Goal: Task Accomplishment & Management: Complete application form

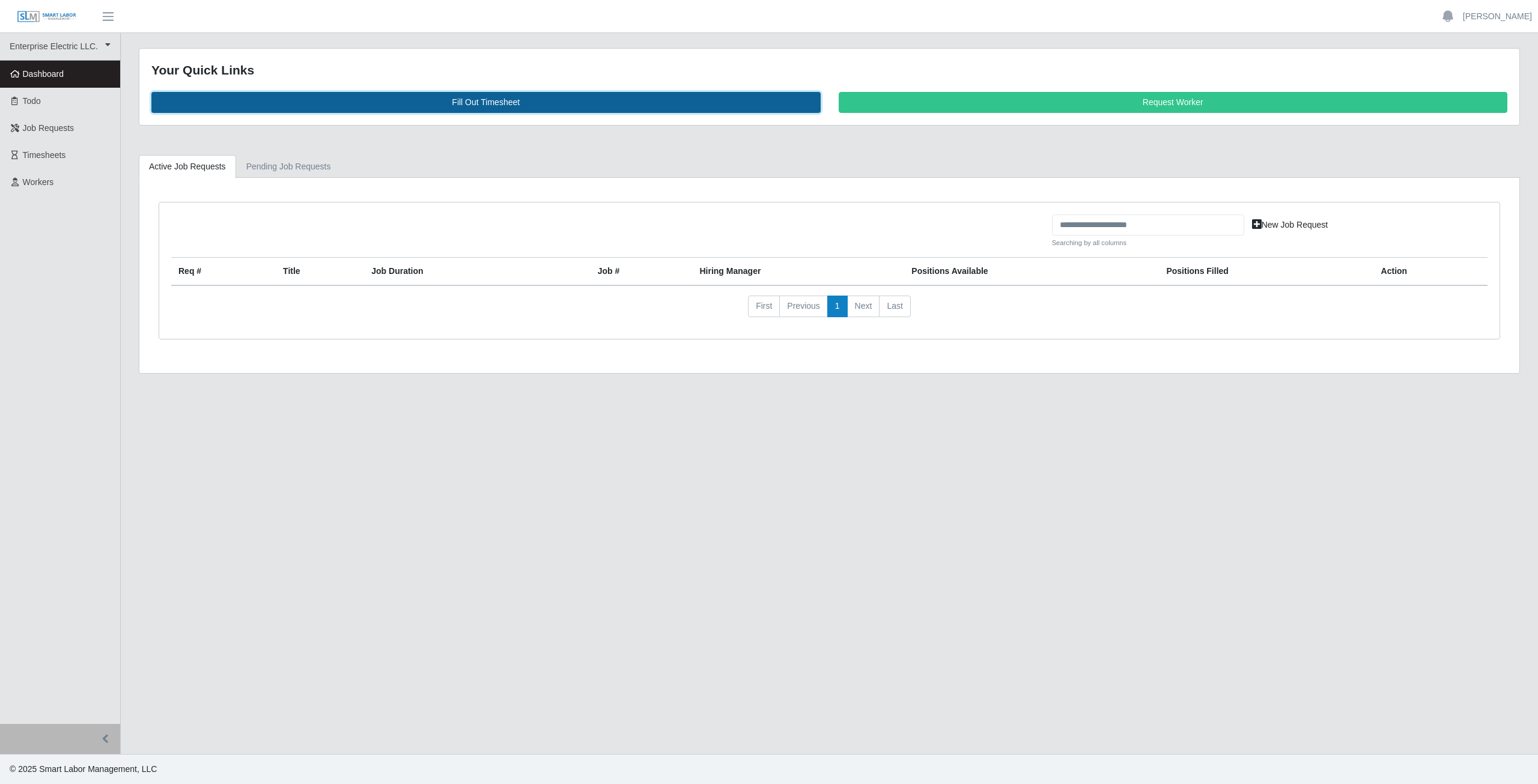
click at [477, 101] on link "Fill Out Timesheet" at bounding box center [486, 102] width 669 height 21
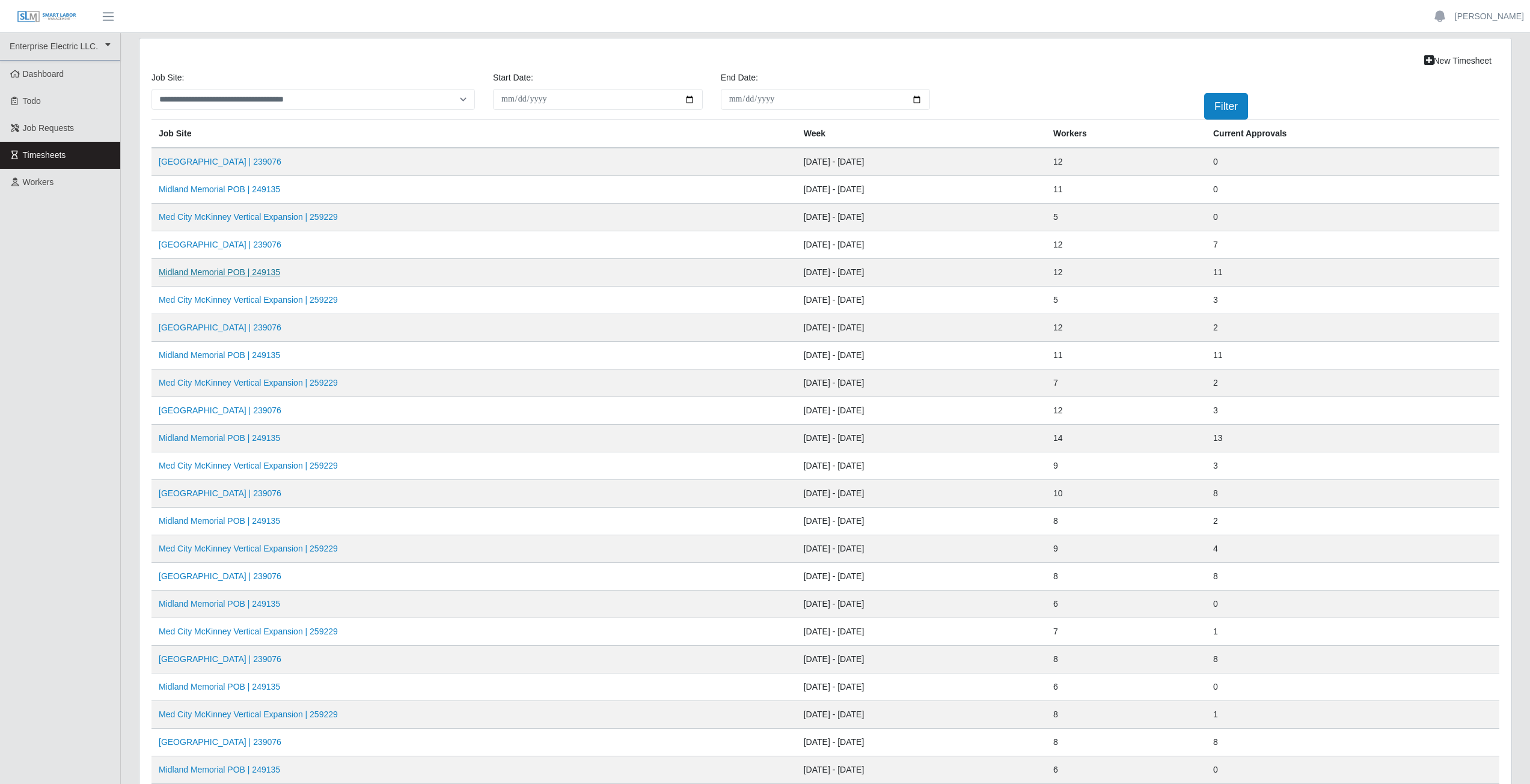
click at [204, 276] on link "Midland Memorial POB | 249135" at bounding box center [219, 272] width 121 height 9
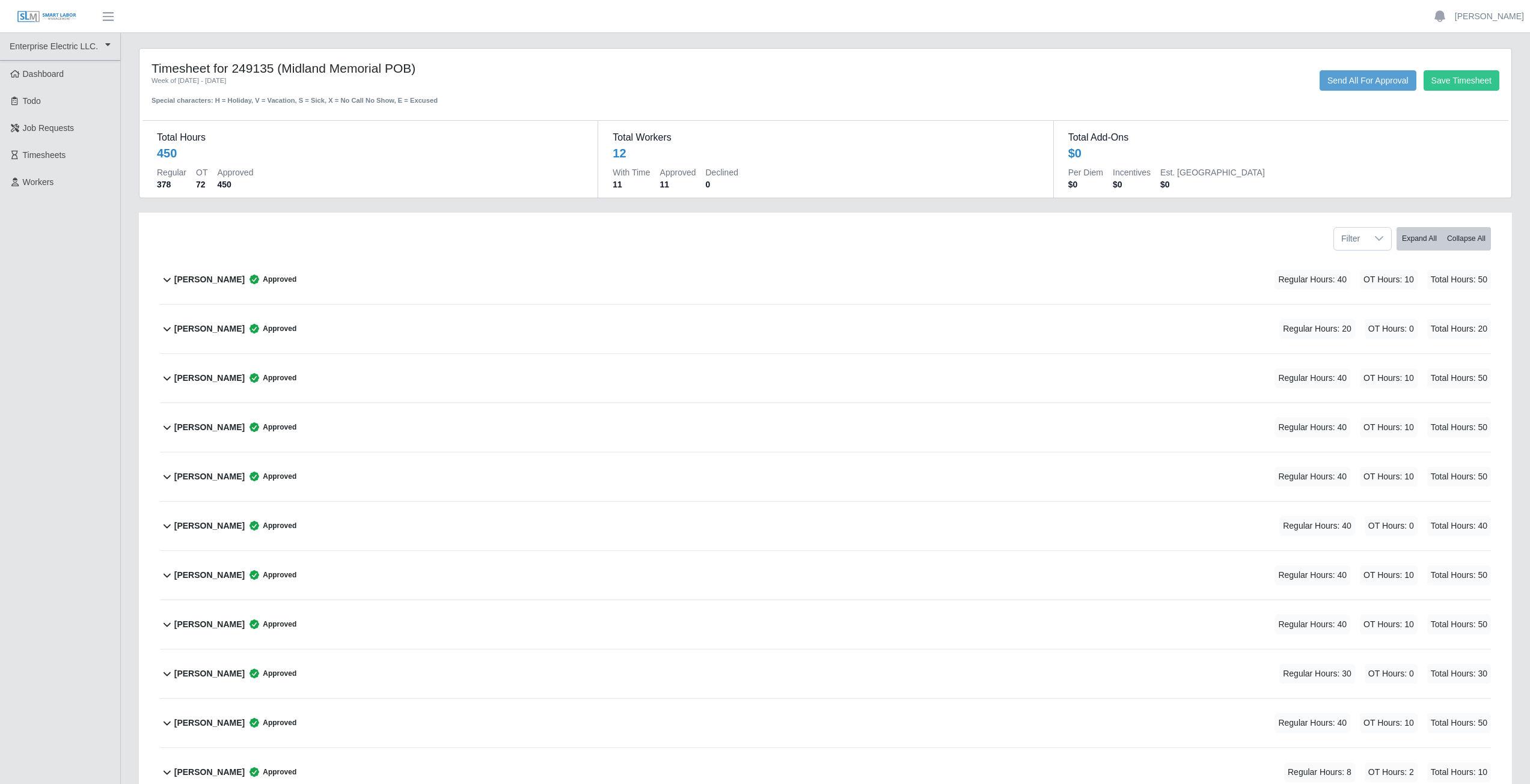
drag, startPoint x: 248, startPoint y: 769, endPoint x: 244, endPoint y: 797, distance: 28.3
drag, startPoint x: 244, startPoint y: 797, endPoint x: 576, endPoint y: 297, distance: 600.2
click at [589, 303] on div "Aiden Gavina Approved Regular Hours: 40 OT Hours: 10 Total Hours: 50" at bounding box center [833, 280] width 1317 height 49
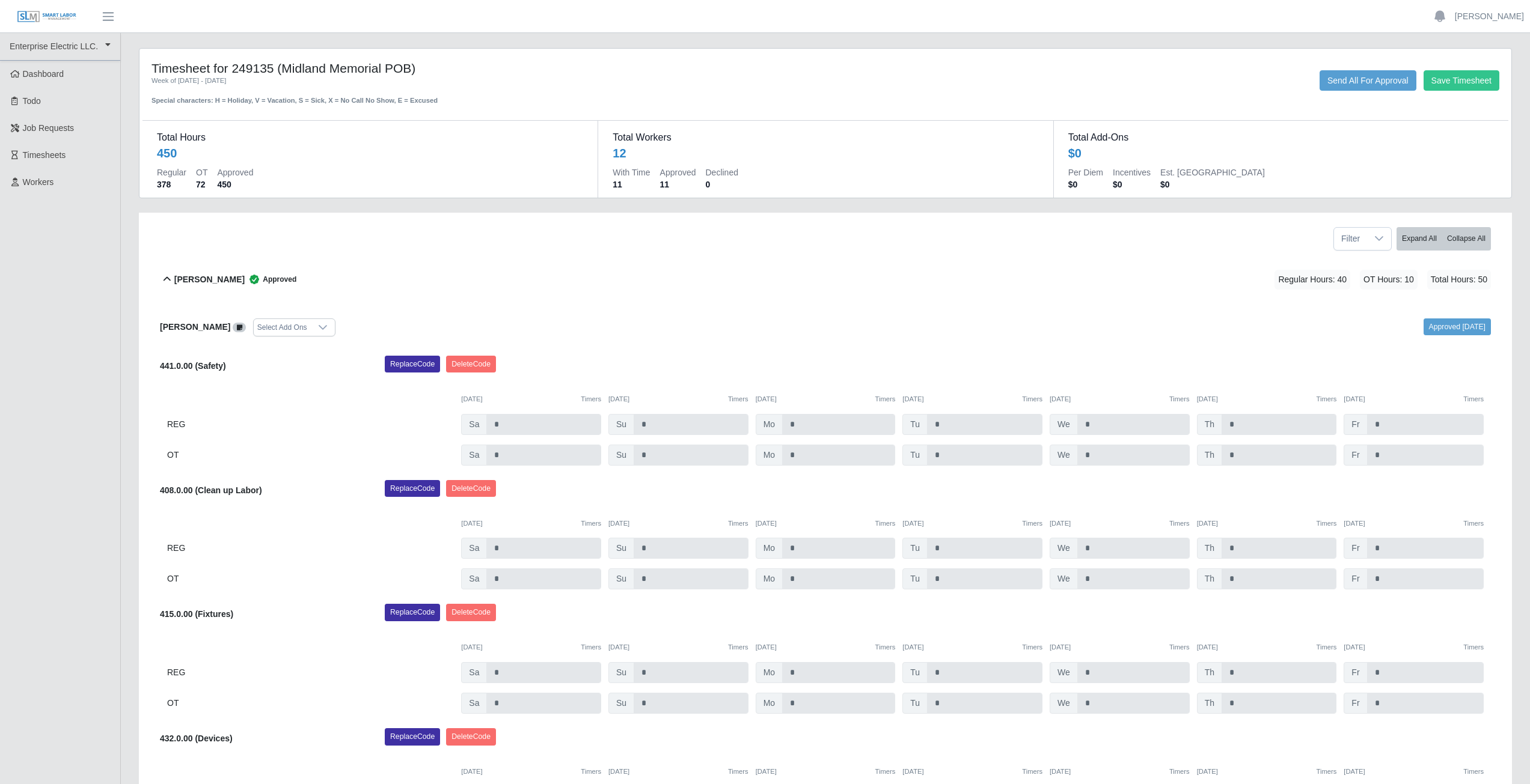
click at [599, 283] on div "Aiden Gavina Approved Regular Hours: 40 OT Hours: 10 Total Hours: 50" at bounding box center [833, 280] width 1317 height 49
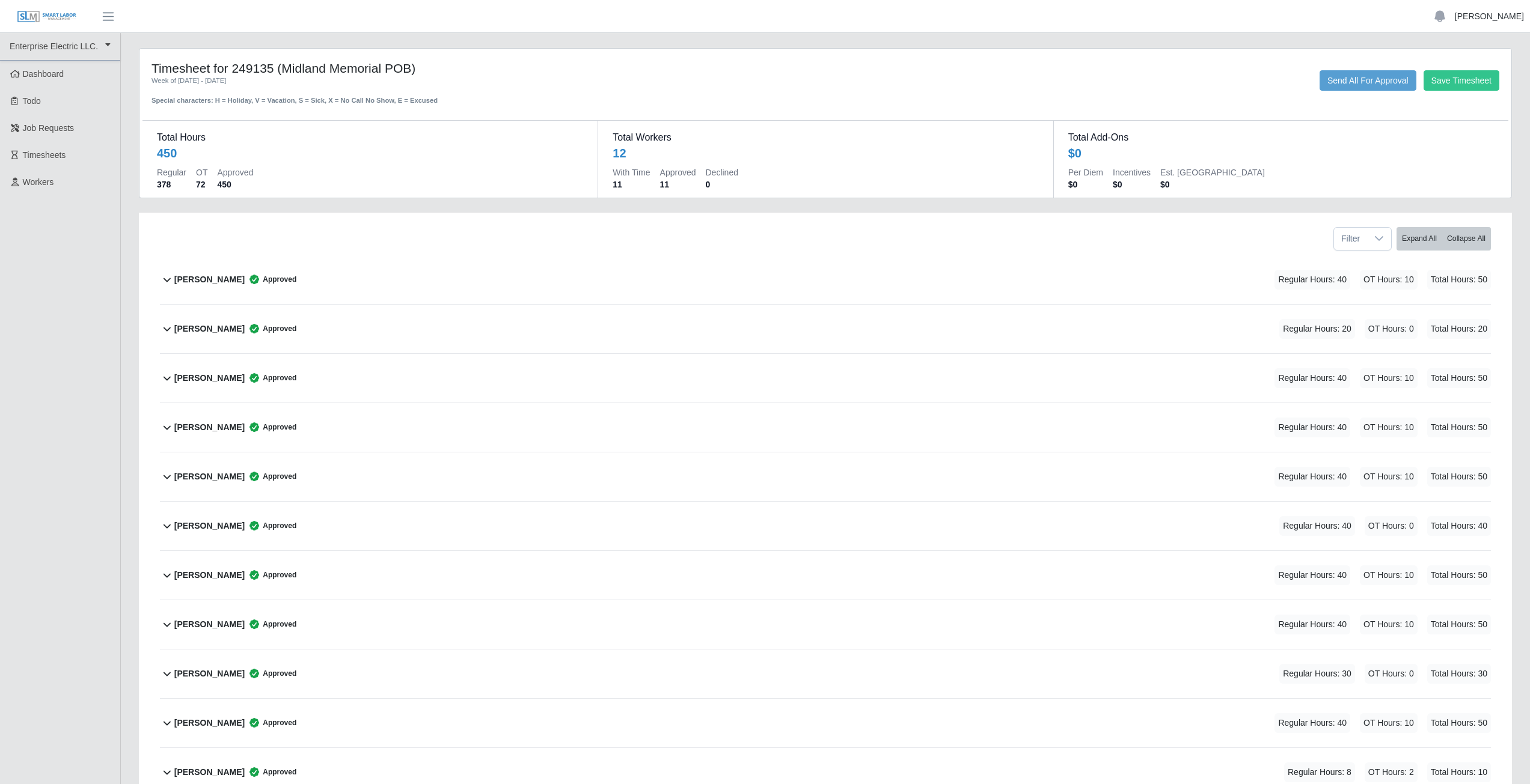
click at [1493, 18] on link "[PERSON_NAME]" at bounding box center [1489, 16] width 69 height 13
click at [1464, 89] on link "Logout" at bounding box center [1475, 84] width 108 height 25
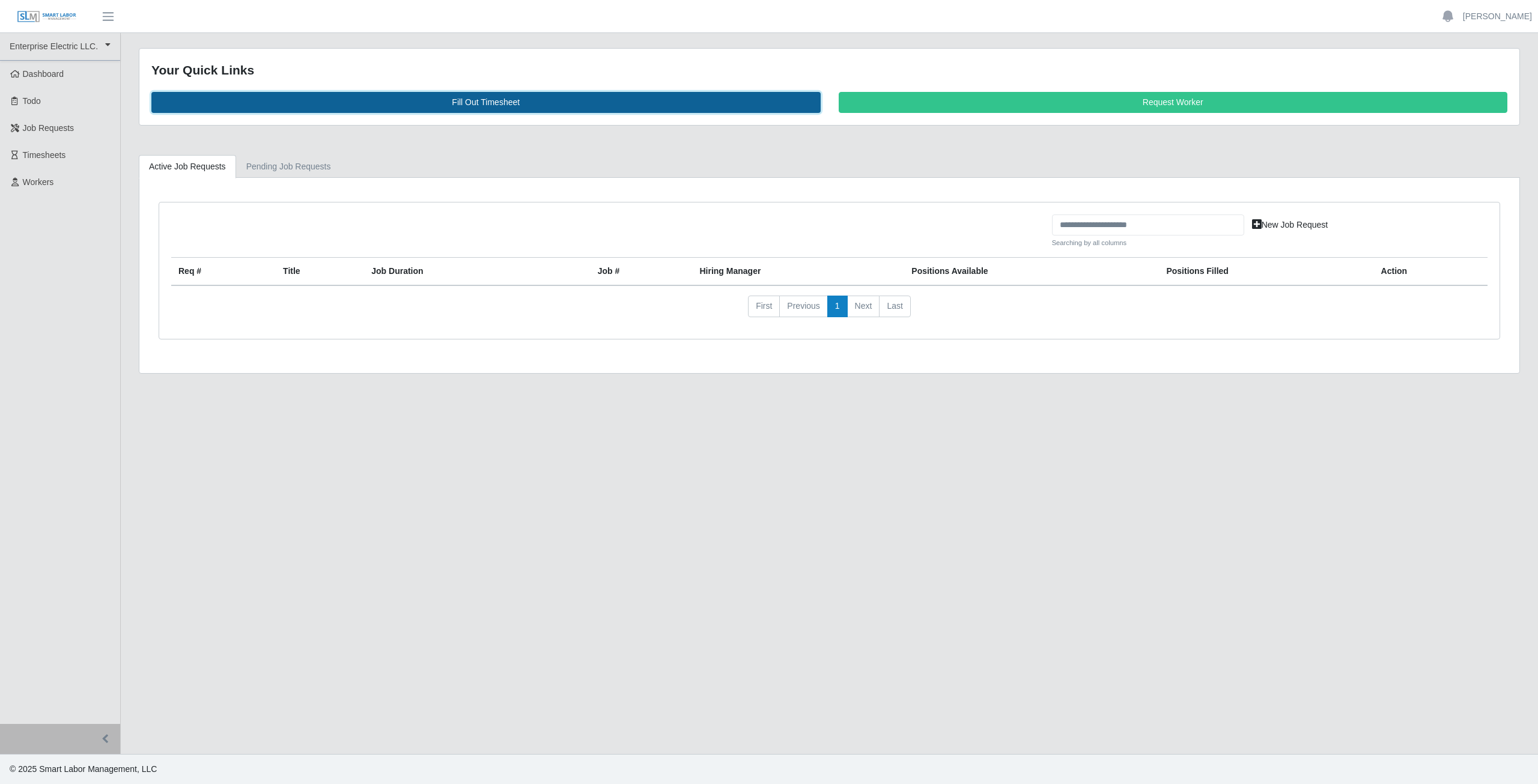
click at [482, 104] on link "Fill Out Timesheet" at bounding box center [486, 102] width 669 height 21
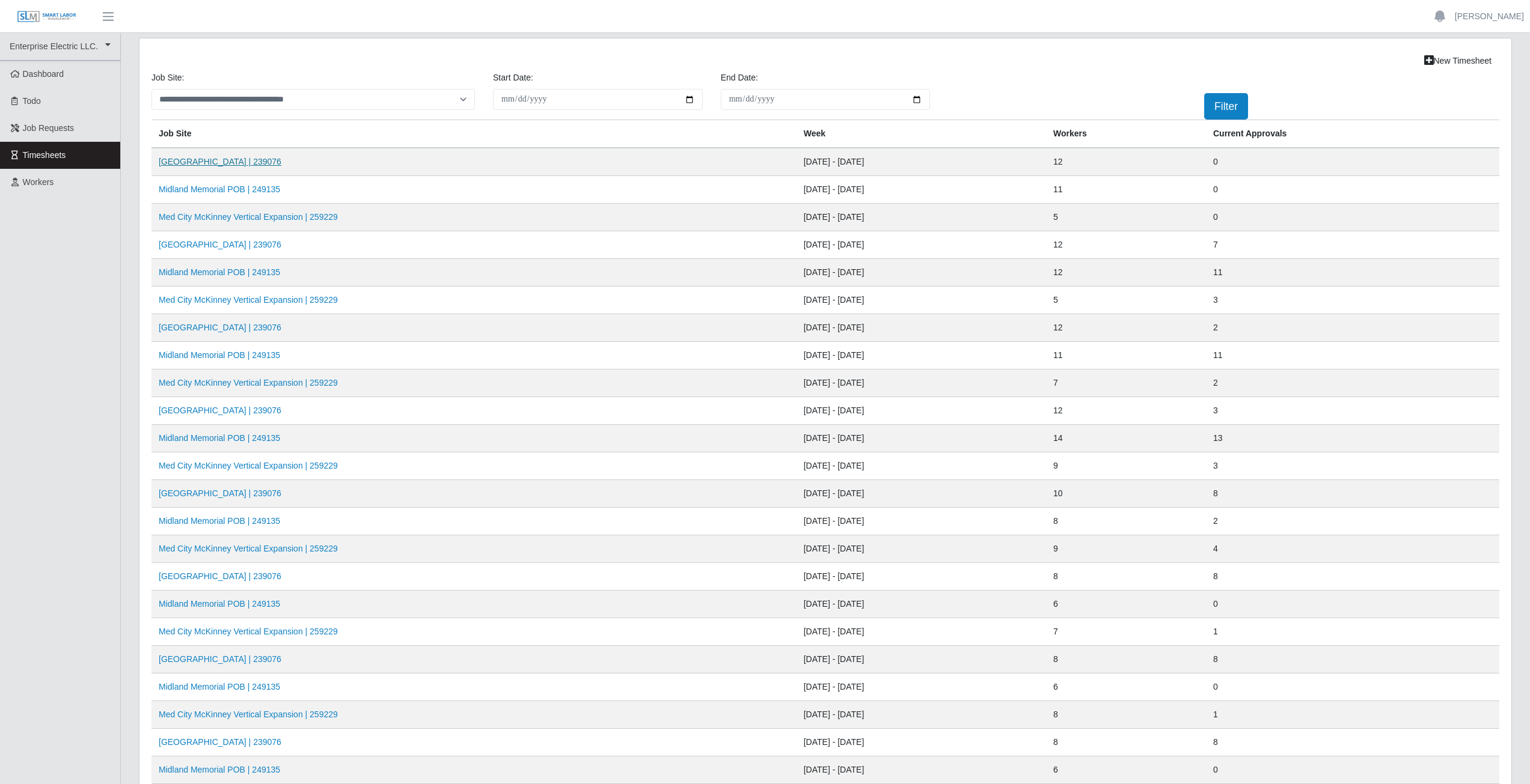
click at [209, 165] on link "[GEOGRAPHIC_DATA] | 239076" at bounding box center [220, 162] width 123 height 9
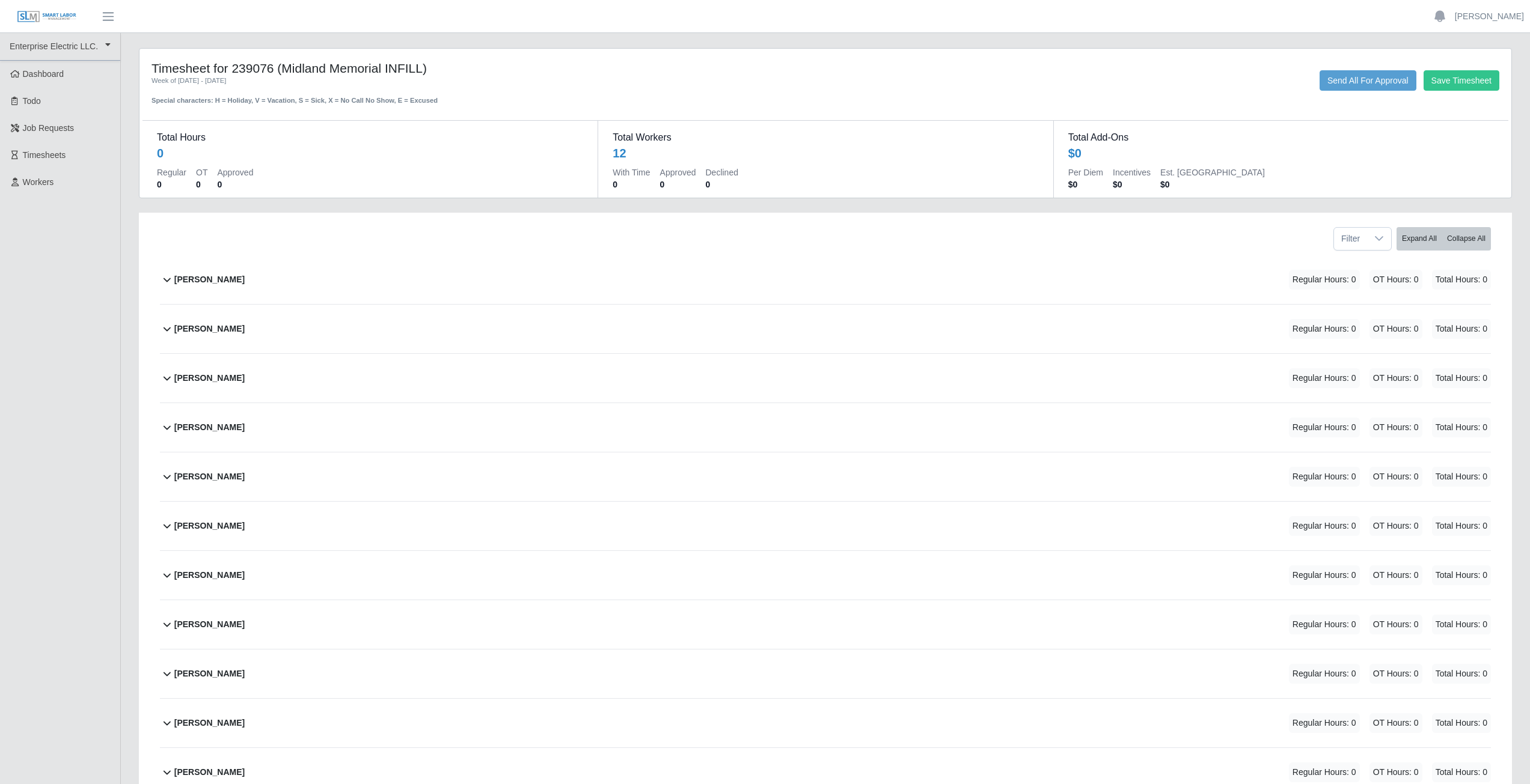
click at [167, 282] on icon at bounding box center [167, 280] width 7 height 4
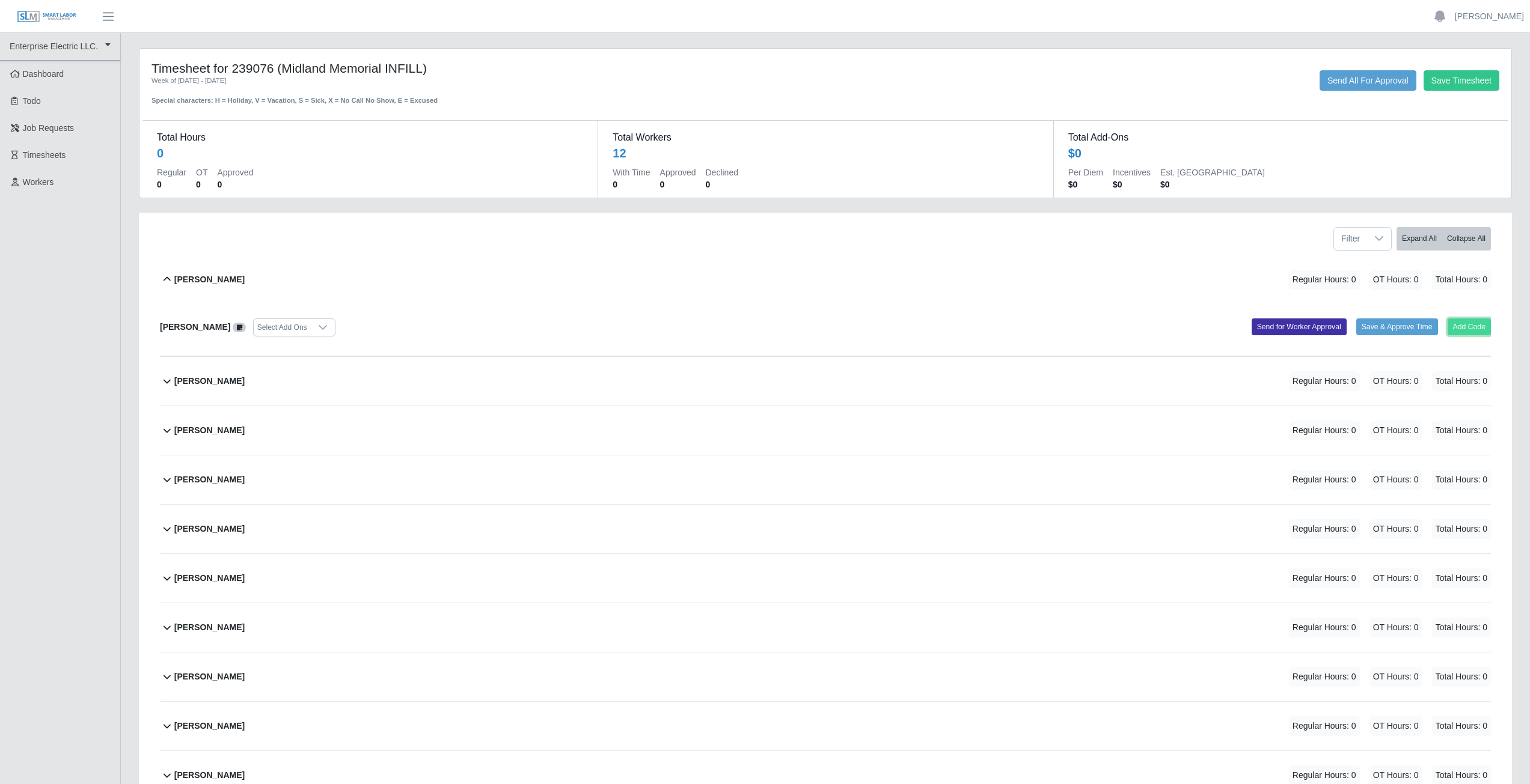
click at [1462, 328] on button "Add Code" at bounding box center [1469, 327] width 44 height 17
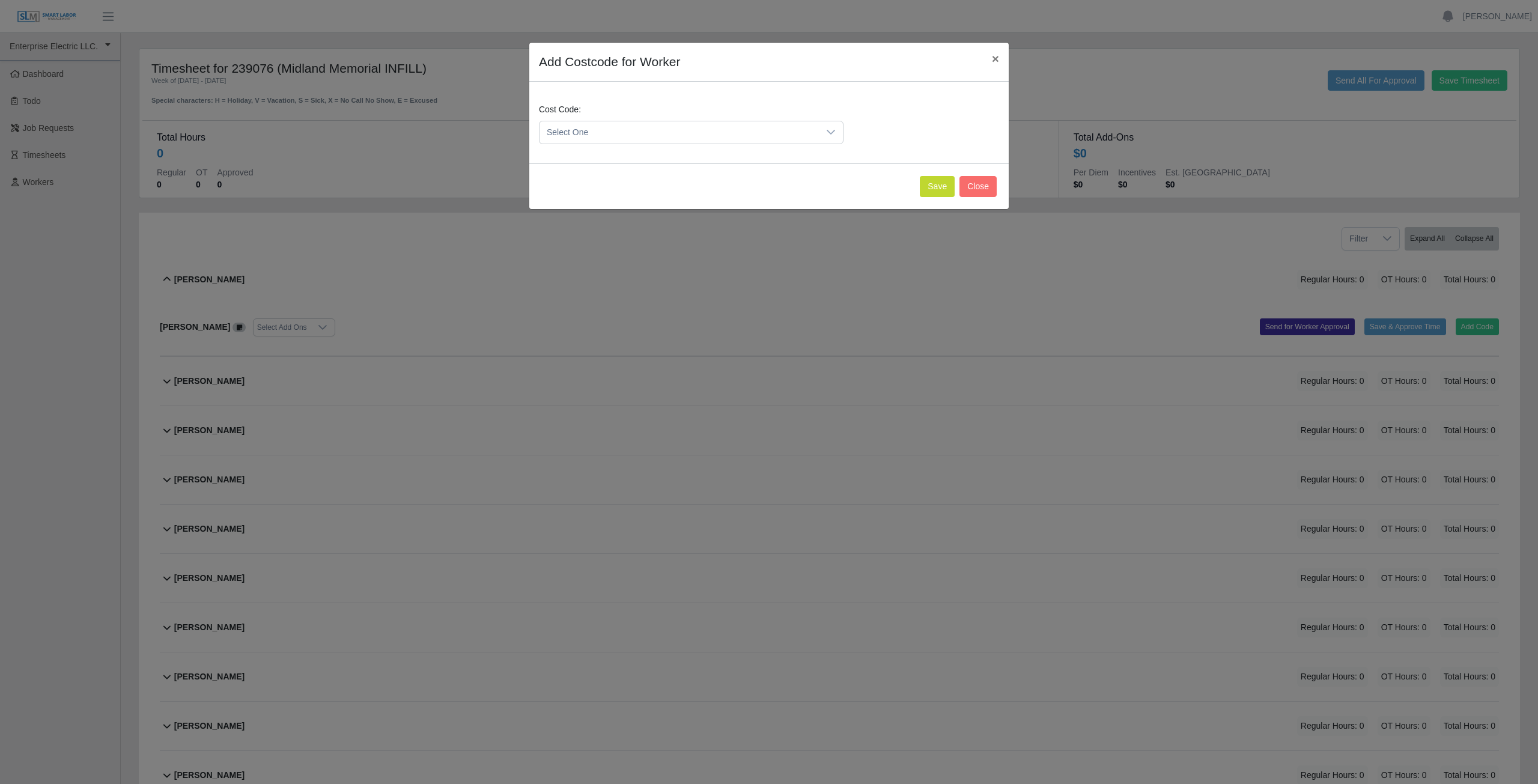
click at [592, 130] on span "Select One" at bounding box center [679, 132] width 280 height 22
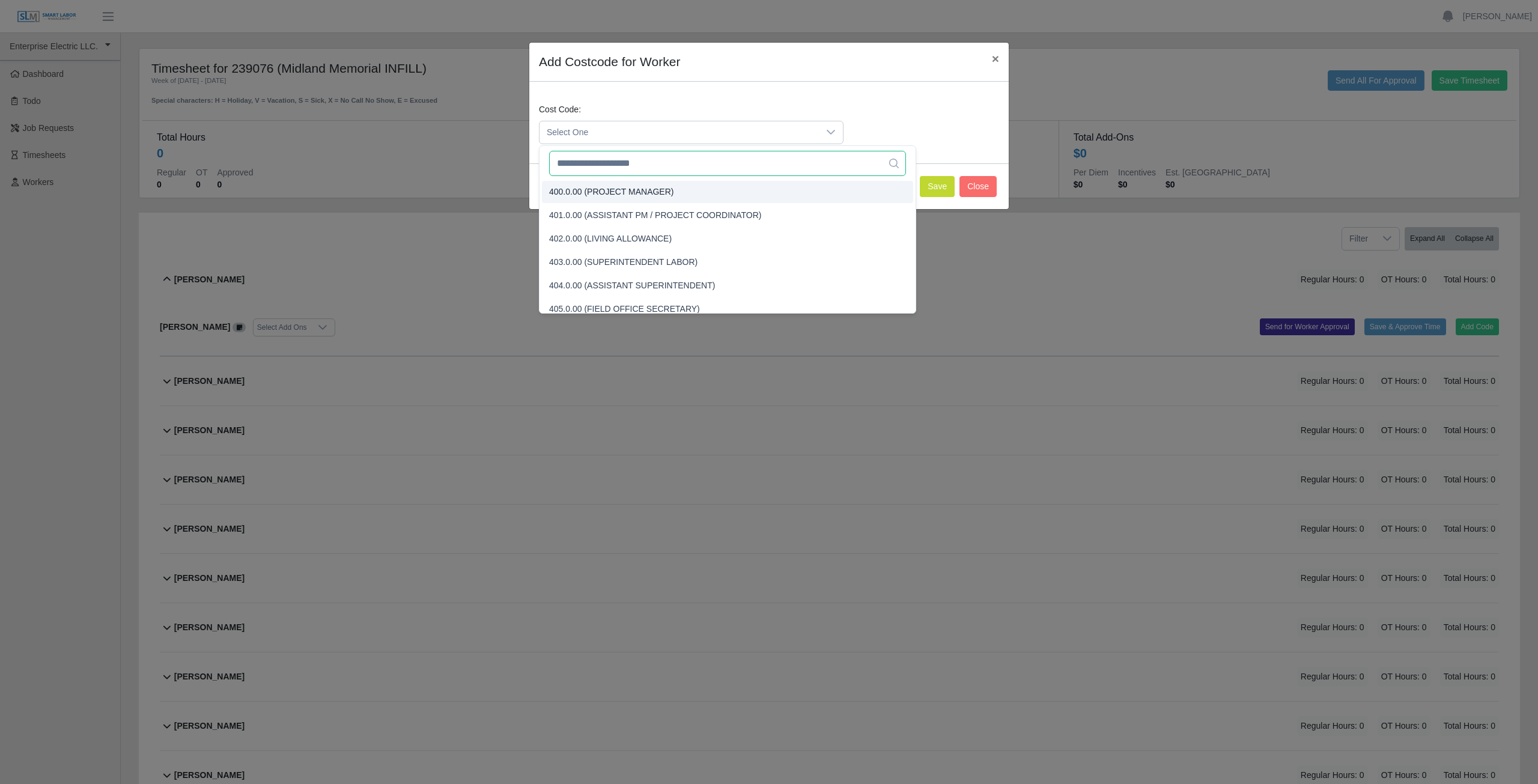
click at [609, 165] on input "text" at bounding box center [728, 164] width 357 height 25
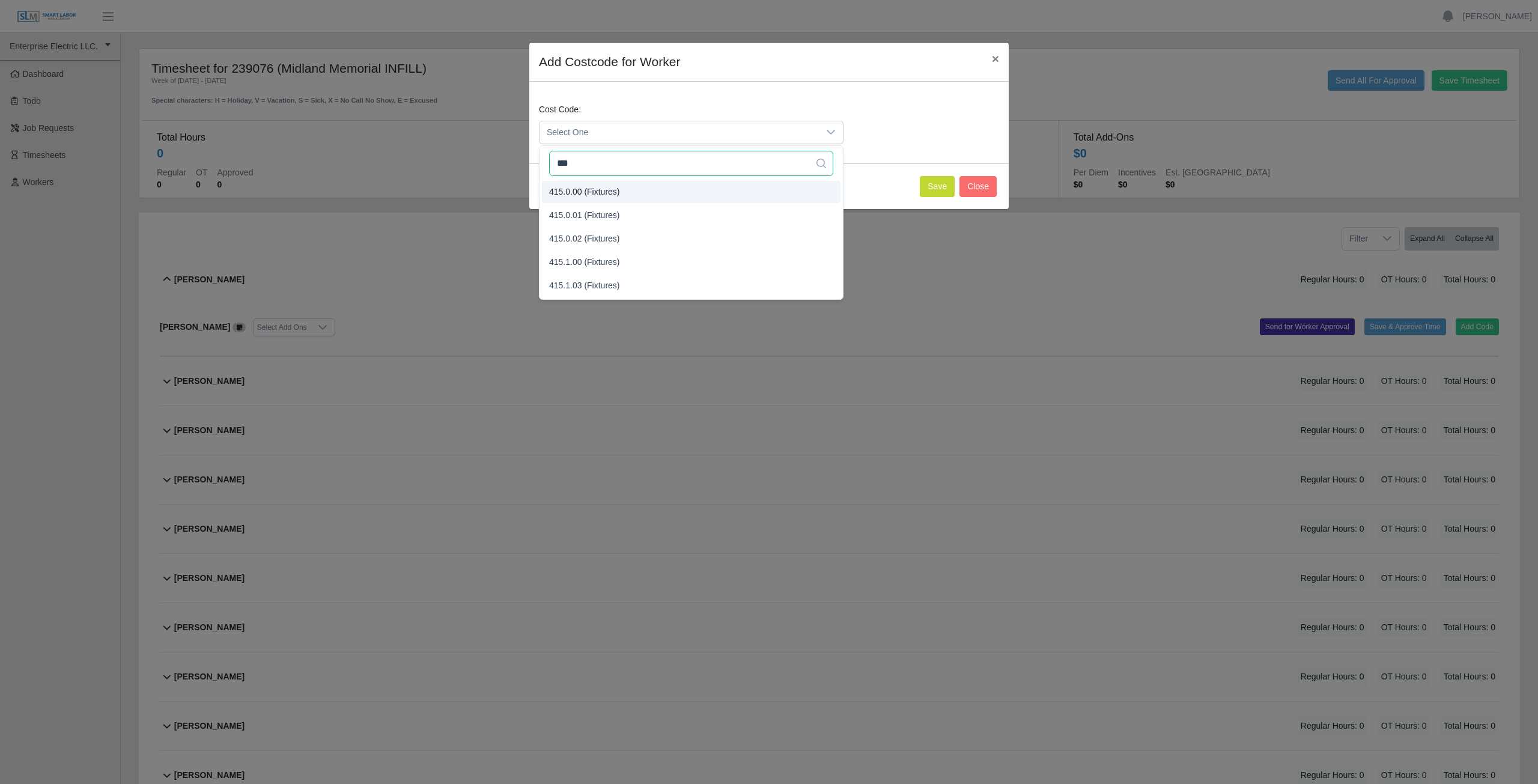
type input "***"
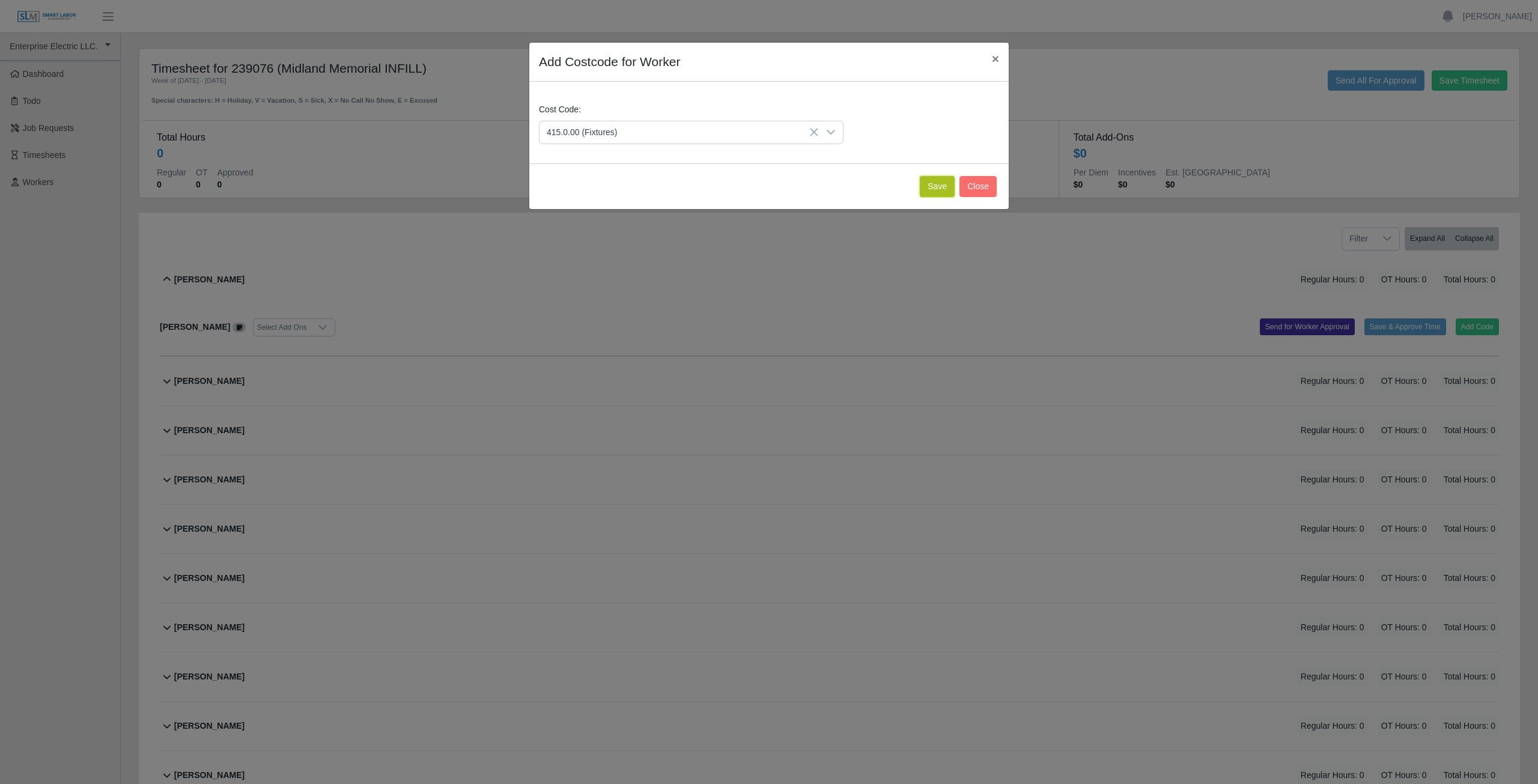
click at [938, 189] on button "Save" at bounding box center [938, 186] width 35 height 21
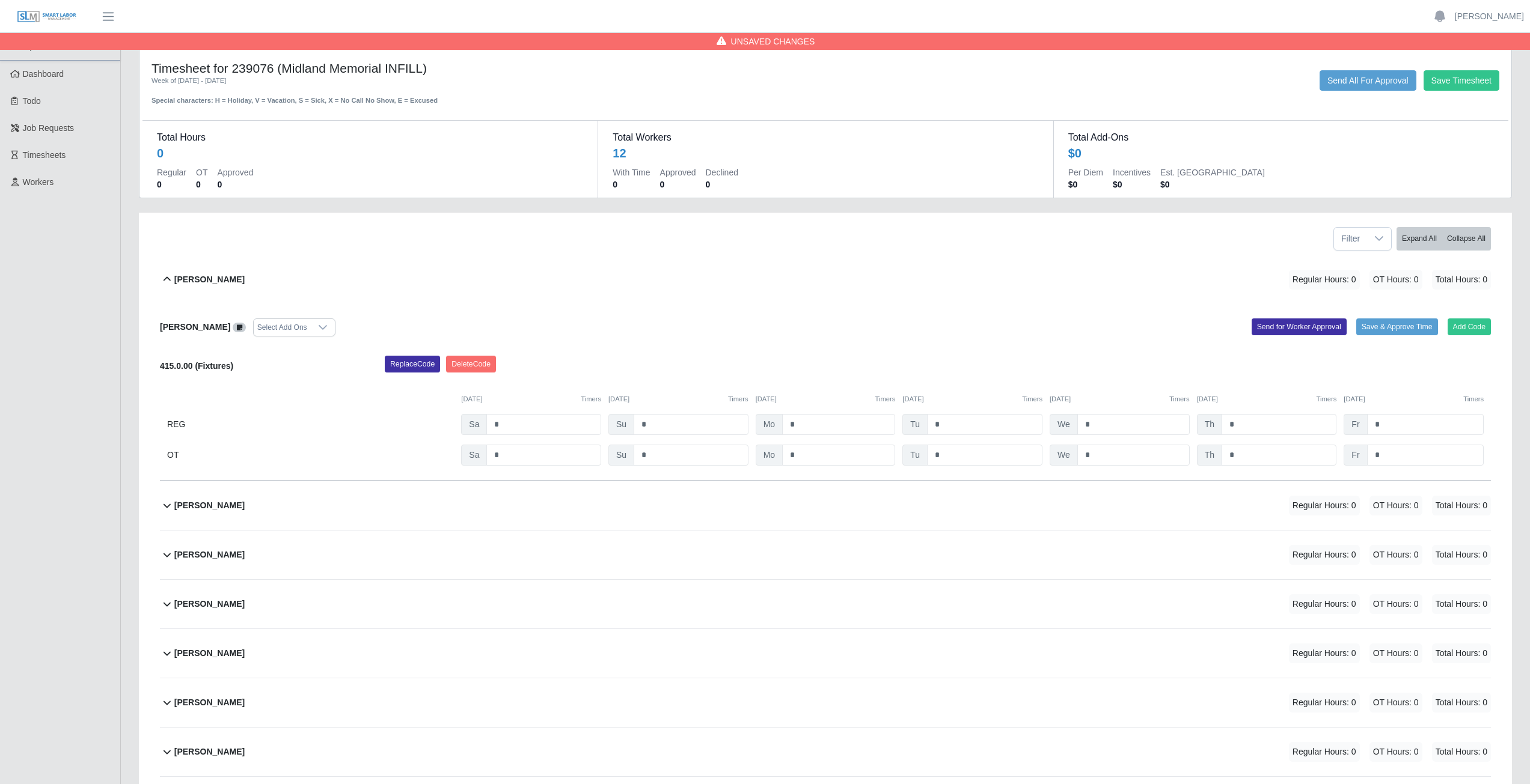
click at [164, 279] on icon at bounding box center [167, 280] width 15 height 15
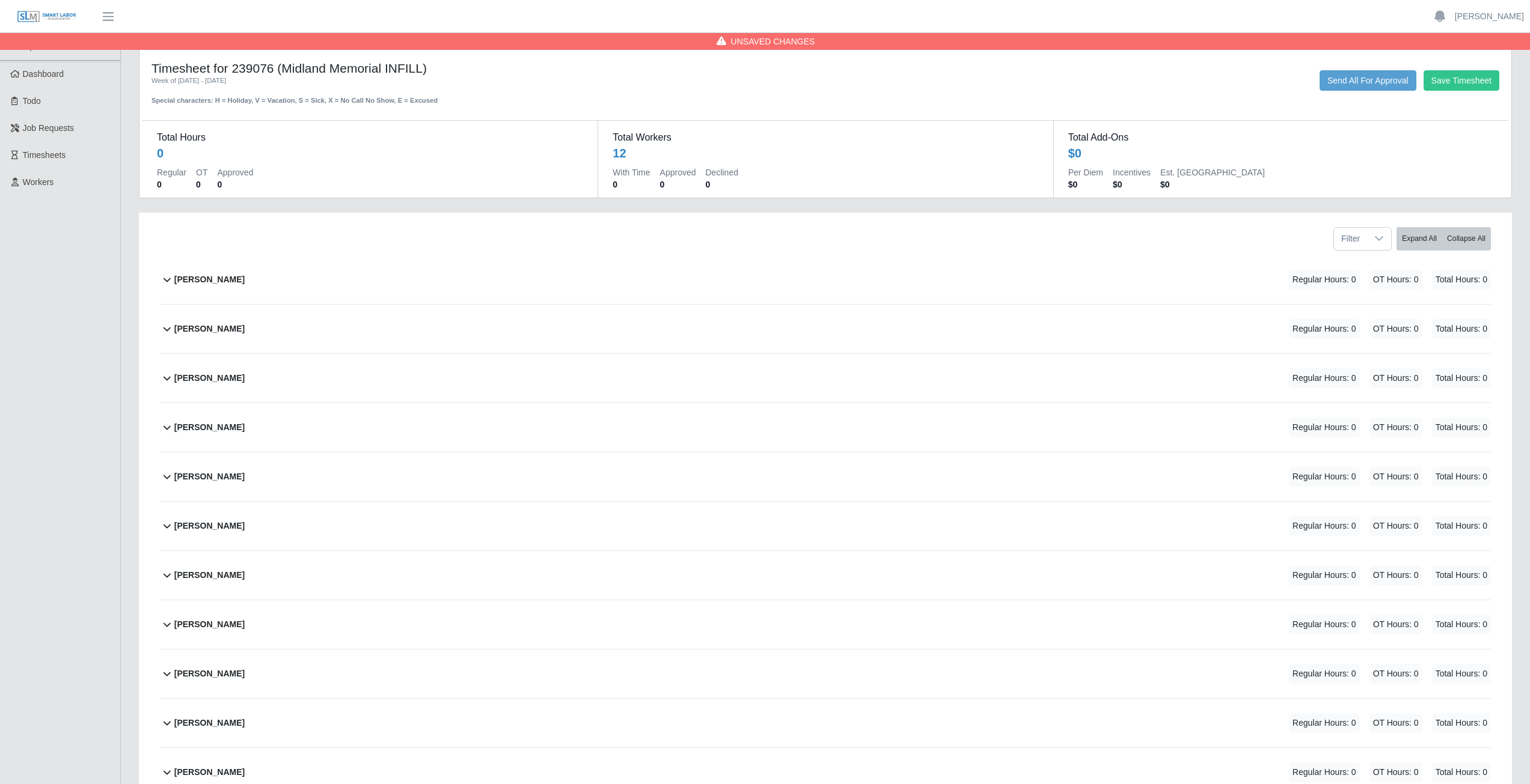
click at [164, 384] on icon at bounding box center [167, 378] width 15 height 15
click at [1481, 424] on button "Add Code" at bounding box center [1469, 425] width 44 height 17
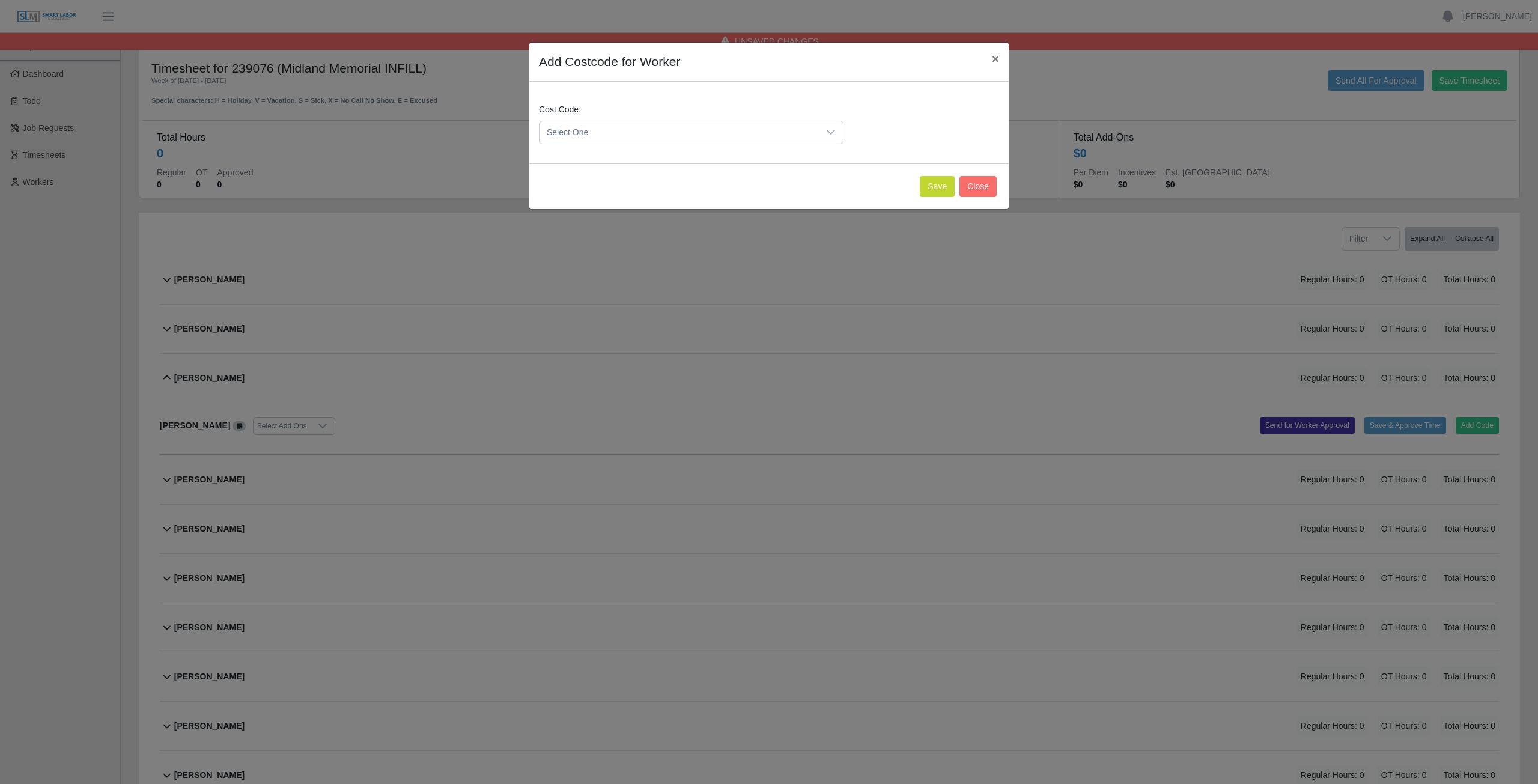
click at [613, 139] on span "Select One" at bounding box center [679, 132] width 280 height 22
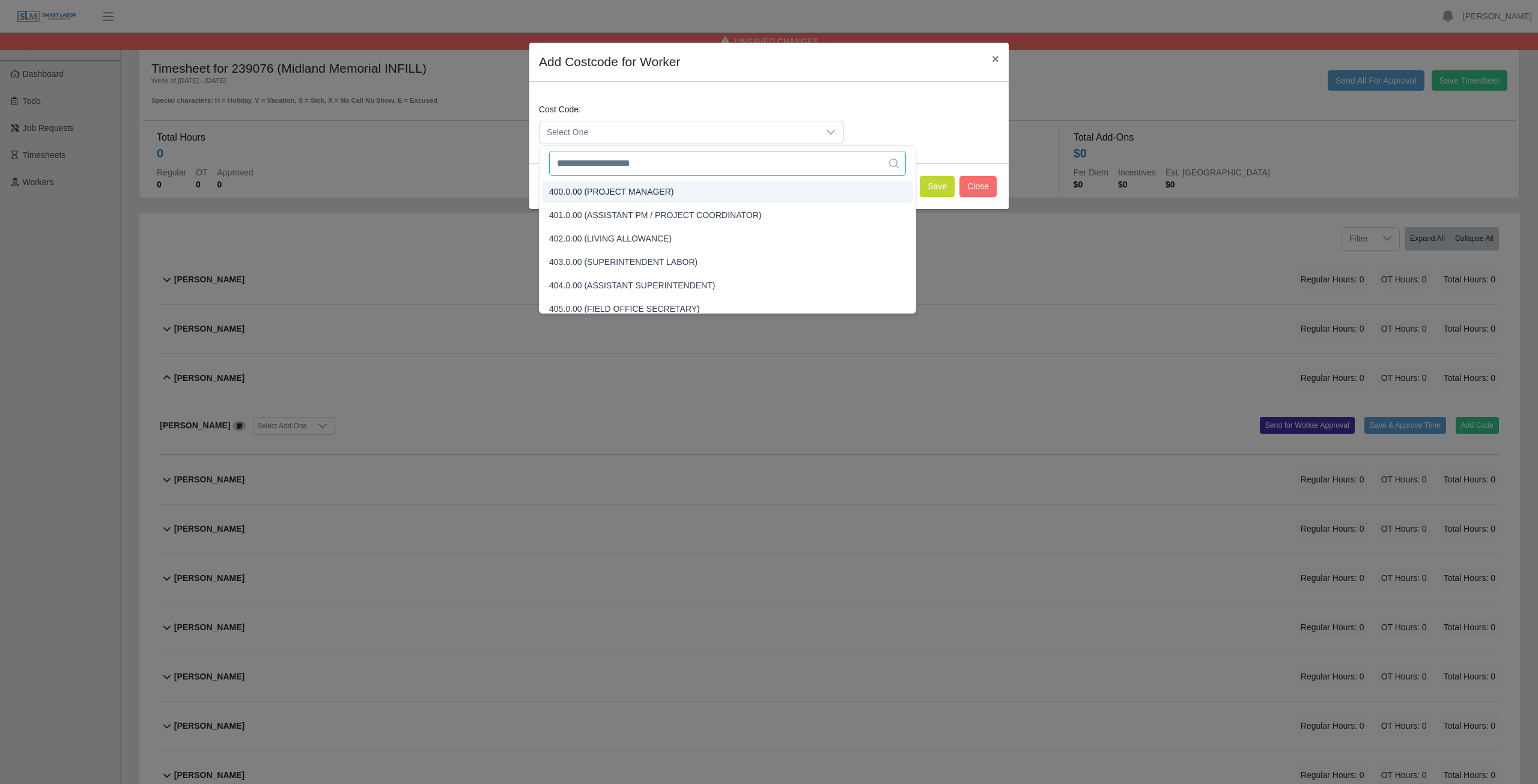
click at [647, 167] on input "text" at bounding box center [728, 164] width 357 height 25
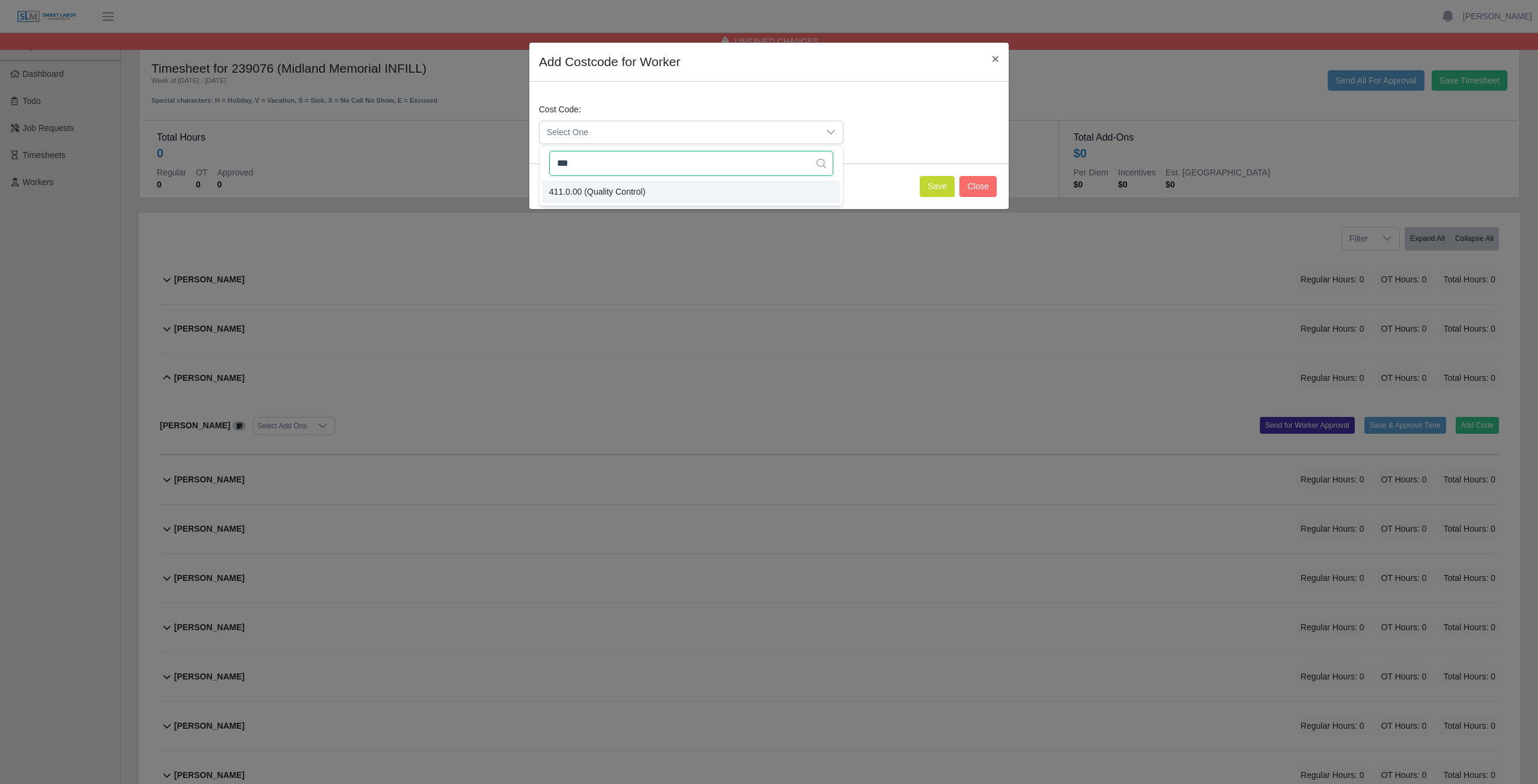
type input "***"
click at [944, 188] on button "Save" at bounding box center [938, 186] width 35 height 21
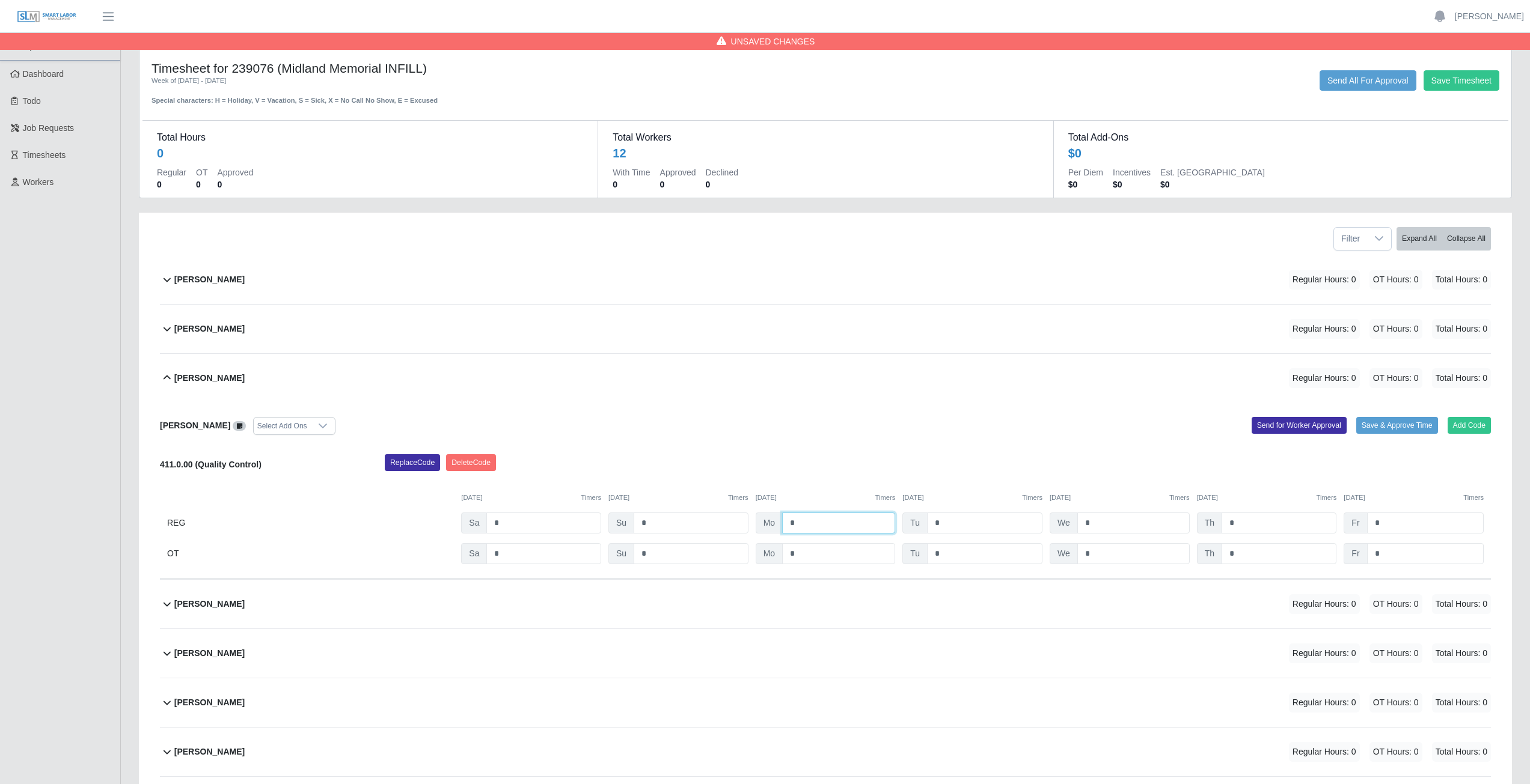
click at [805, 524] on input "*" at bounding box center [839, 522] width 113 height 21
type input "*"
click at [947, 523] on input "*" at bounding box center [984, 522] width 115 height 21
type input "*"
click at [1098, 520] on input "*" at bounding box center [1133, 522] width 113 height 21
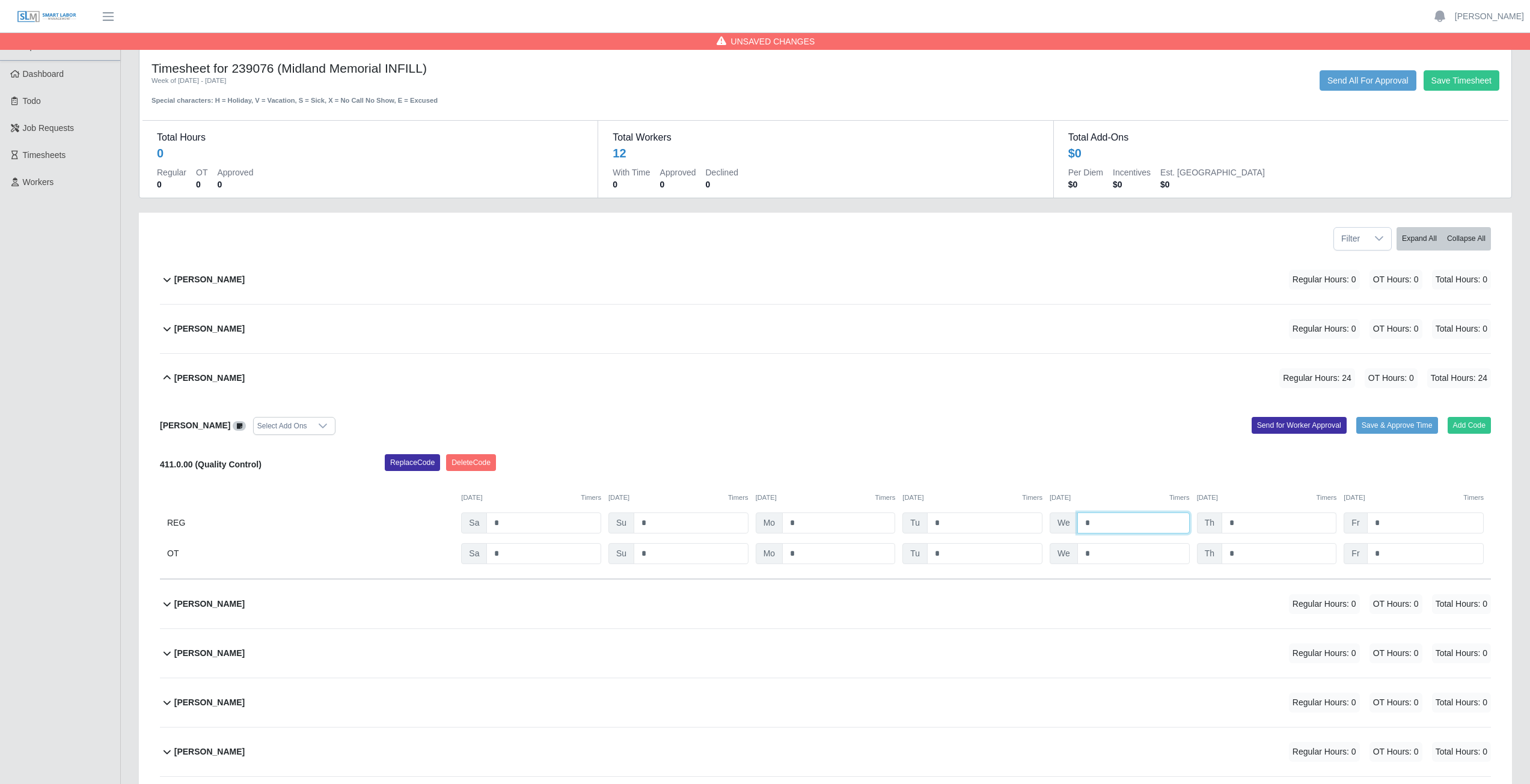
type input "*"
click at [1240, 521] on input "*" at bounding box center [1278, 522] width 115 height 21
type input "*"
click at [1383, 520] on input "*" at bounding box center [1425, 522] width 117 height 21
type input "*"
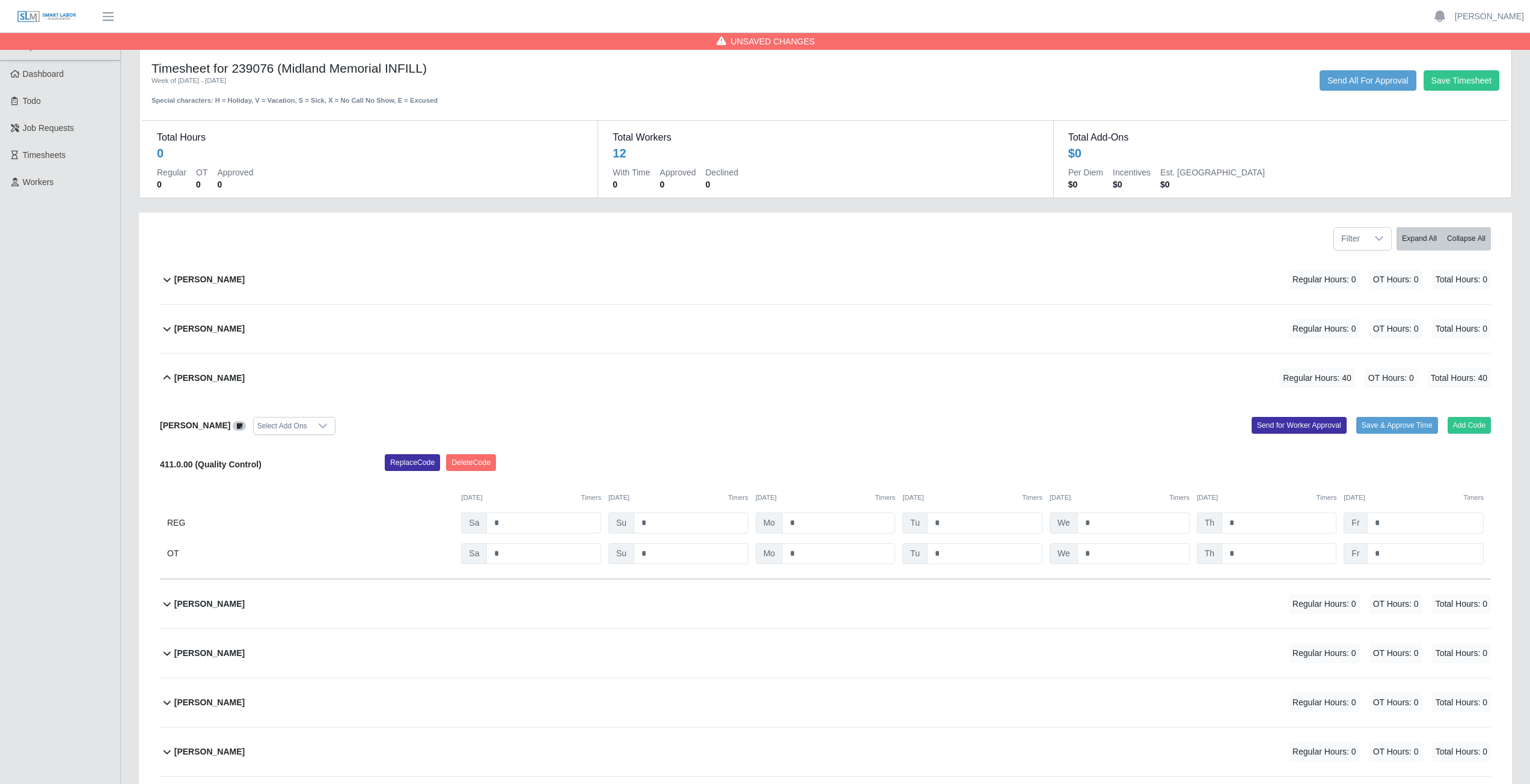
click at [164, 329] on icon at bounding box center [167, 329] width 15 height 15
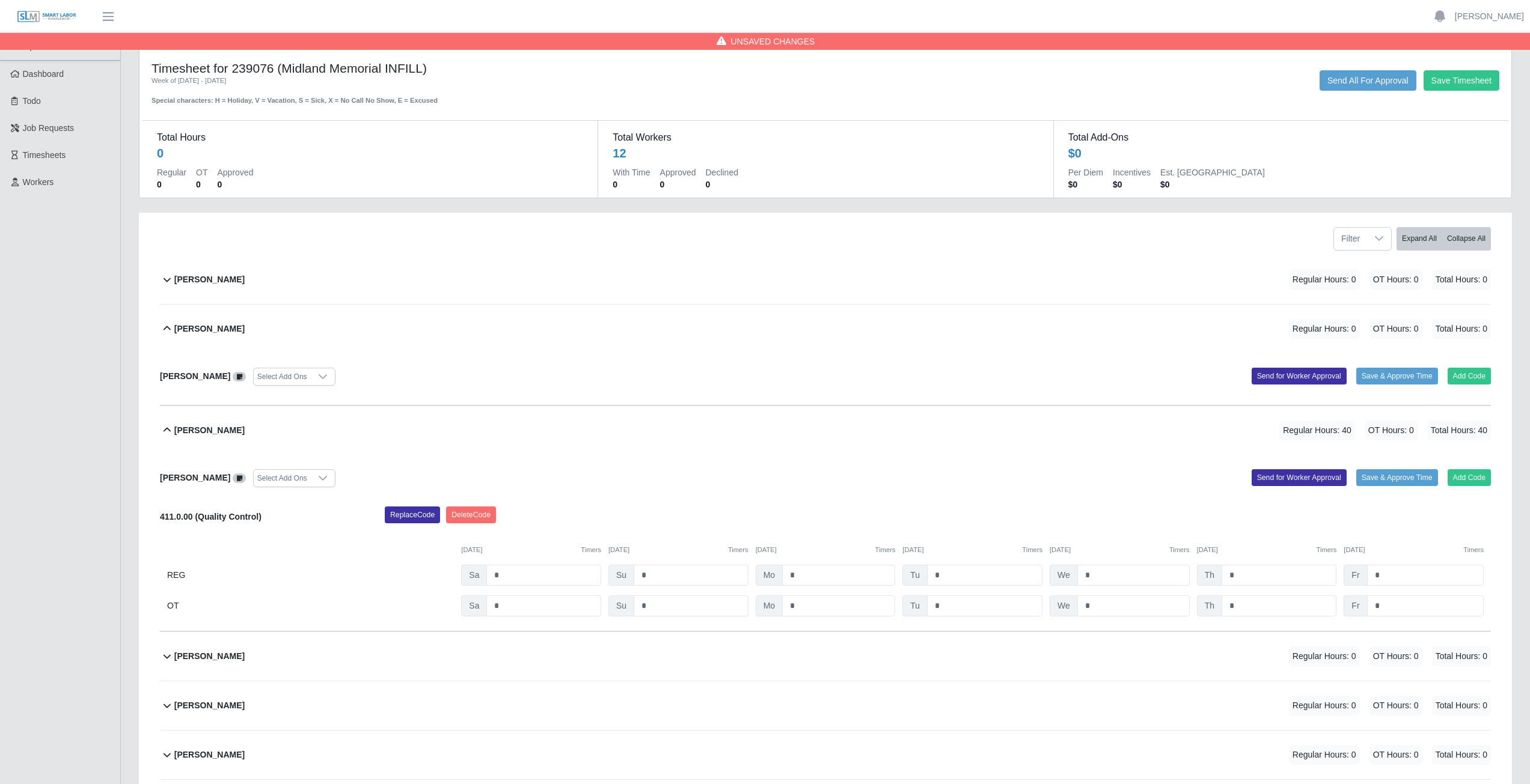
click at [165, 328] on icon at bounding box center [167, 329] width 15 height 15
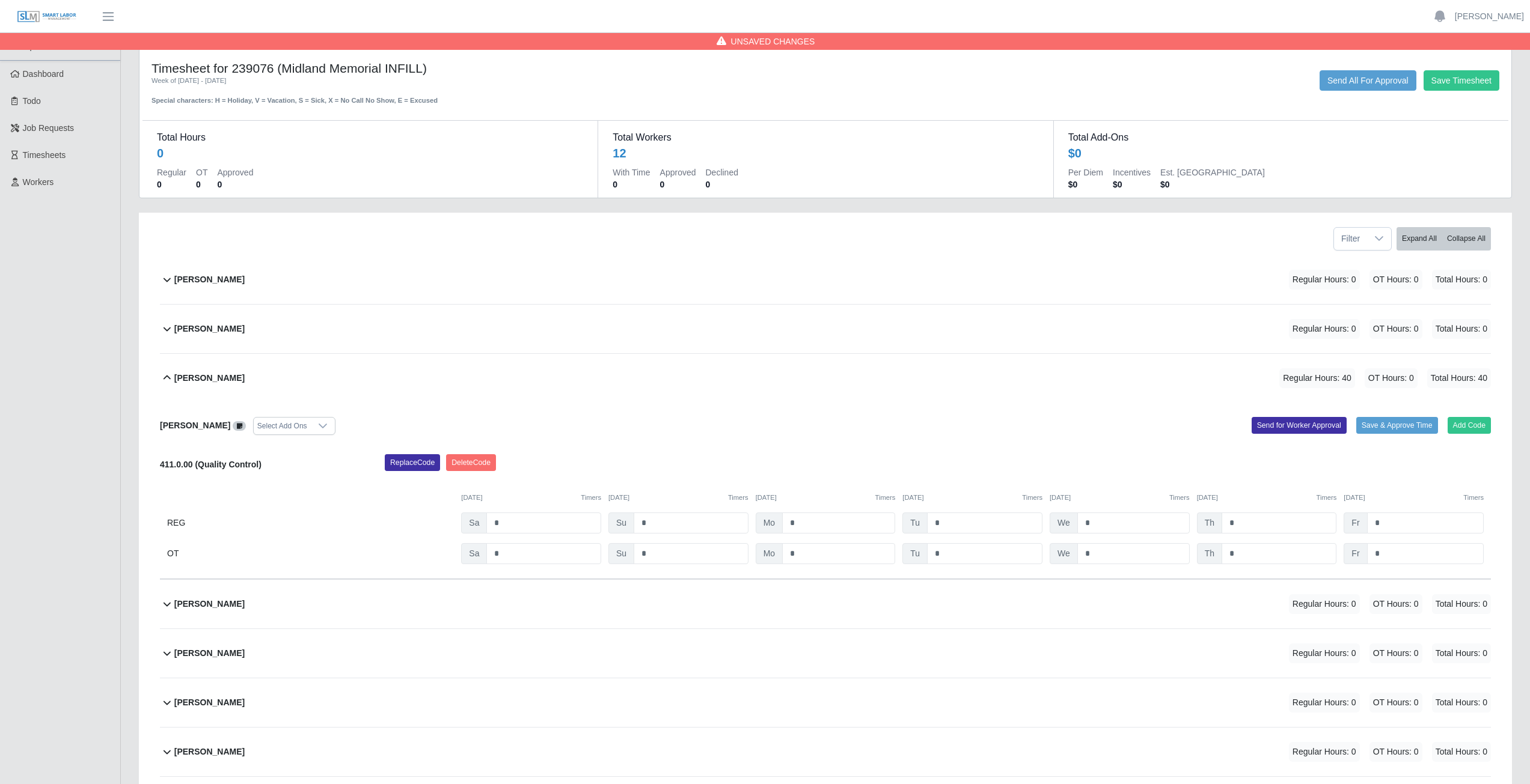
click at [162, 379] on icon at bounding box center [167, 378] width 15 height 15
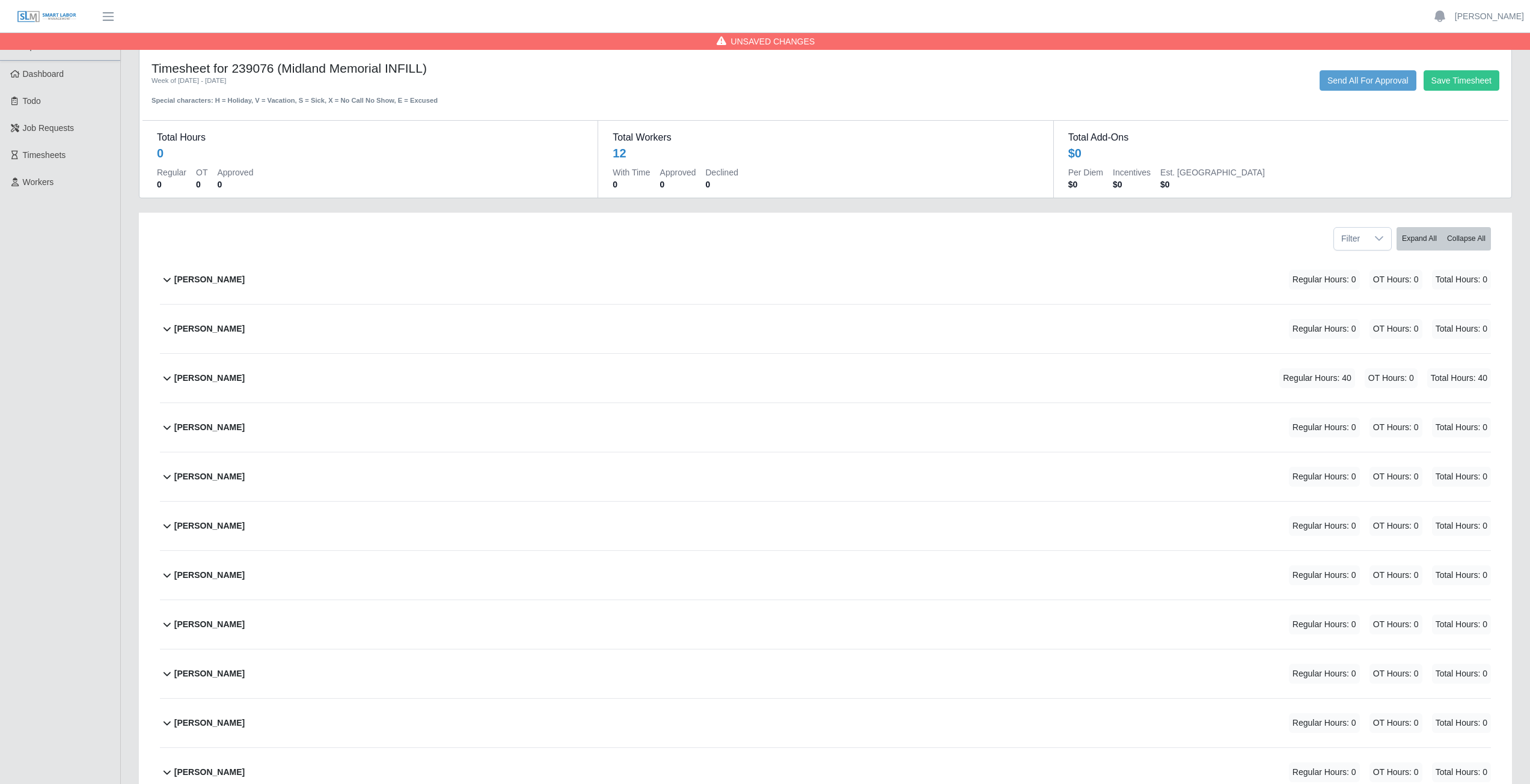
click at [162, 378] on icon at bounding box center [167, 378] width 15 height 15
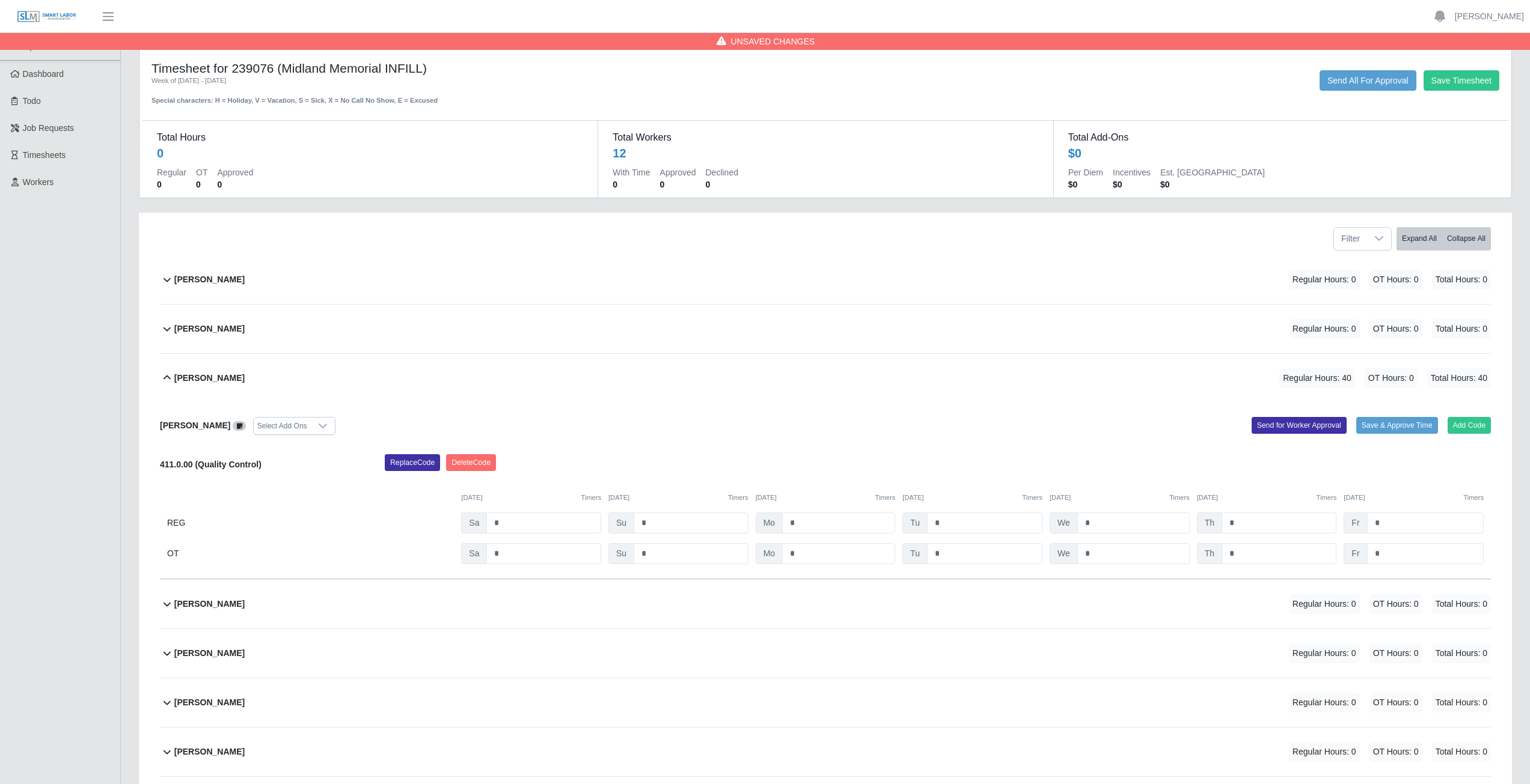
click at [170, 378] on icon at bounding box center [167, 378] width 15 height 15
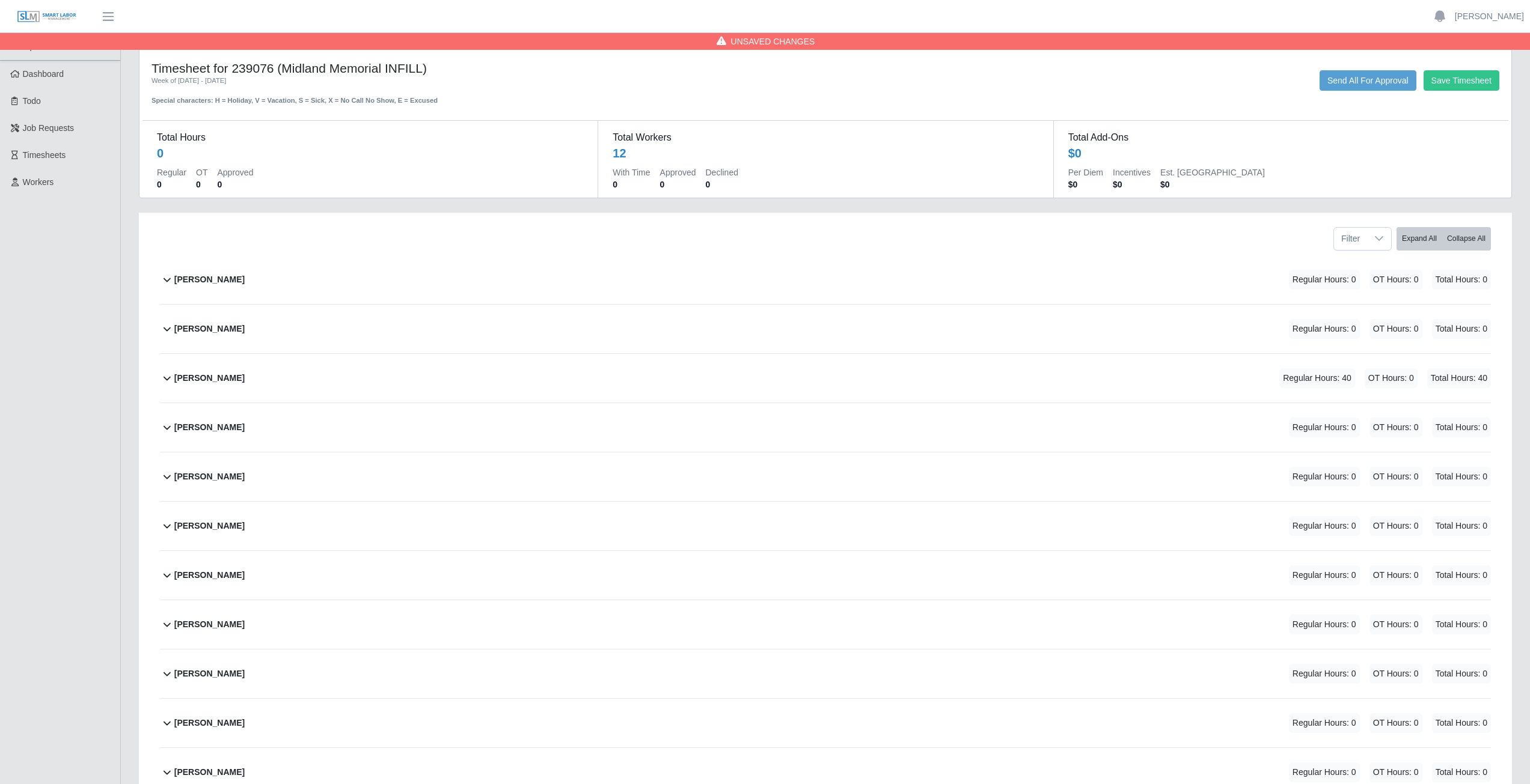
click at [168, 427] on icon at bounding box center [167, 427] width 15 height 15
click at [1470, 477] on button "Add Code" at bounding box center [1469, 474] width 44 height 17
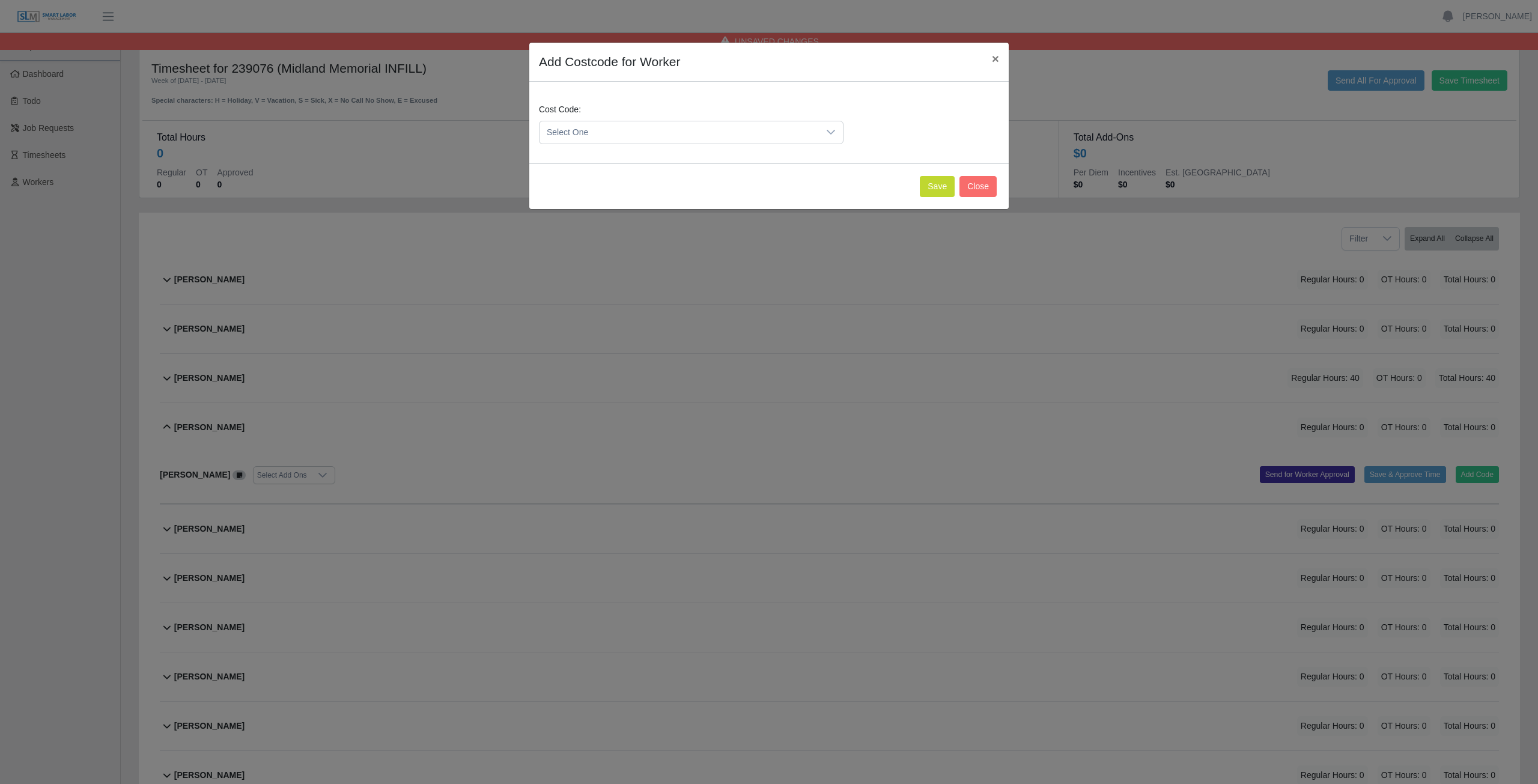
click at [632, 130] on span "Select One" at bounding box center [679, 132] width 280 height 22
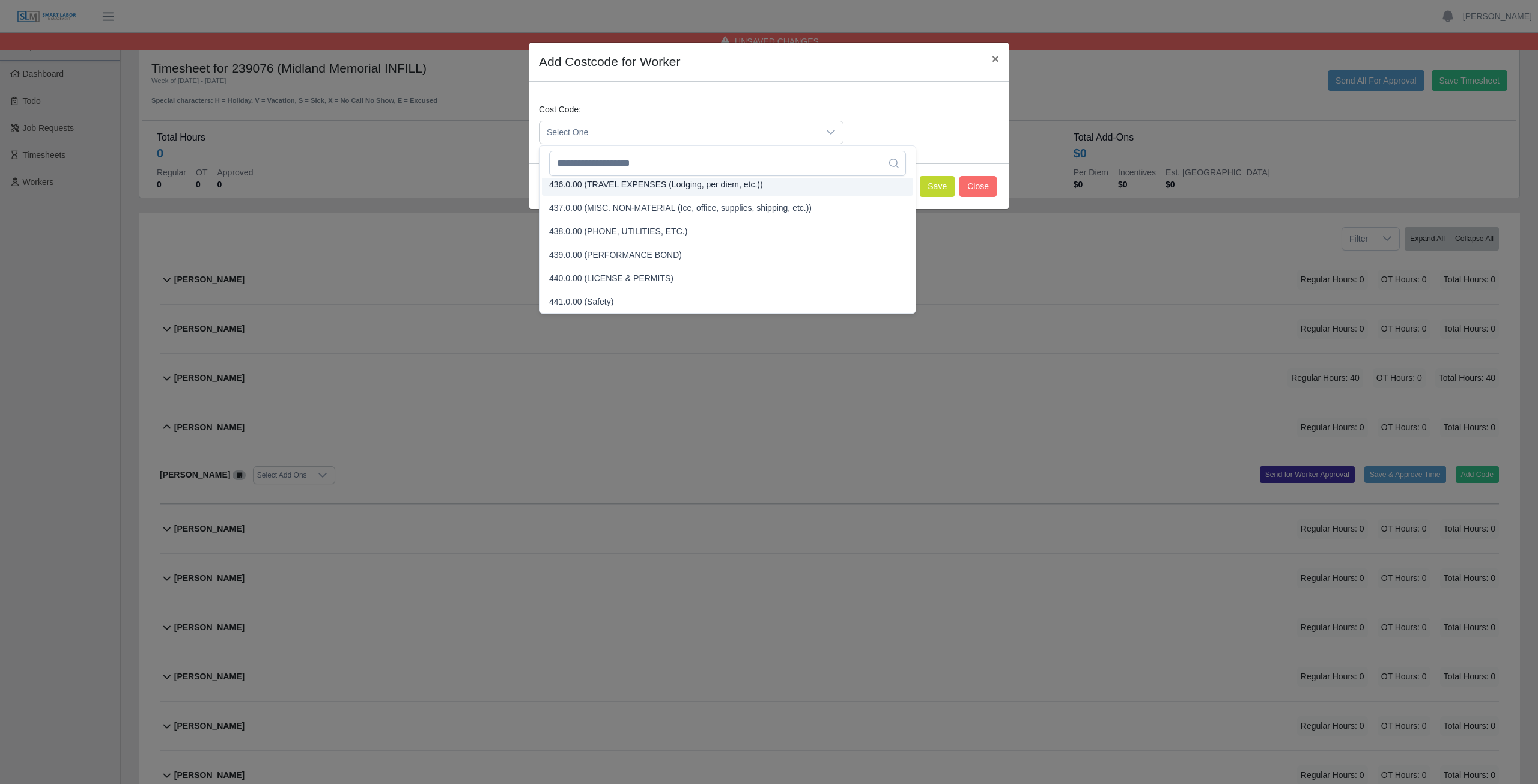
scroll to position [1455, 0]
click at [612, 174] on input "text" at bounding box center [728, 164] width 357 height 25
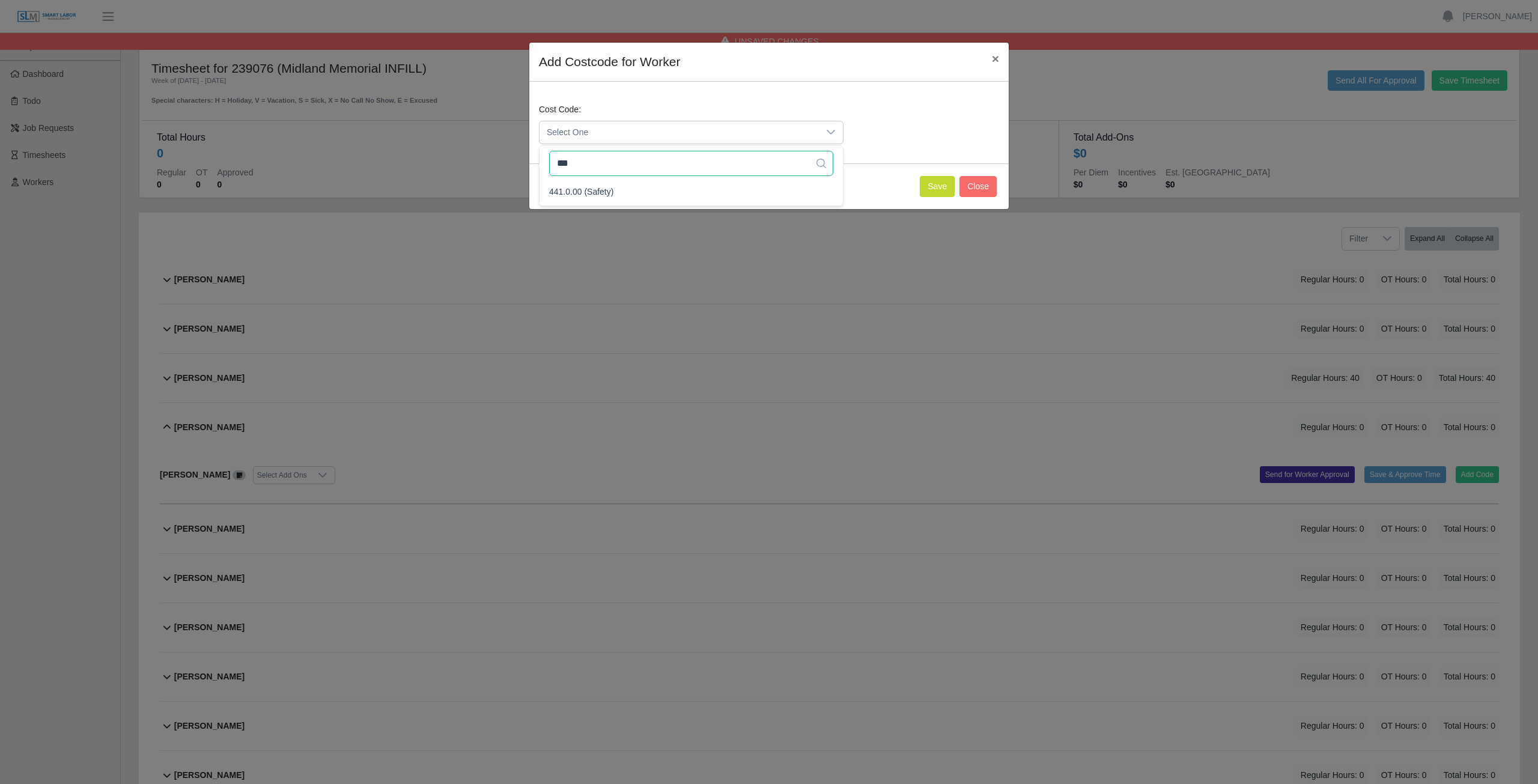
scroll to position [0, 0]
type input "*"
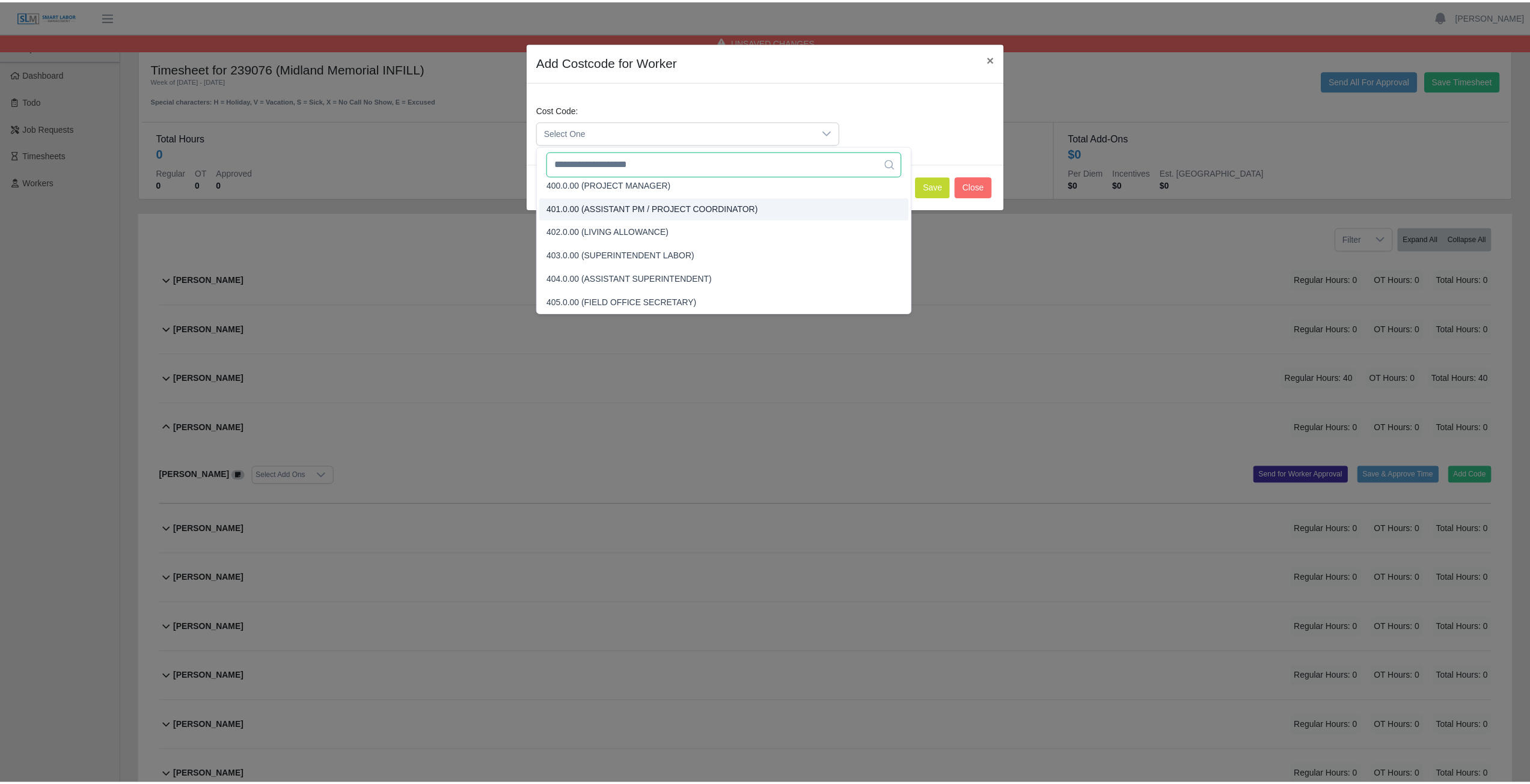
scroll to position [3, 0]
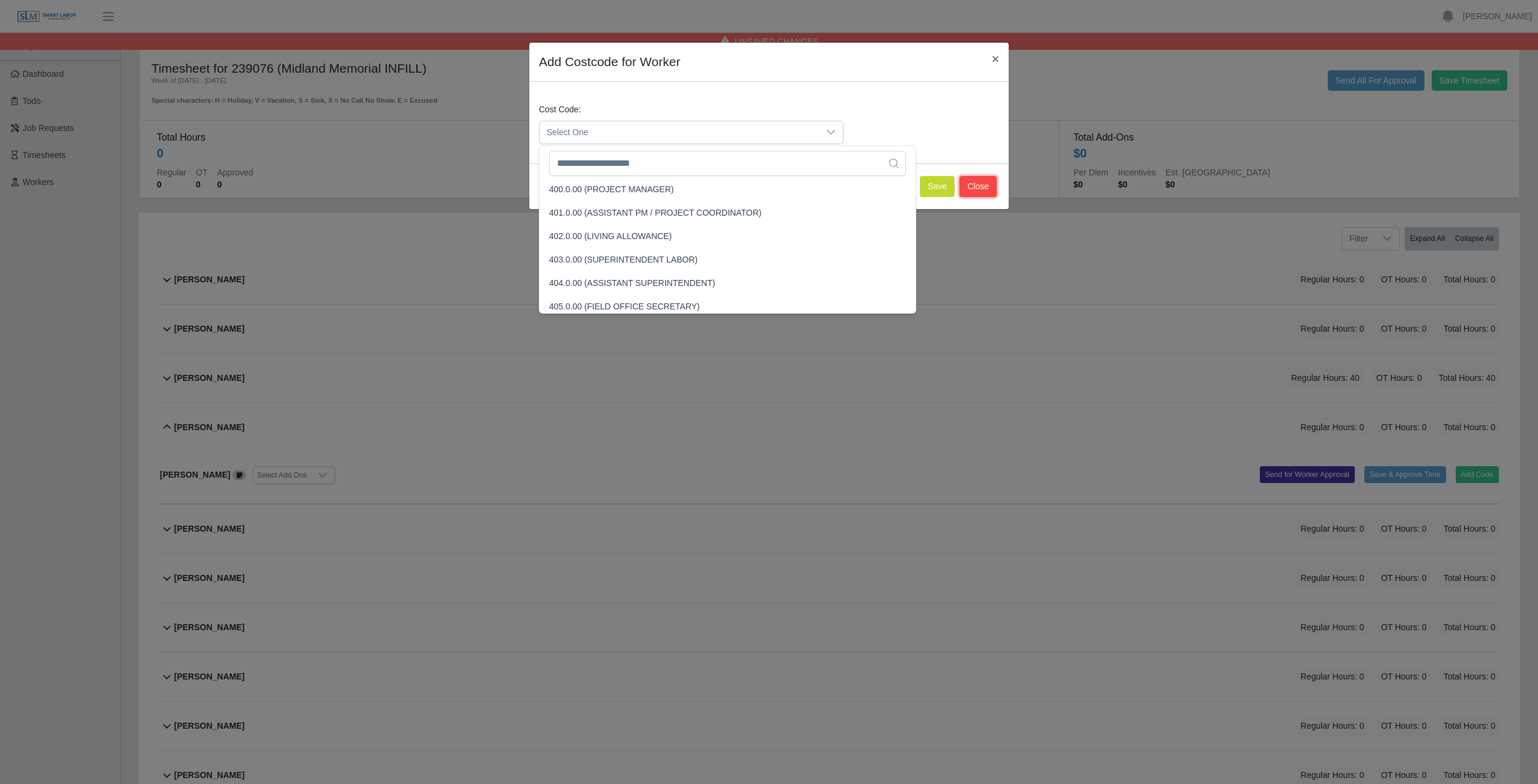
click at [989, 188] on button "Close" at bounding box center [979, 186] width 38 height 21
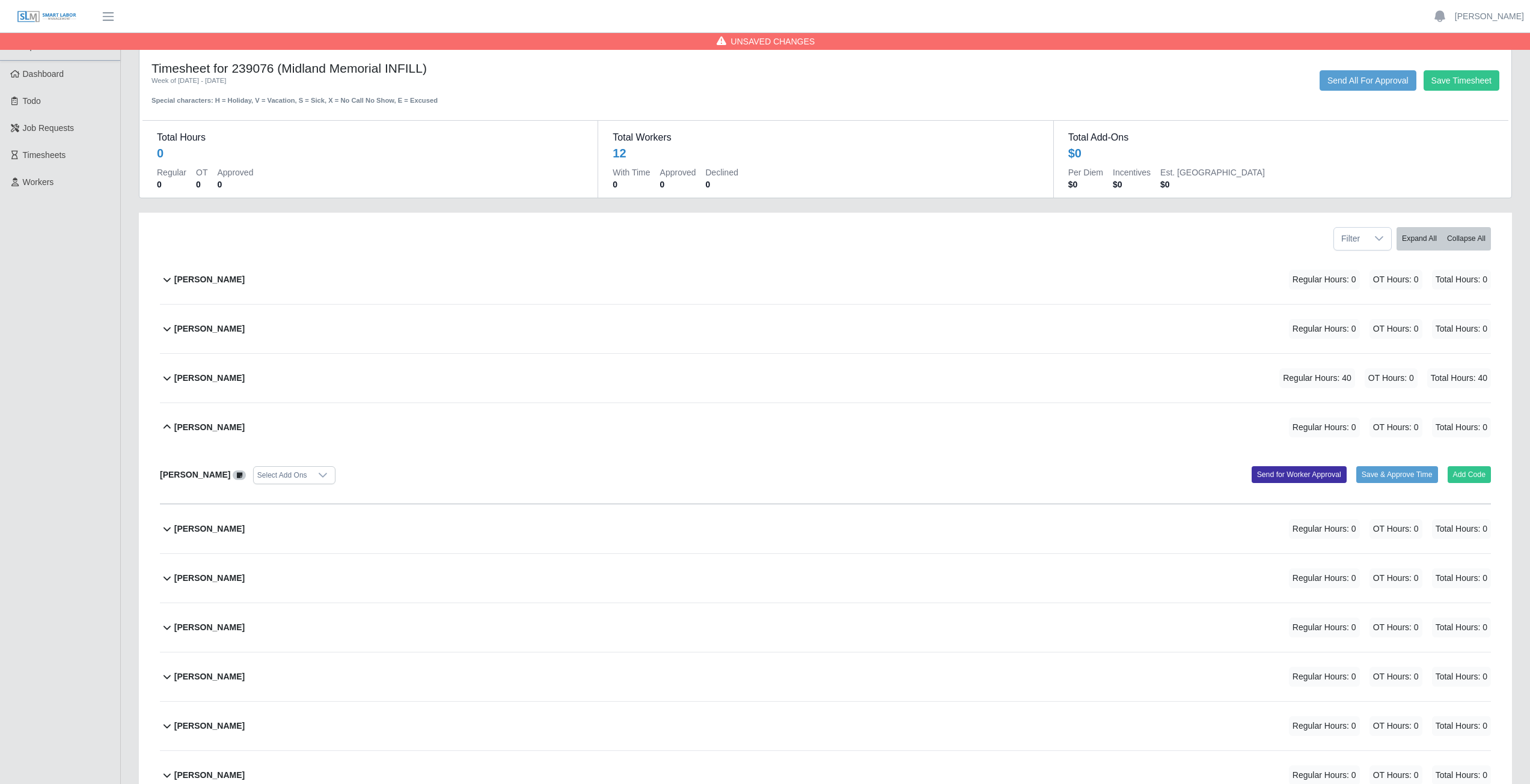
click at [166, 427] on icon at bounding box center [167, 427] width 7 height 4
click at [168, 281] on icon at bounding box center [167, 280] width 7 height 4
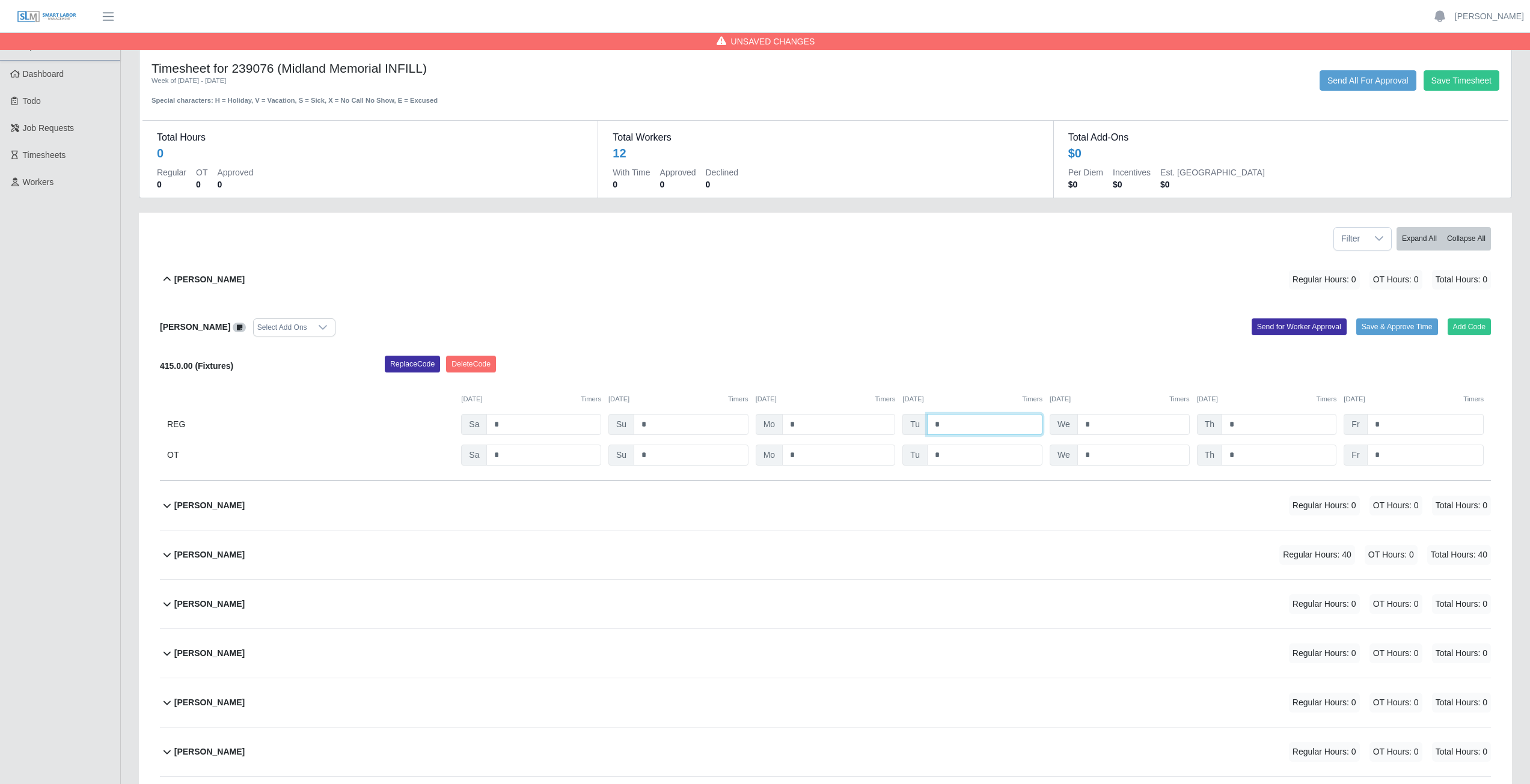
click at [945, 425] on input "*" at bounding box center [984, 424] width 115 height 21
type input "*"
click at [925, 333] on div "Add Code Save & Approve Time Send for Worker Approval" at bounding box center [1162, 327] width 674 height 18
click at [1092, 426] on input "*" at bounding box center [1133, 424] width 113 height 21
type input "*"
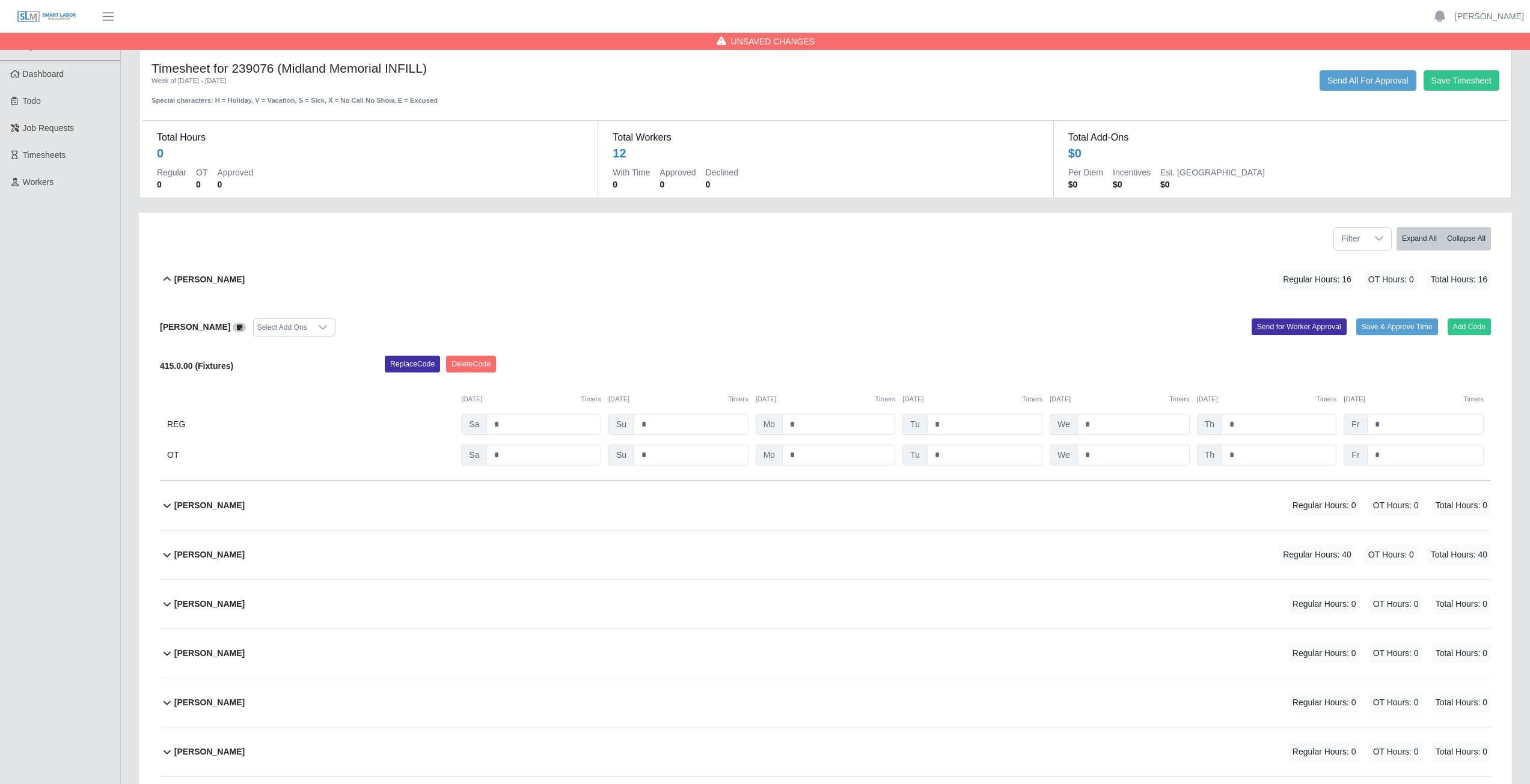
click at [808, 321] on div "Aiden Gavina Select Add Ons" at bounding box center [488, 327] width 674 height 18
click at [167, 281] on icon at bounding box center [167, 280] width 15 height 15
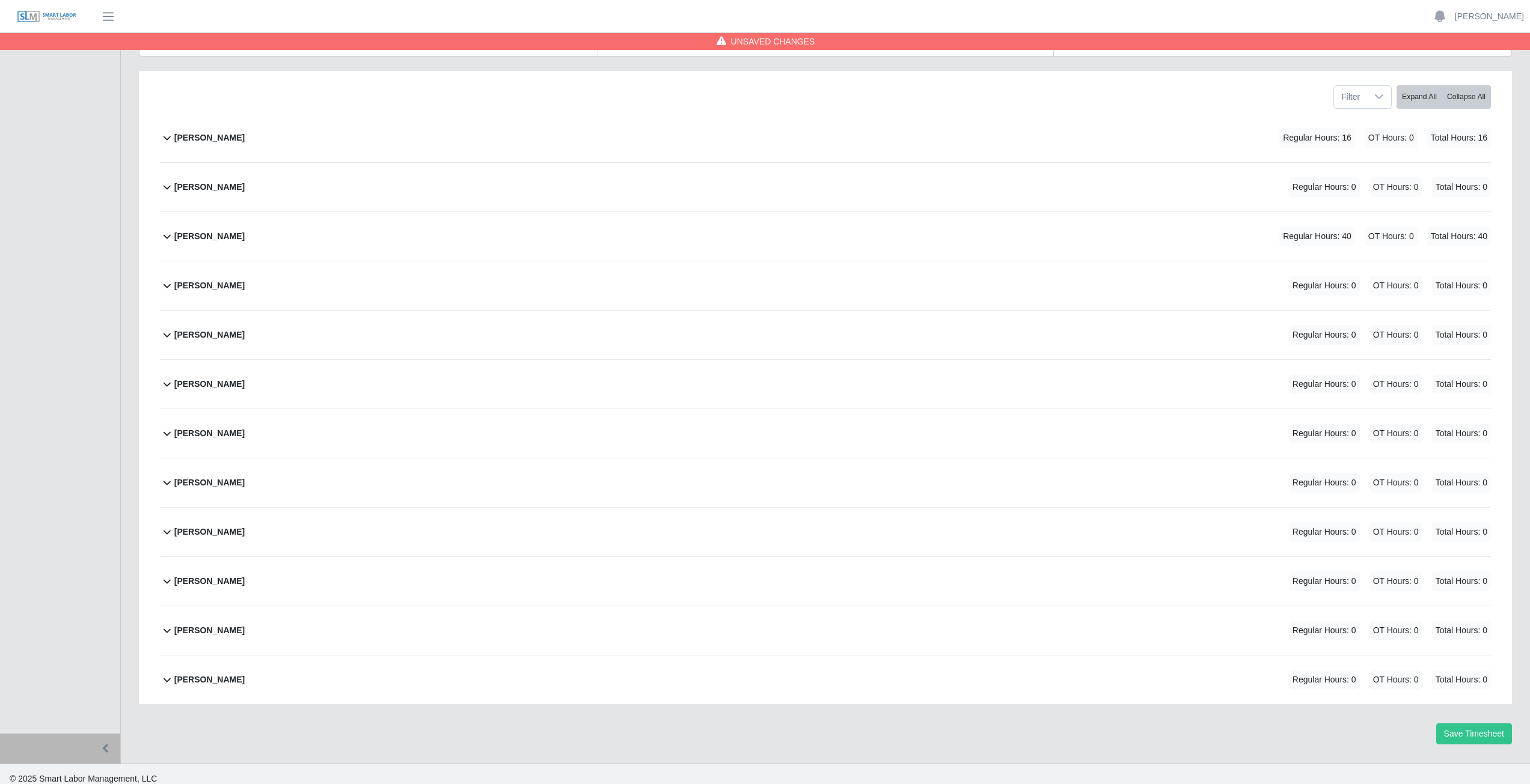
scroll to position [152, 0]
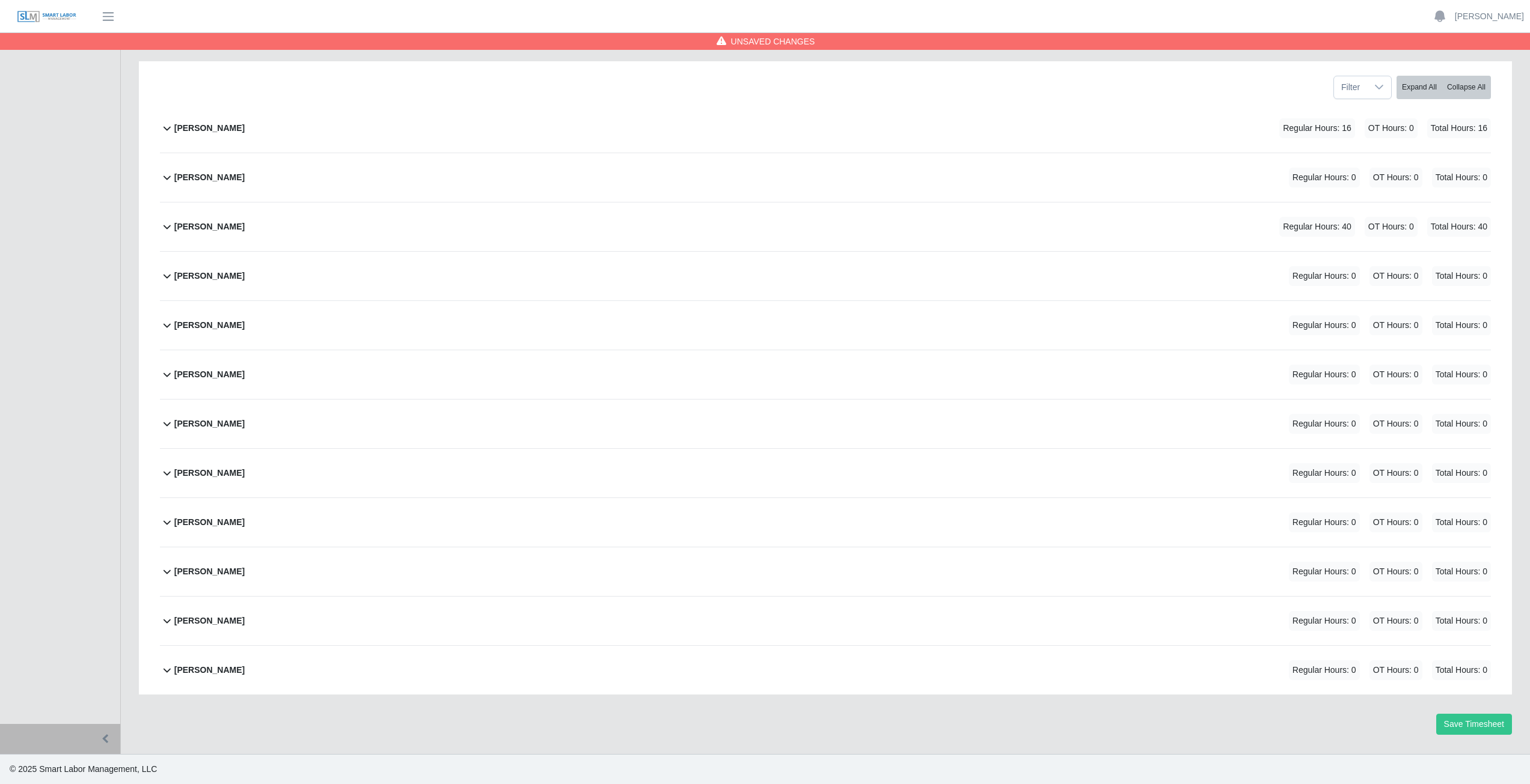
click at [164, 428] on icon at bounding box center [167, 424] width 15 height 15
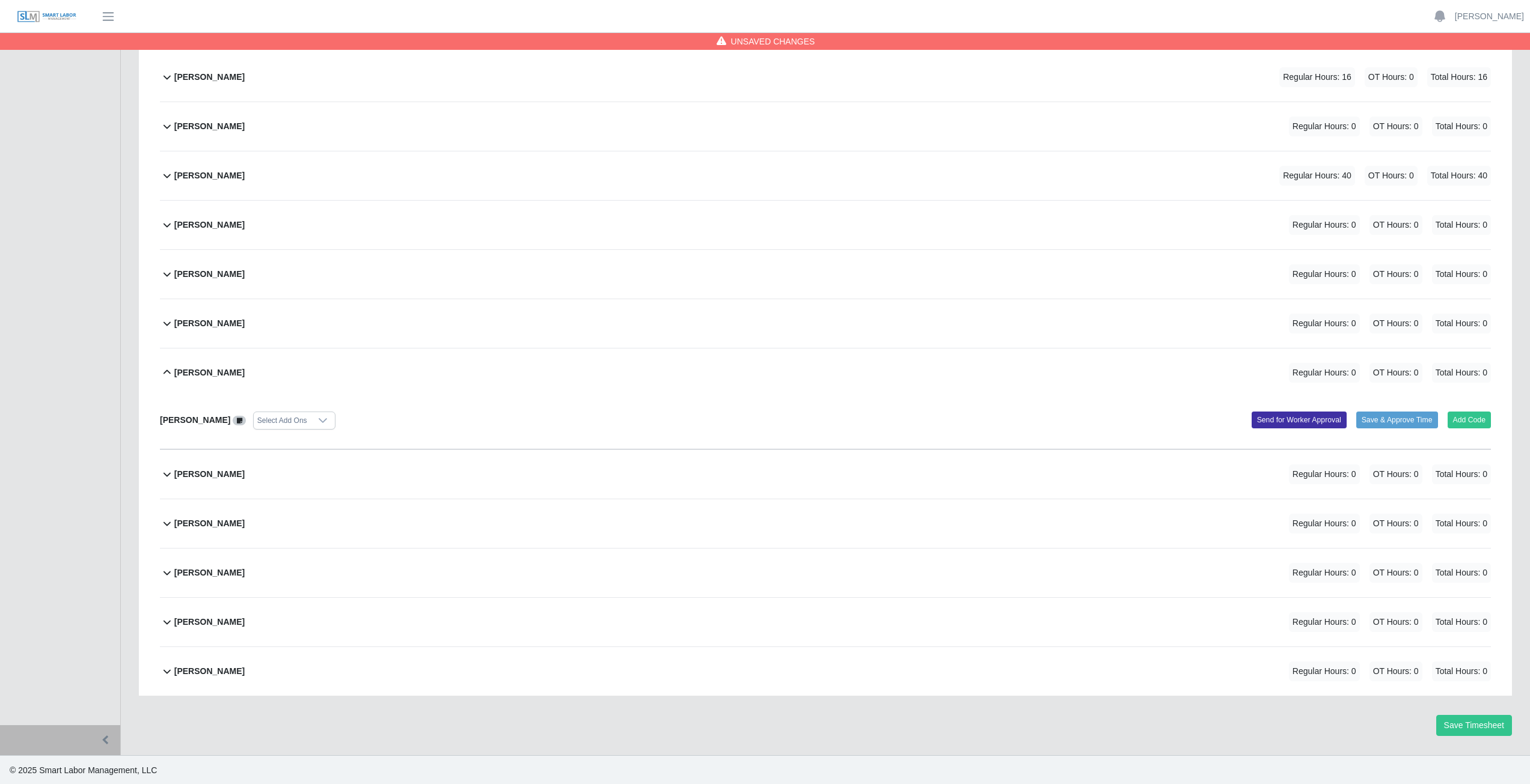
scroll to position [204, 0]
click at [1454, 418] on button "Add Code" at bounding box center [1469, 418] width 44 height 17
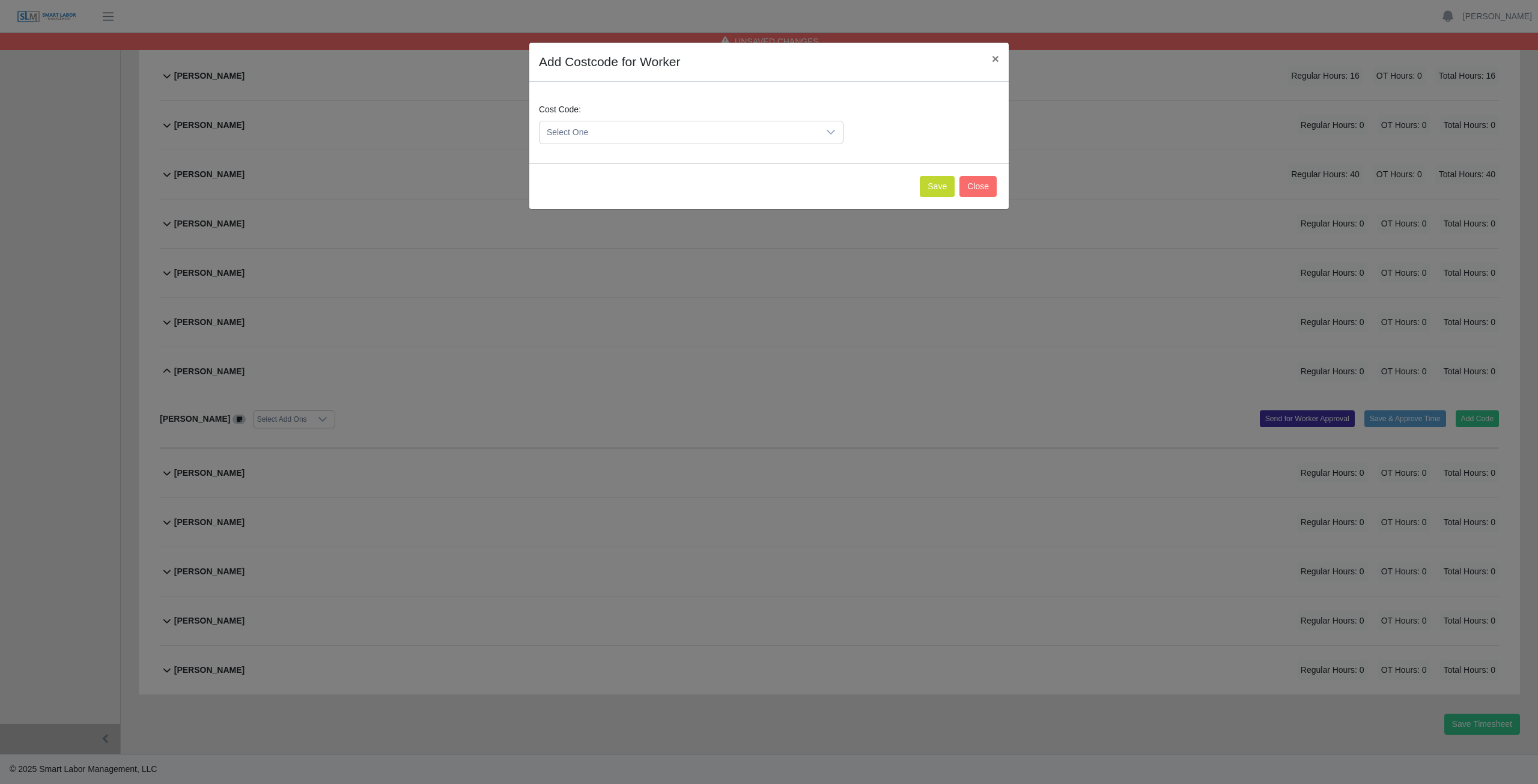
click at [614, 130] on span "Select One" at bounding box center [679, 132] width 280 height 22
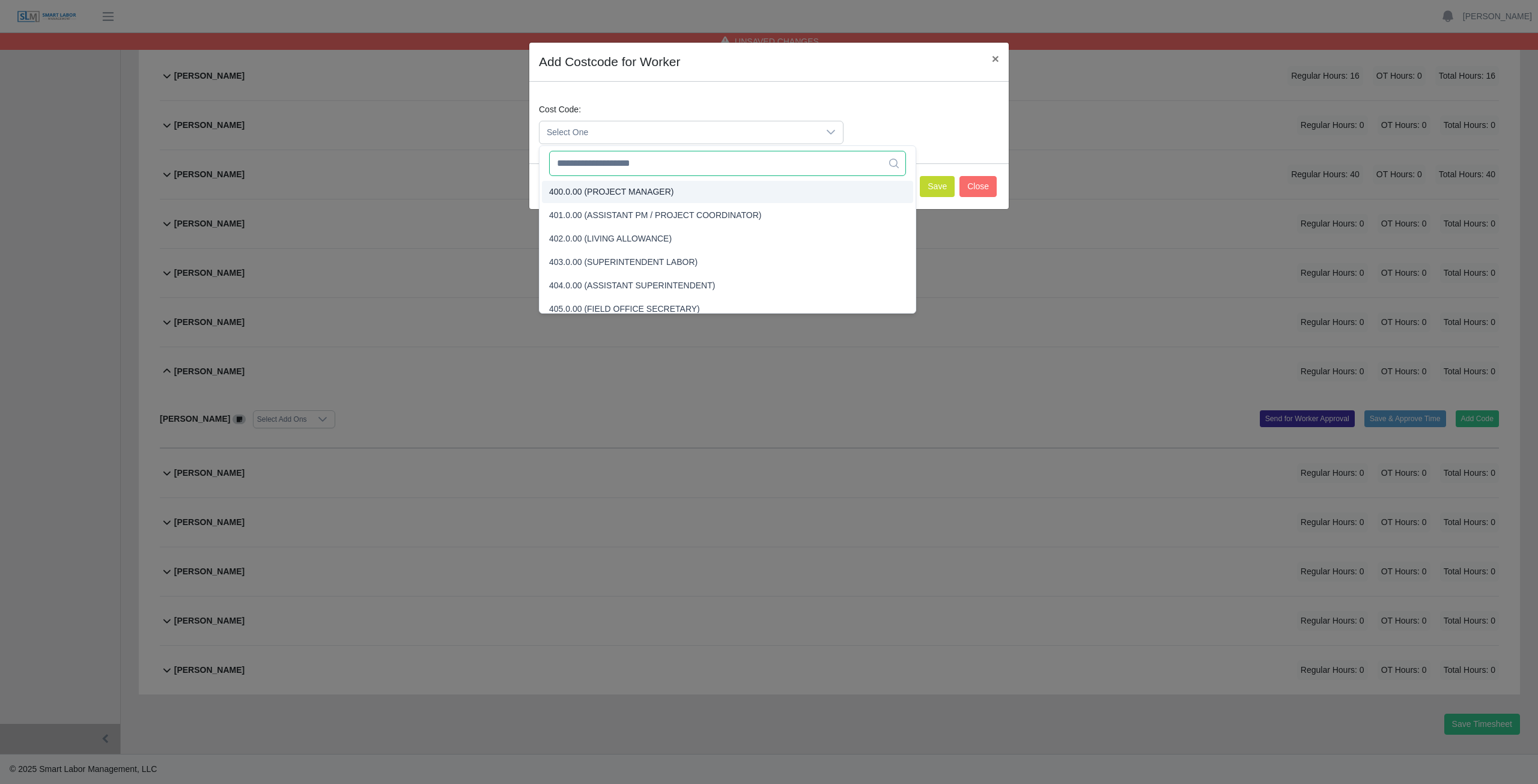
click at [609, 168] on input "text" at bounding box center [728, 164] width 357 height 25
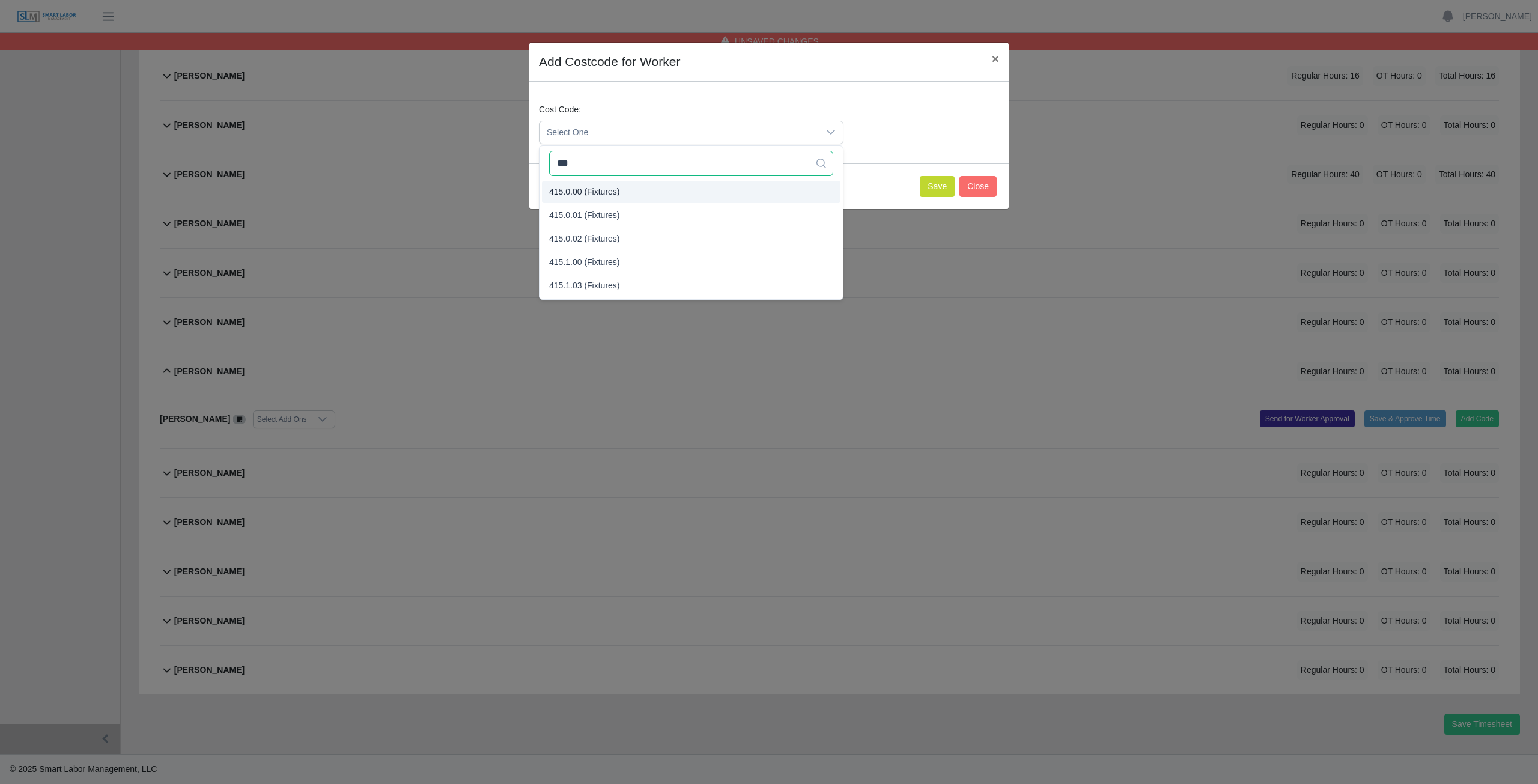
type input "***"
click at [609, 190] on span "415.0.00 (Fixtures)" at bounding box center [585, 192] width 71 height 13
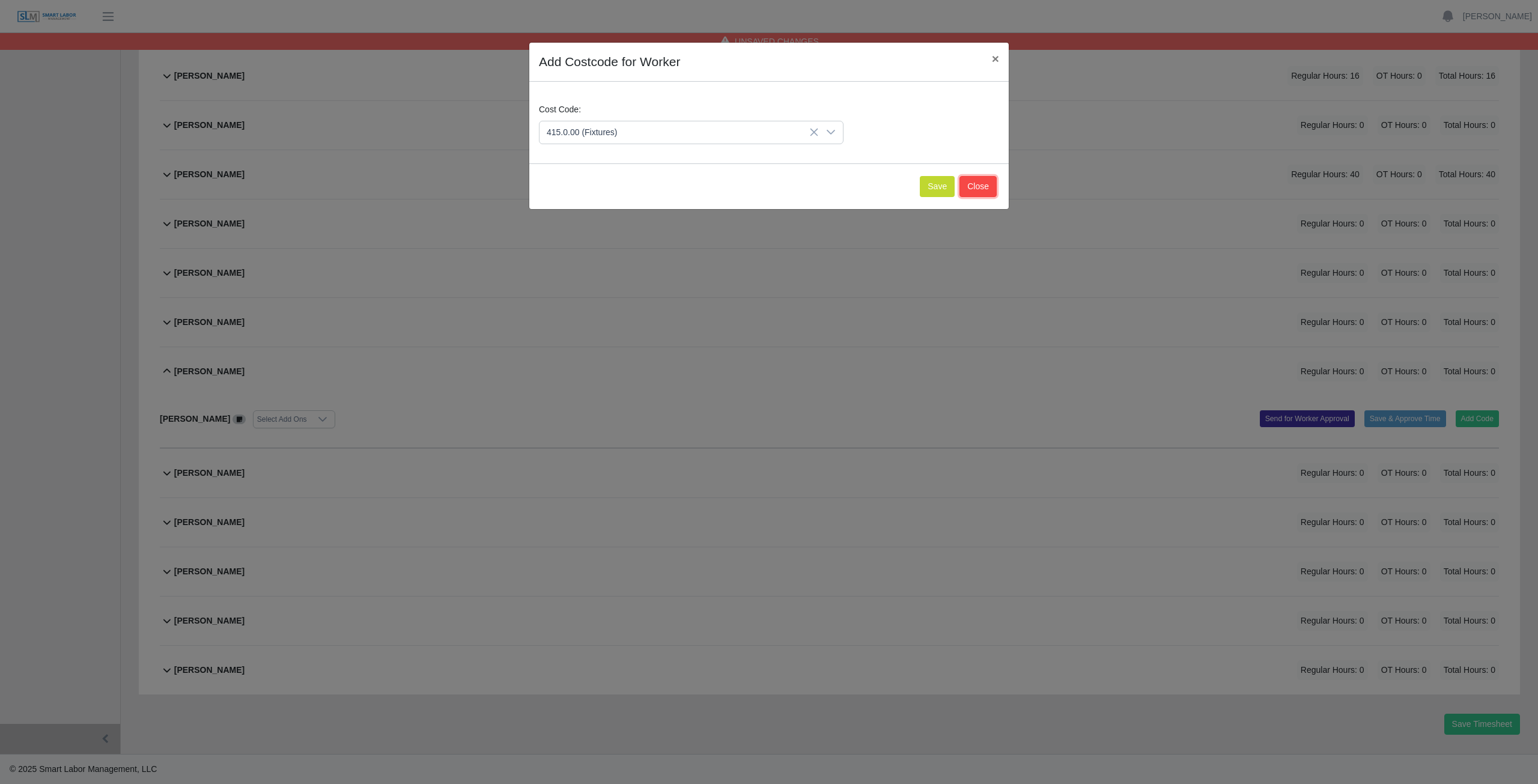
click at [973, 188] on button "Close" at bounding box center [979, 186] width 38 height 21
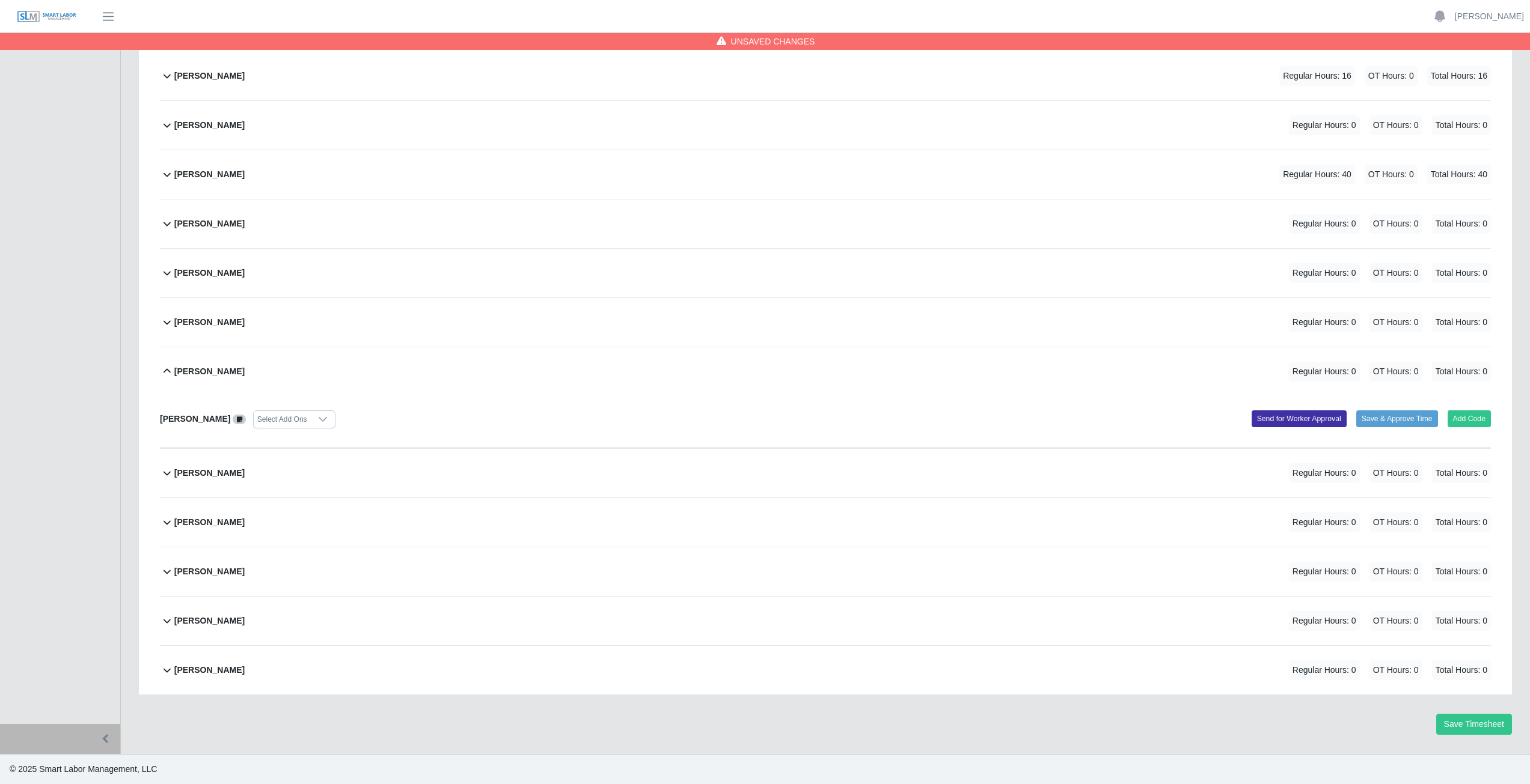
click at [193, 372] on b "Joshua Moreno" at bounding box center [209, 372] width 70 height 13
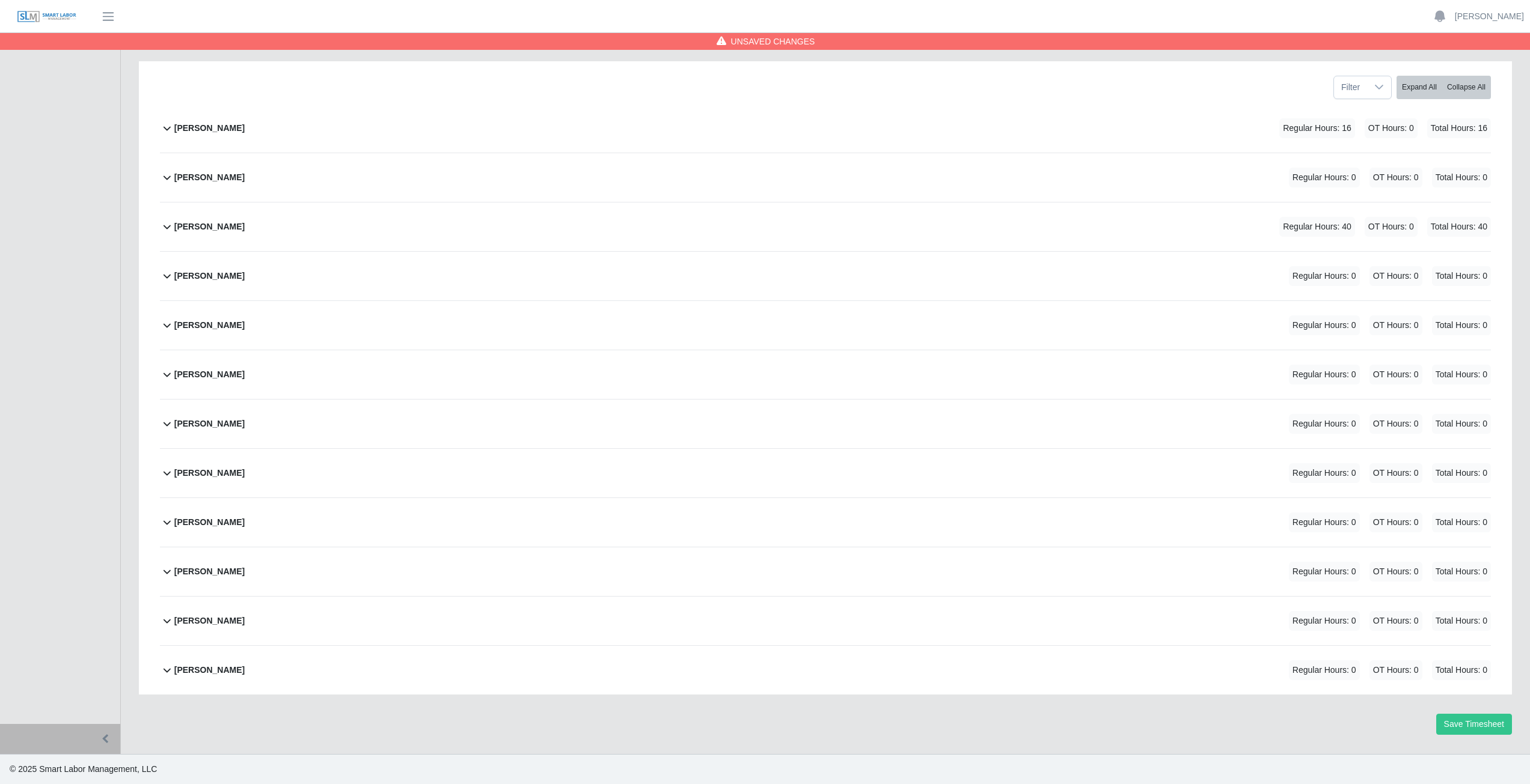
scroll to position [152, 0]
click at [173, 426] on icon at bounding box center [167, 424] width 15 height 15
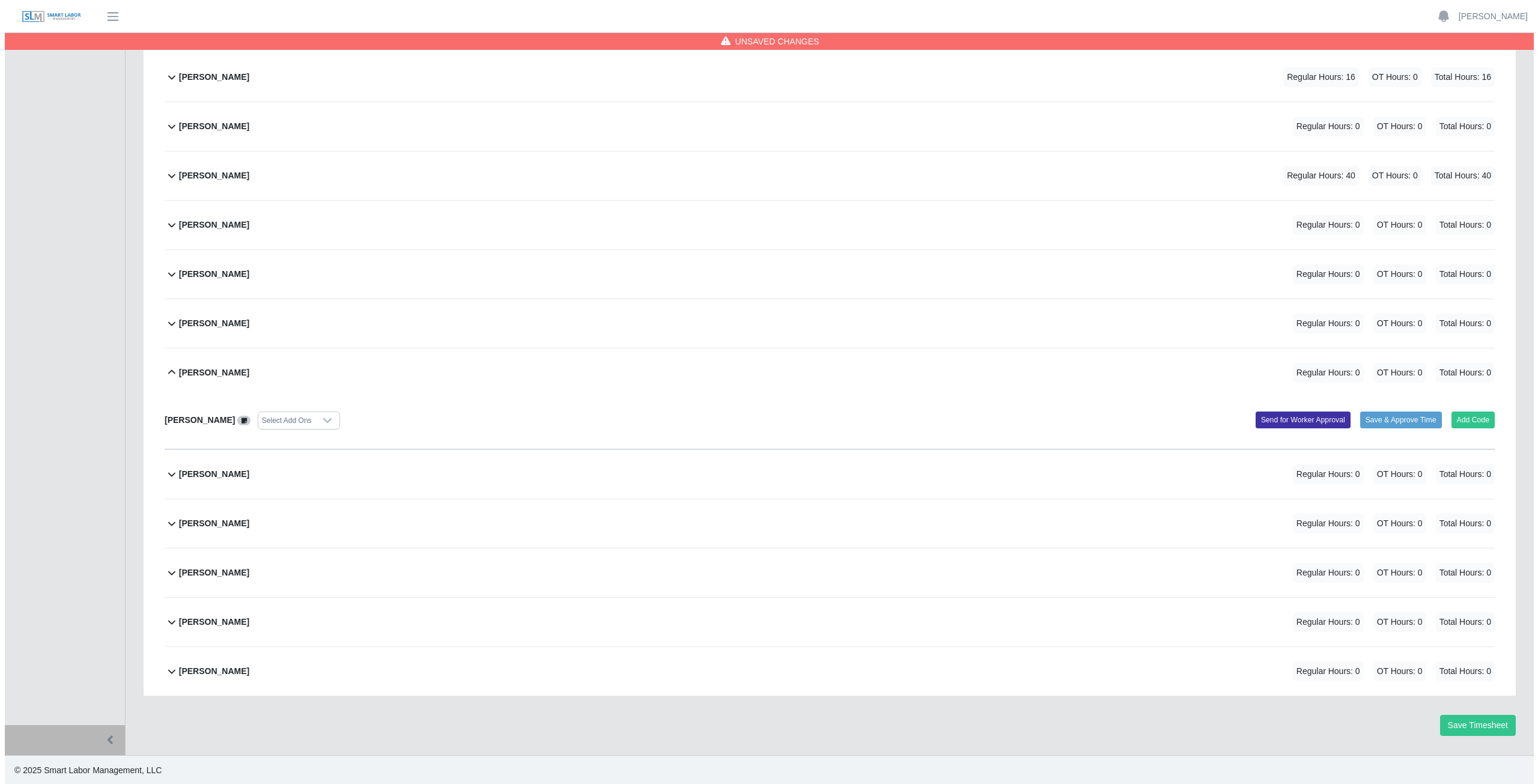
scroll to position [204, 0]
click at [1472, 414] on button "Add Code" at bounding box center [1468, 418] width 44 height 17
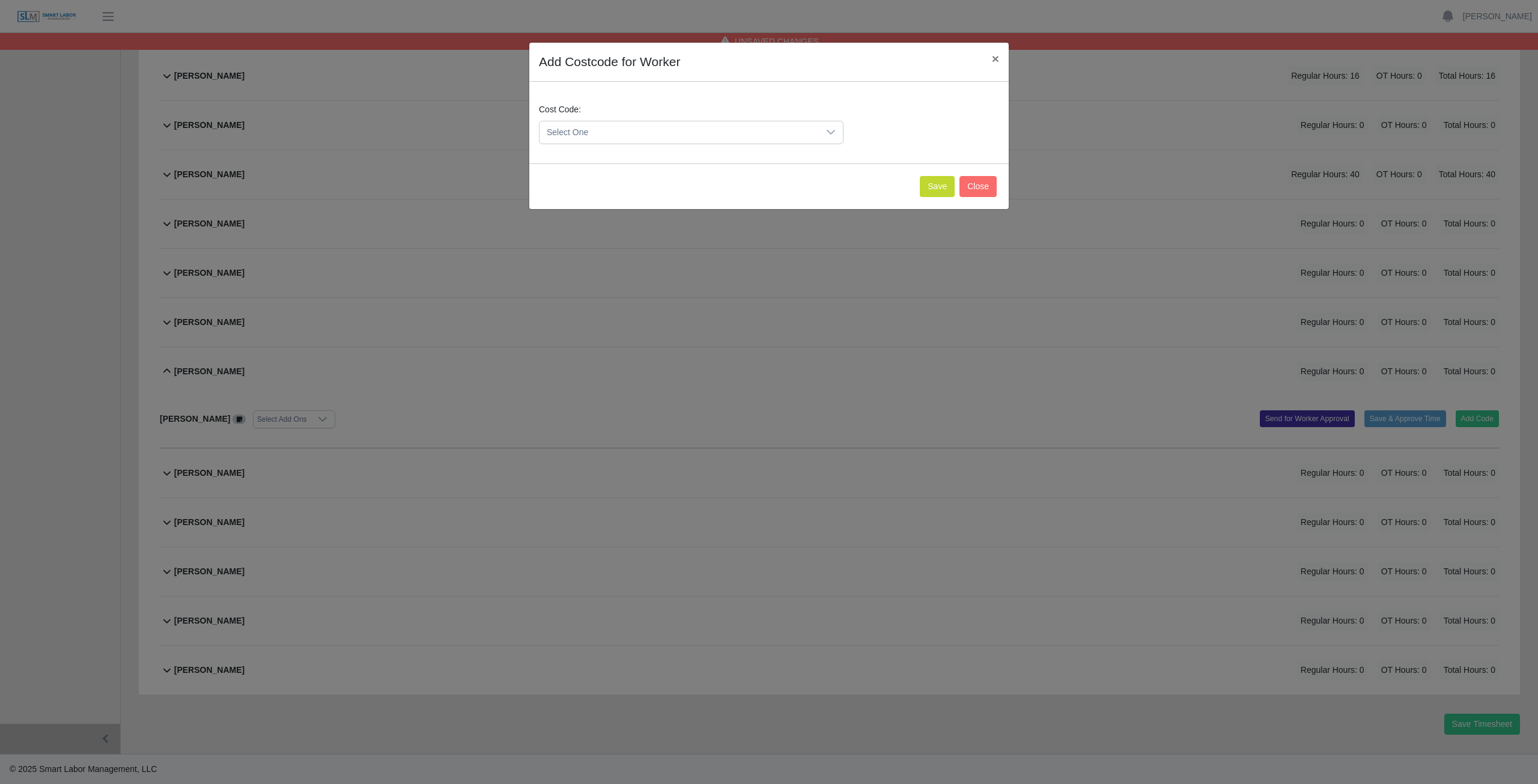
click at [629, 130] on span "Select One" at bounding box center [679, 132] width 280 height 22
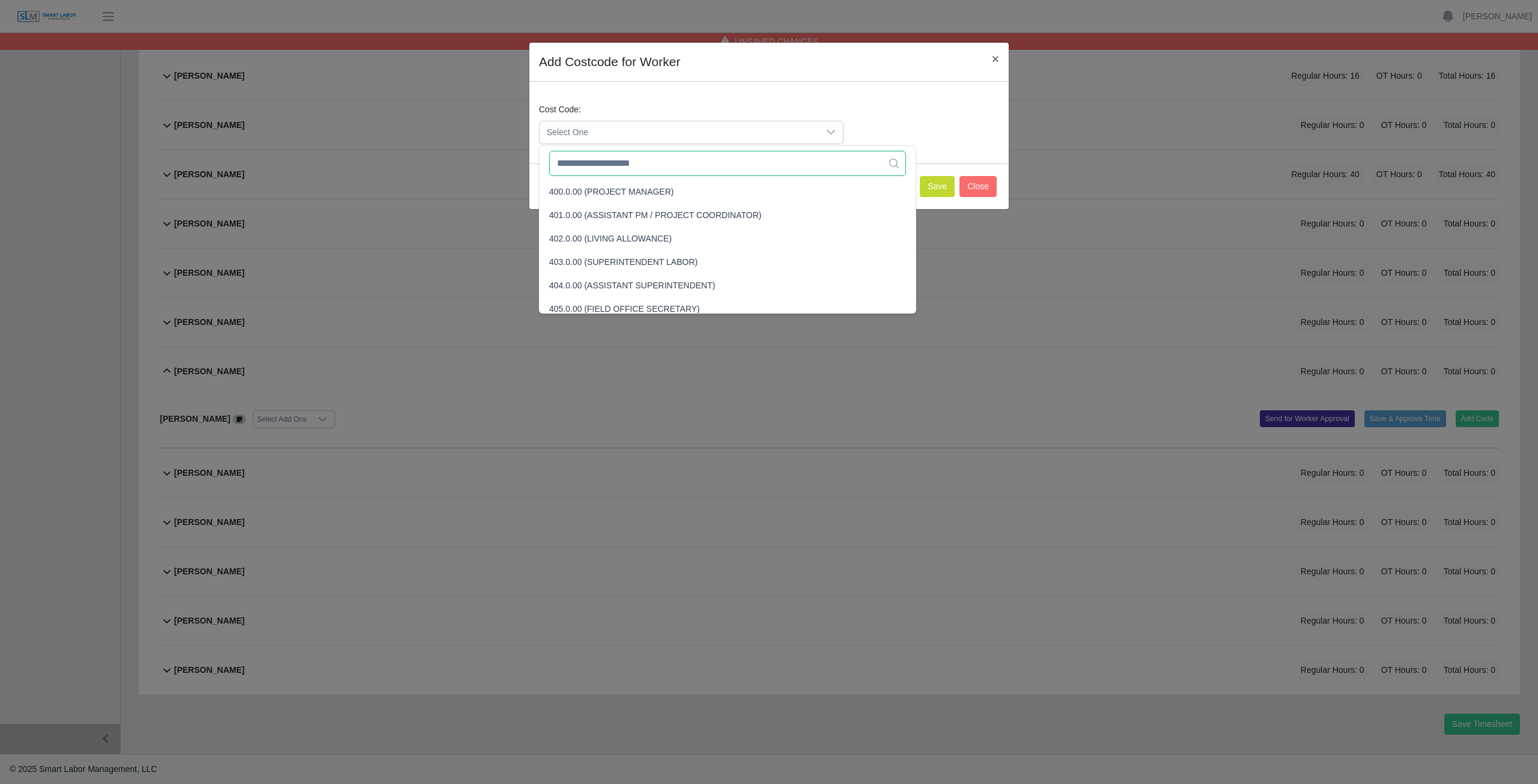
click at [630, 170] on input "text" at bounding box center [728, 164] width 357 height 25
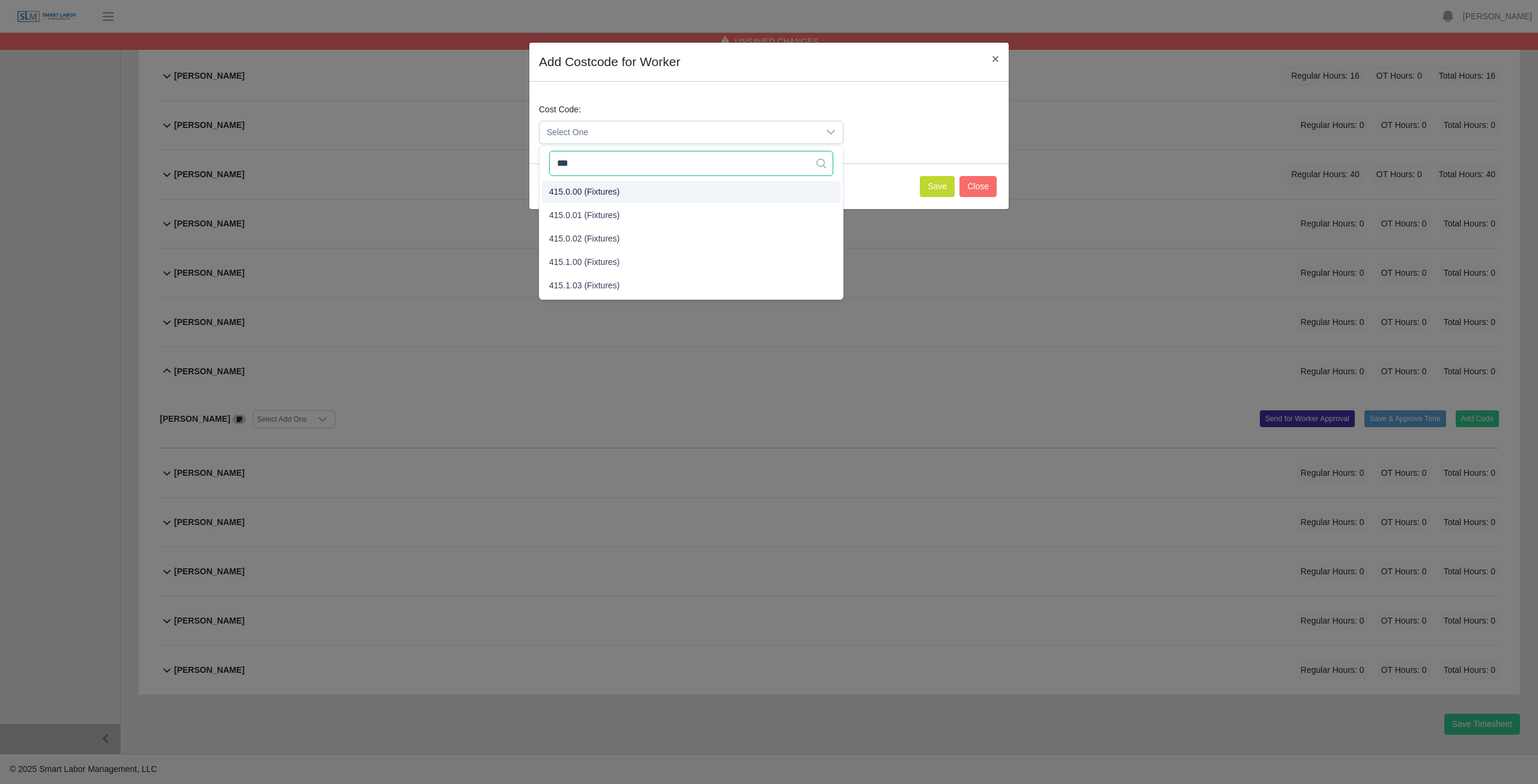
type input "***"
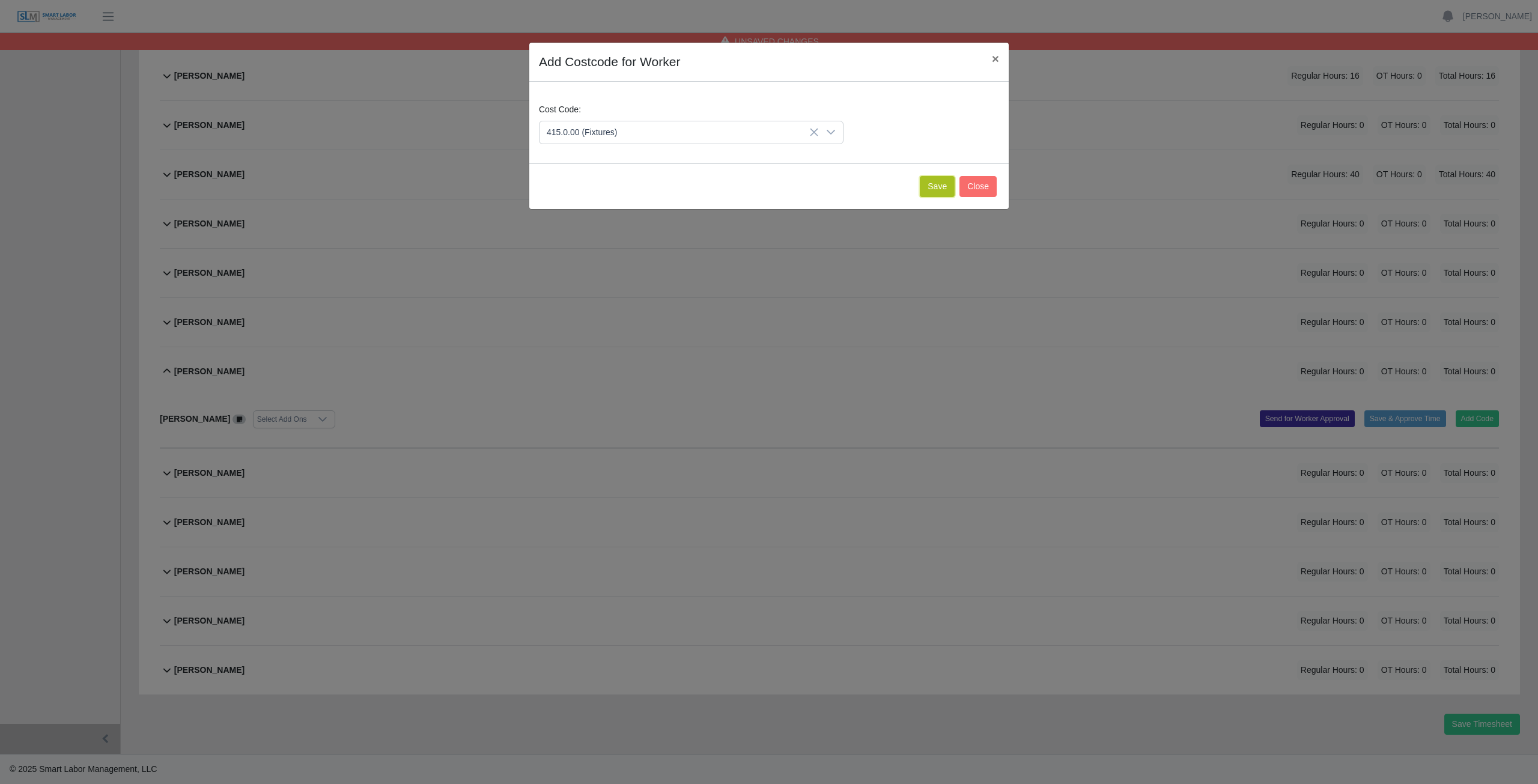
click at [936, 188] on button "Save" at bounding box center [938, 186] width 35 height 21
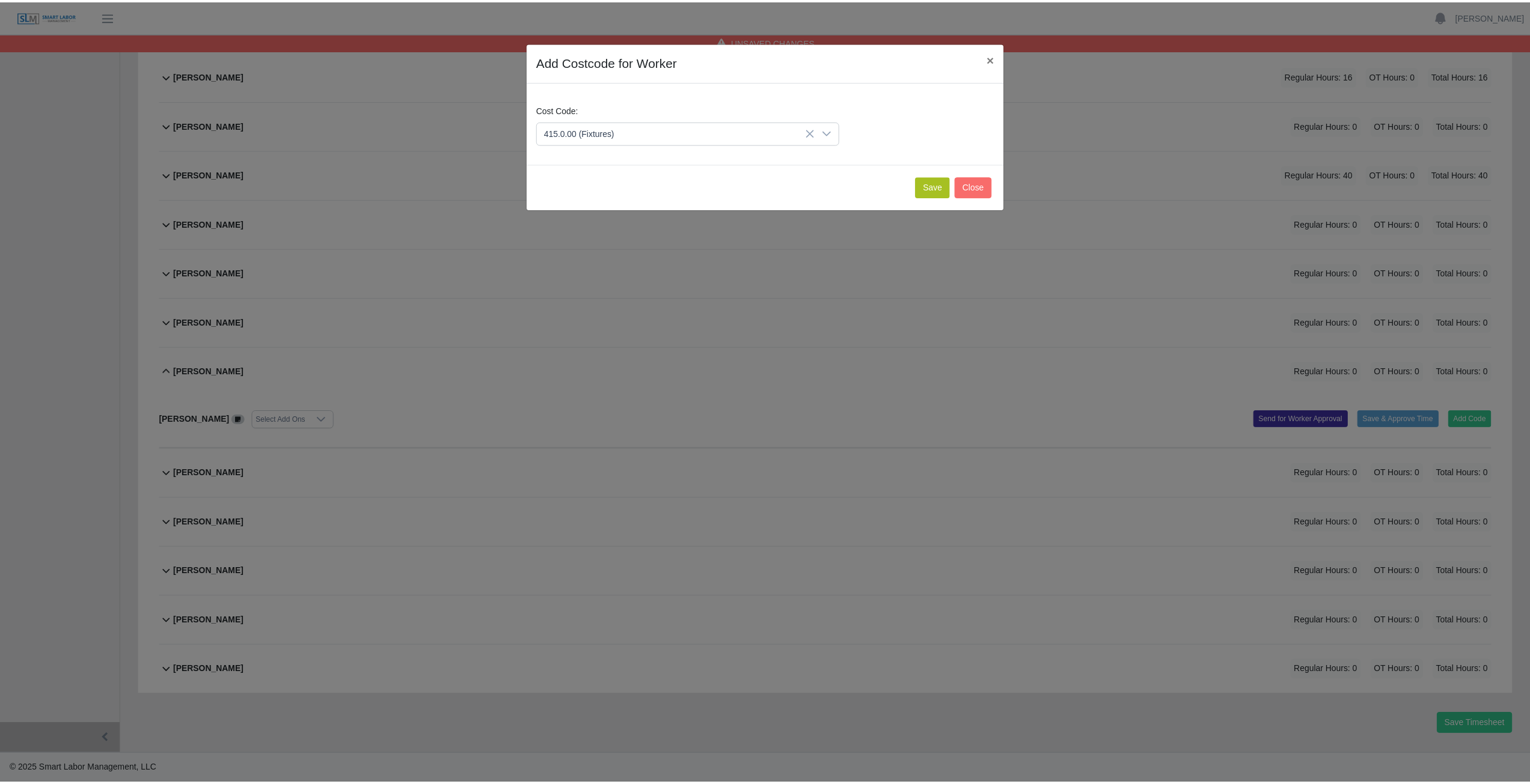
scroll to position [328, 0]
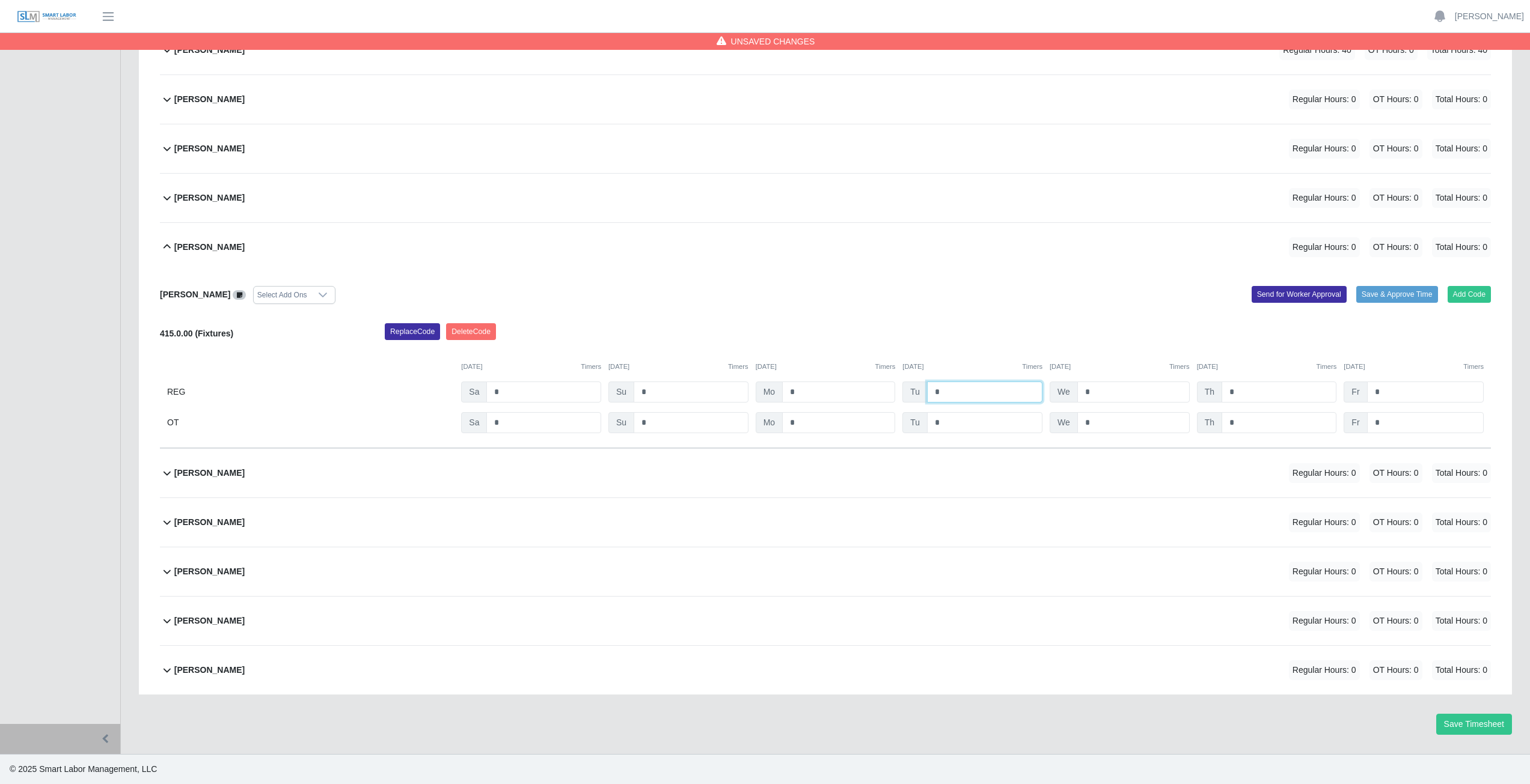
click at [946, 393] on input "*" at bounding box center [984, 392] width 115 height 21
type input "*"
click at [1099, 394] on input "*" at bounding box center [1133, 392] width 113 height 21
type input "*"
click at [166, 243] on icon at bounding box center [167, 247] width 15 height 15
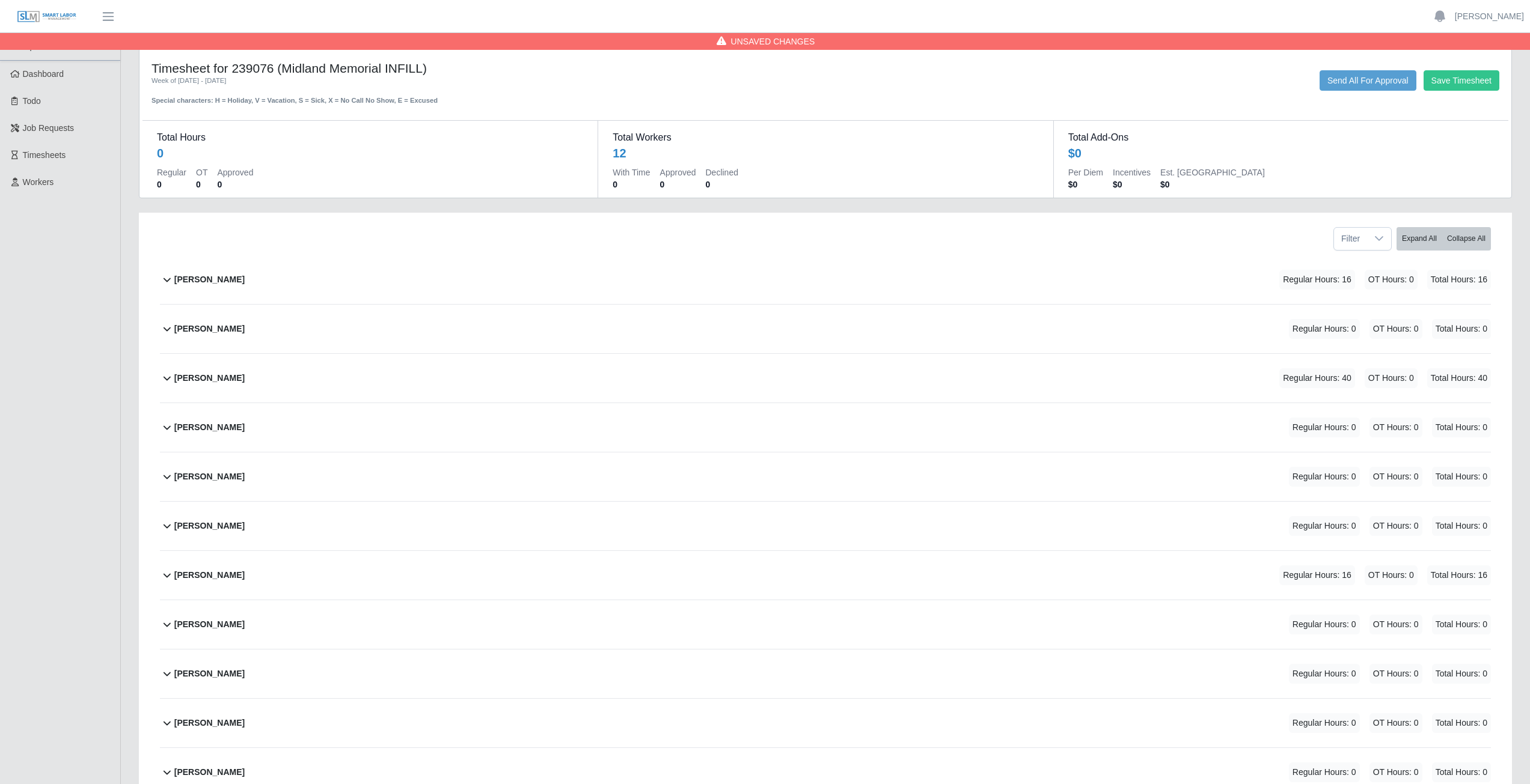
scroll to position [152, 0]
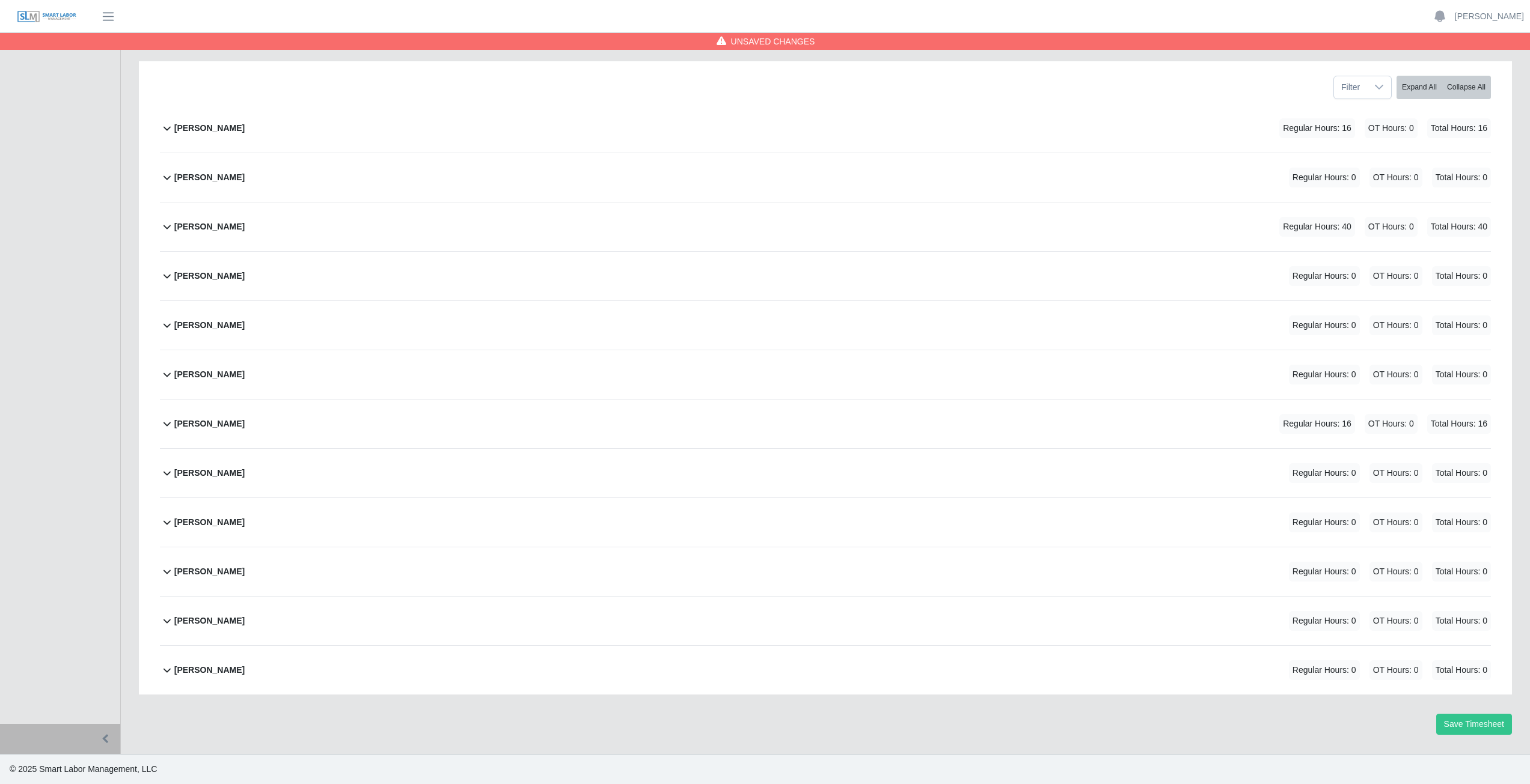
click at [166, 624] on icon at bounding box center [167, 621] width 15 height 15
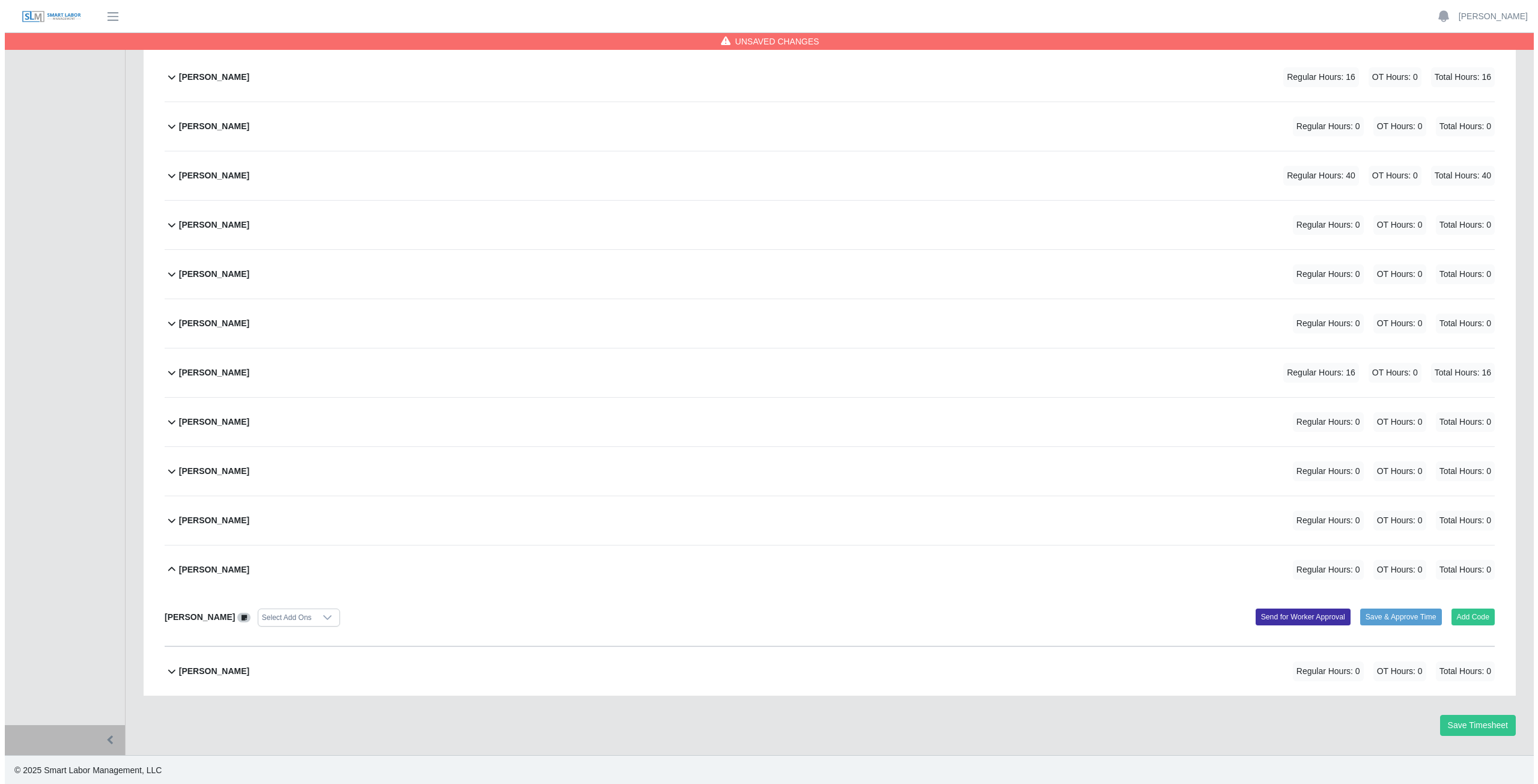
scroll to position [204, 0]
click at [1460, 620] on button "Add Code" at bounding box center [1468, 616] width 44 height 17
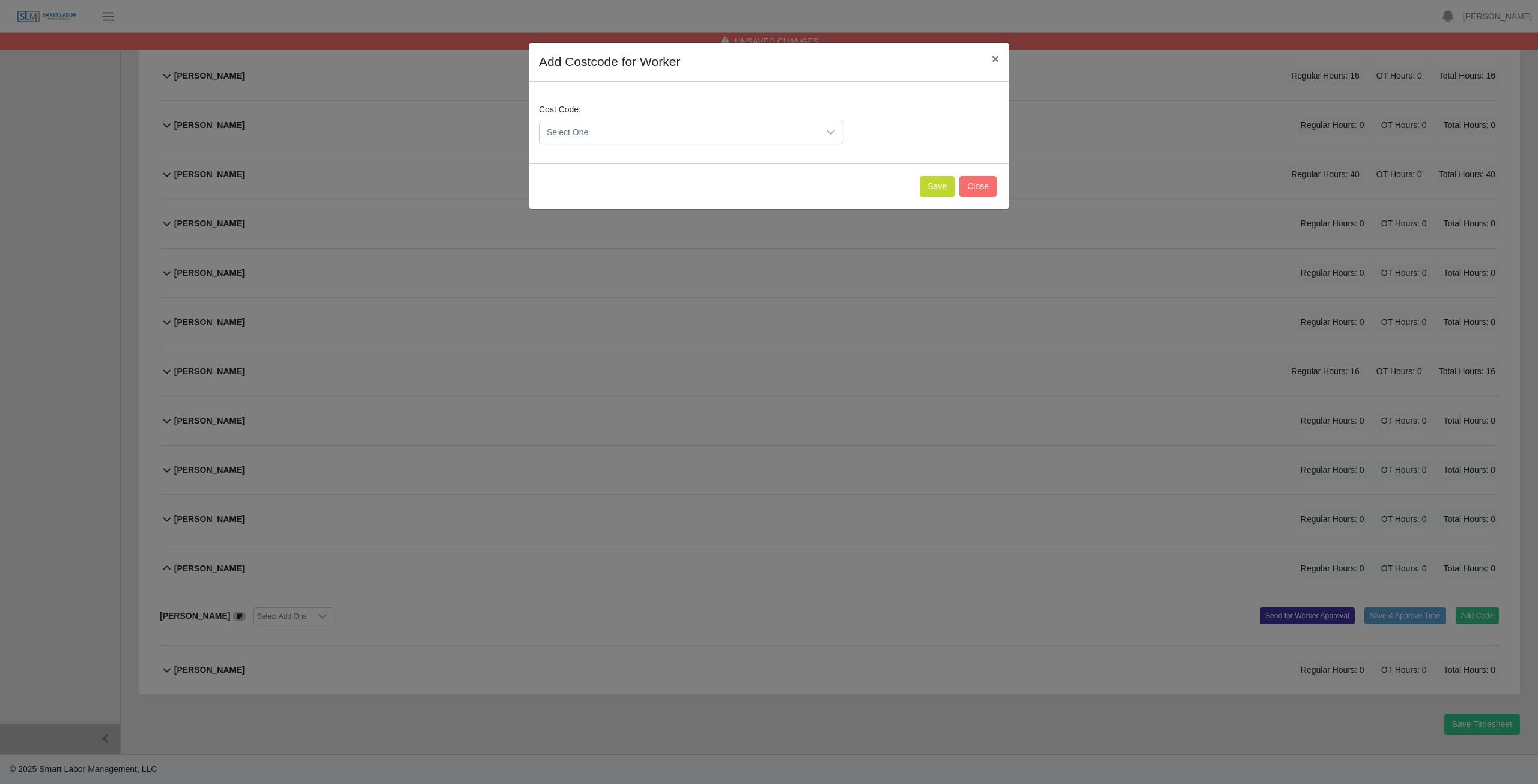
click at [602, 137] on span "Select One" at bounding box center [679, 132] width 280 height 22
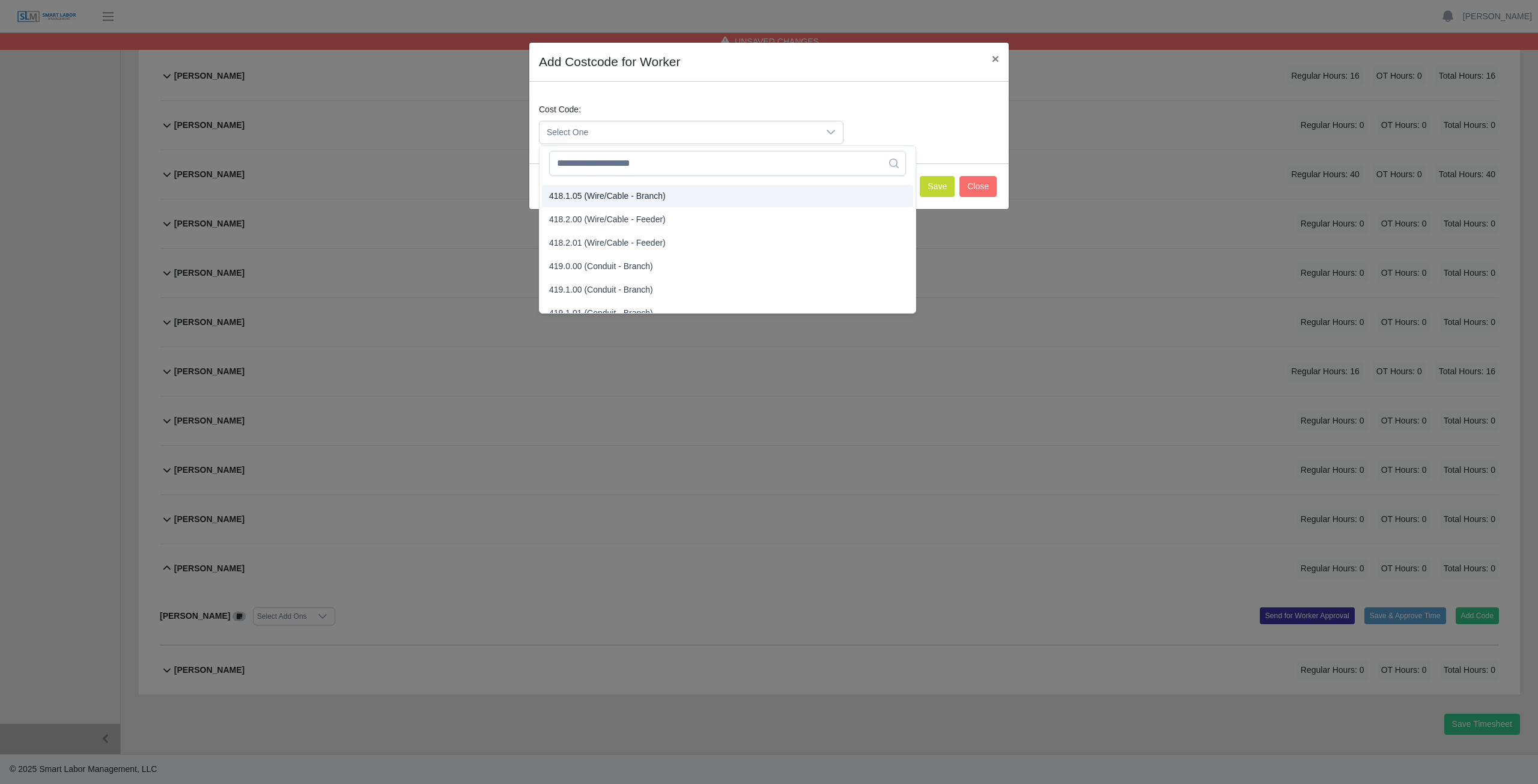
scroll to position [625, 0]
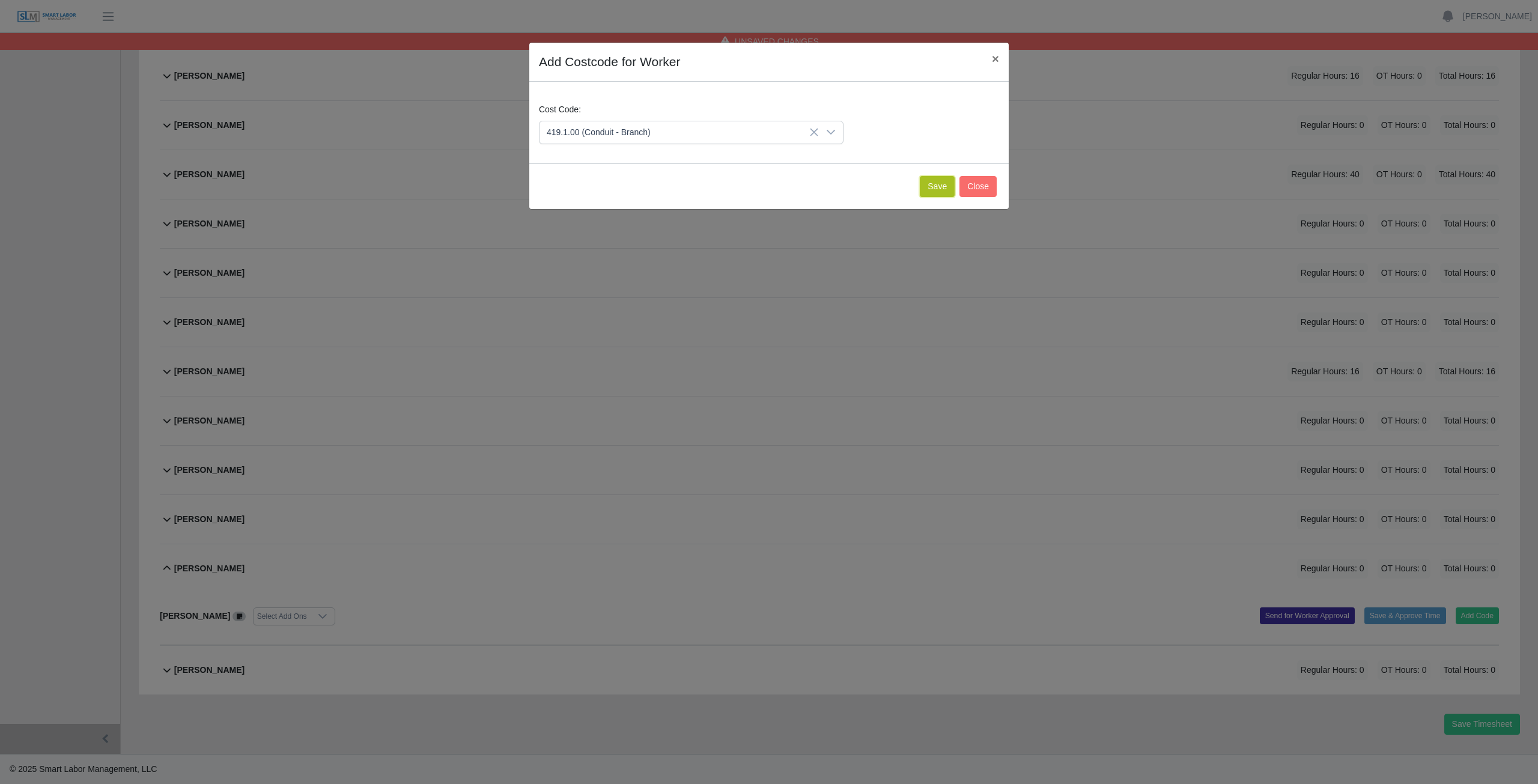
click at [935, 186] on button "Save" at bounding box center [938, 186] width 35 height 21
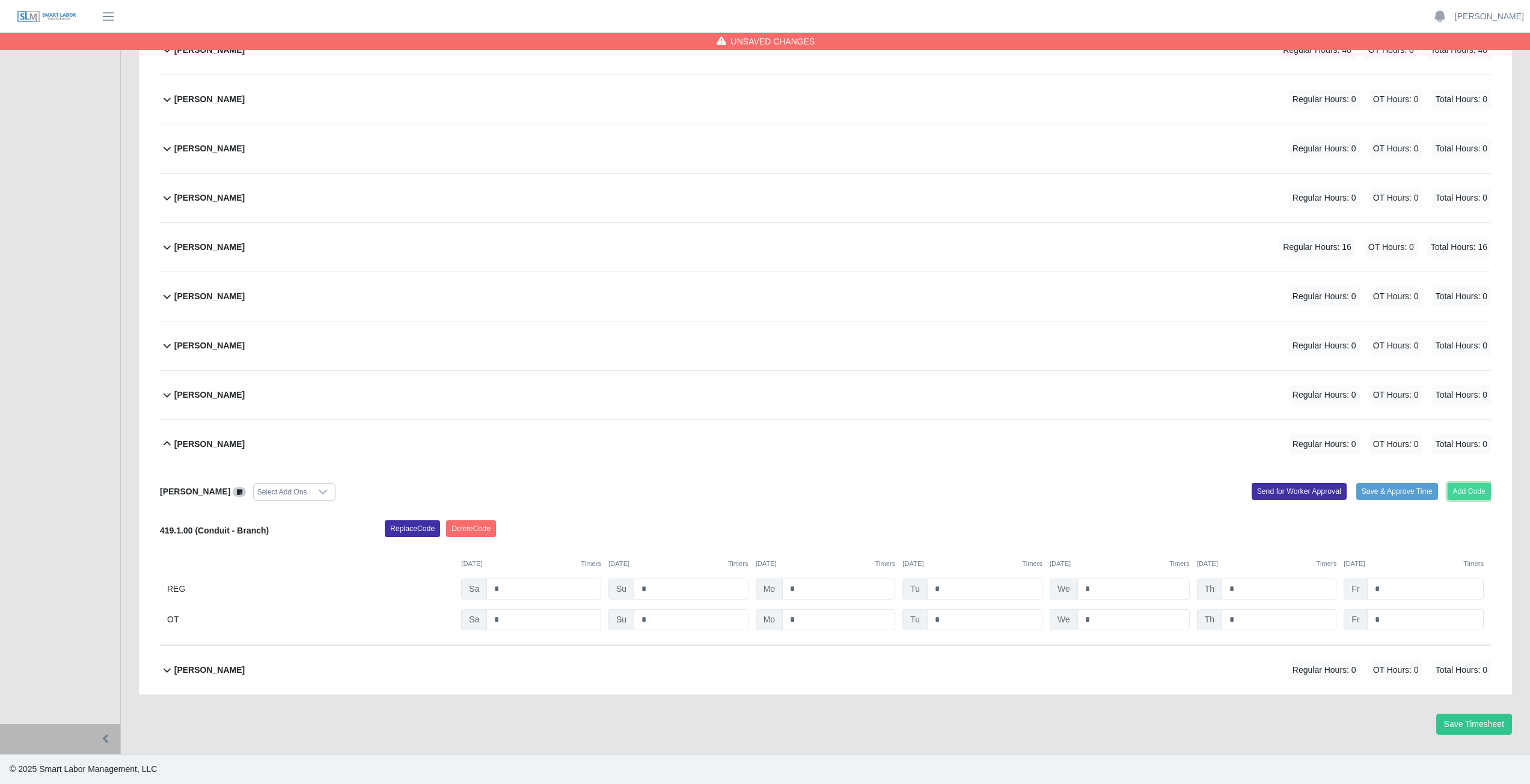
click at [1476, 486] on button "Add Code" at bounding box center [1469, 491] width 44 height 17
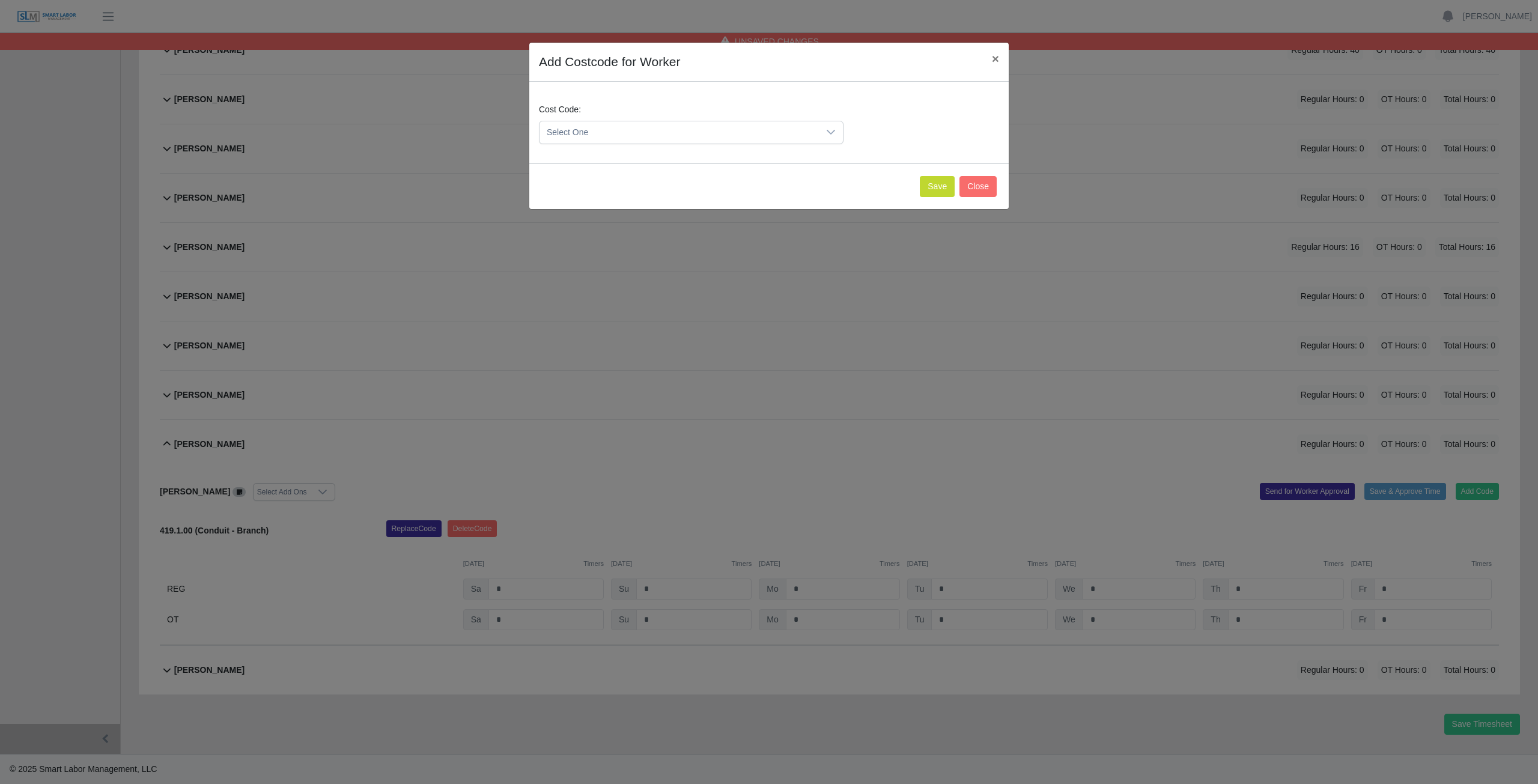
click at [621, 127] on span "Select One" at bounding box center [679, 132] width 280 height 22
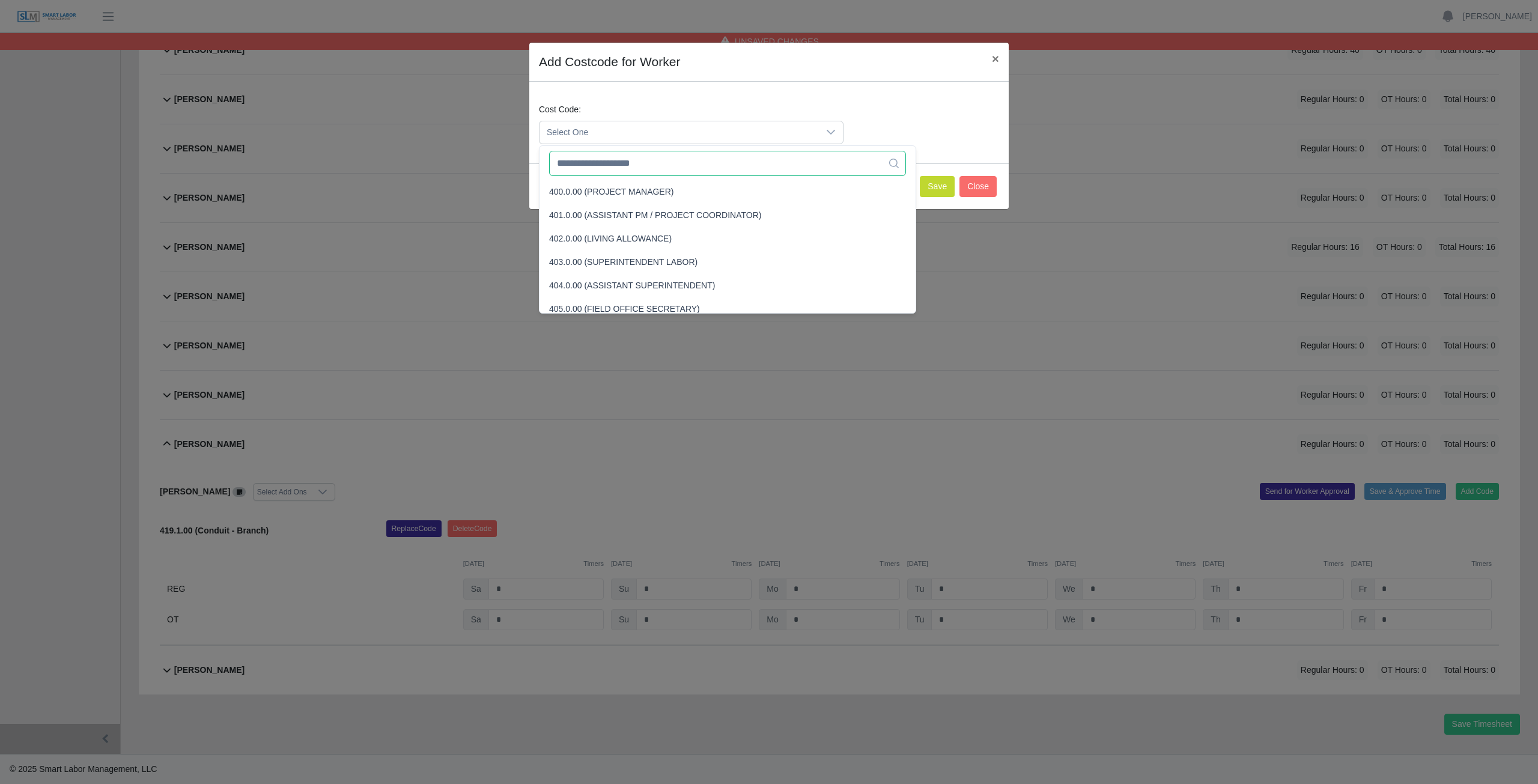
click at [626, 161] on input "text" at bounding box center [728, 164] width 357 height 25
click at [672, 169] on input "text" at bounding box center [728, 164] width 357 height 25
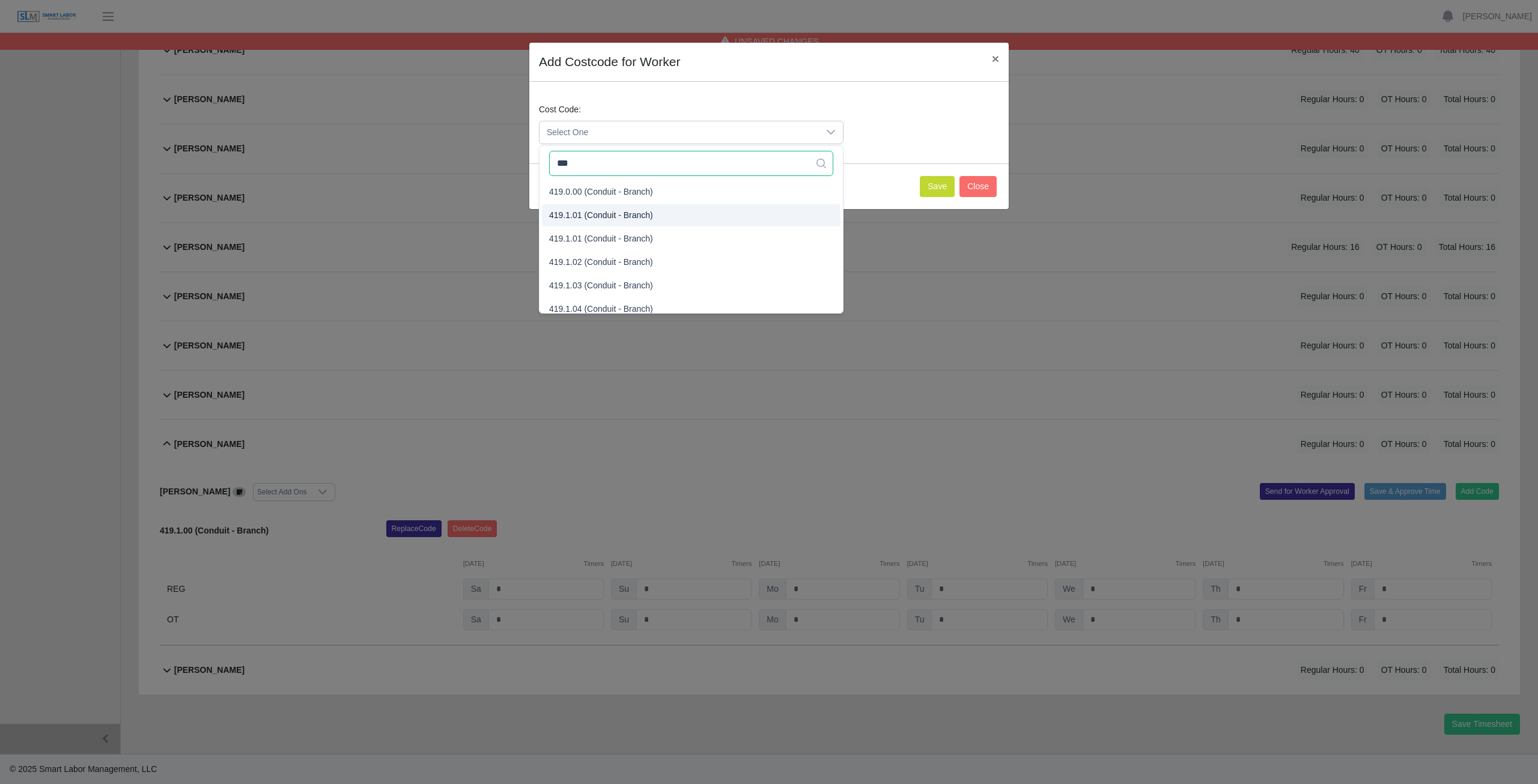
type input "***"
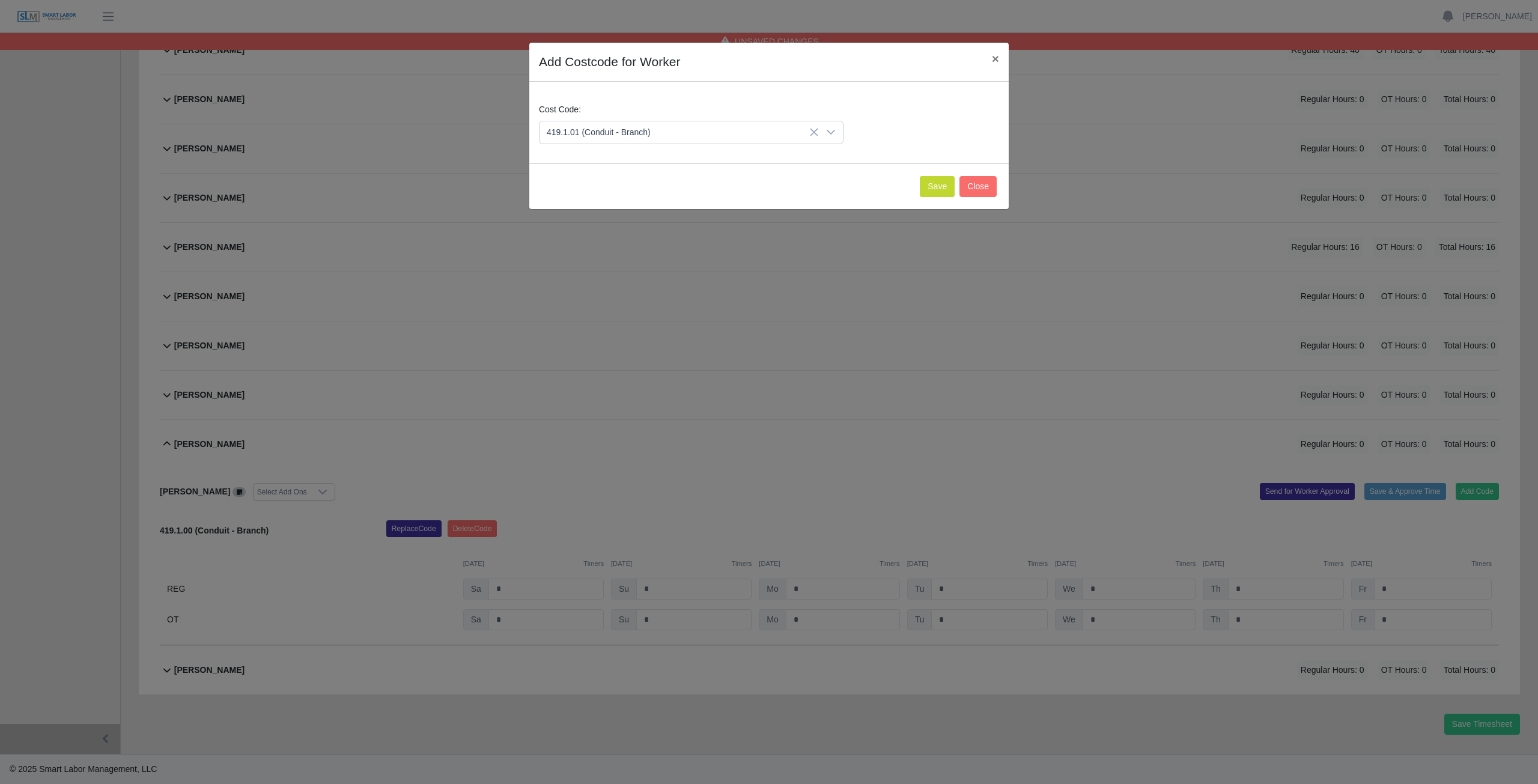
click at [667, 131] on span "419.1.01 (Conduit - Branch)" at bounding box center [679, 132] width 280 height 22
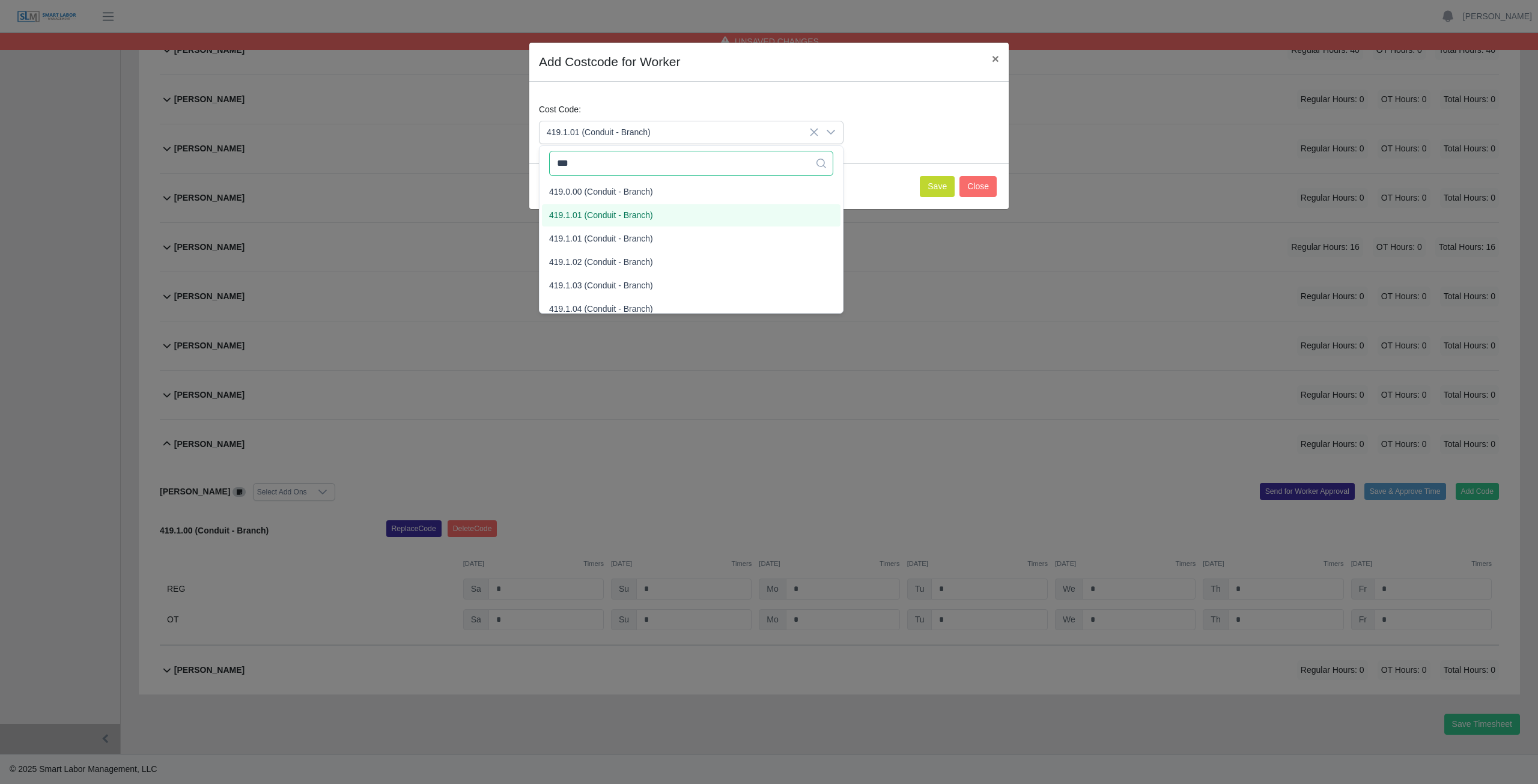
click at [582, 165] on input "***" at bounding box center [692, 164] width 284 height 25
type input "*"
type input "***"
click at [578, 191] on span "418.0.00 (Wire/Cable)" at bounding box center [590, 192] width 83 height 13
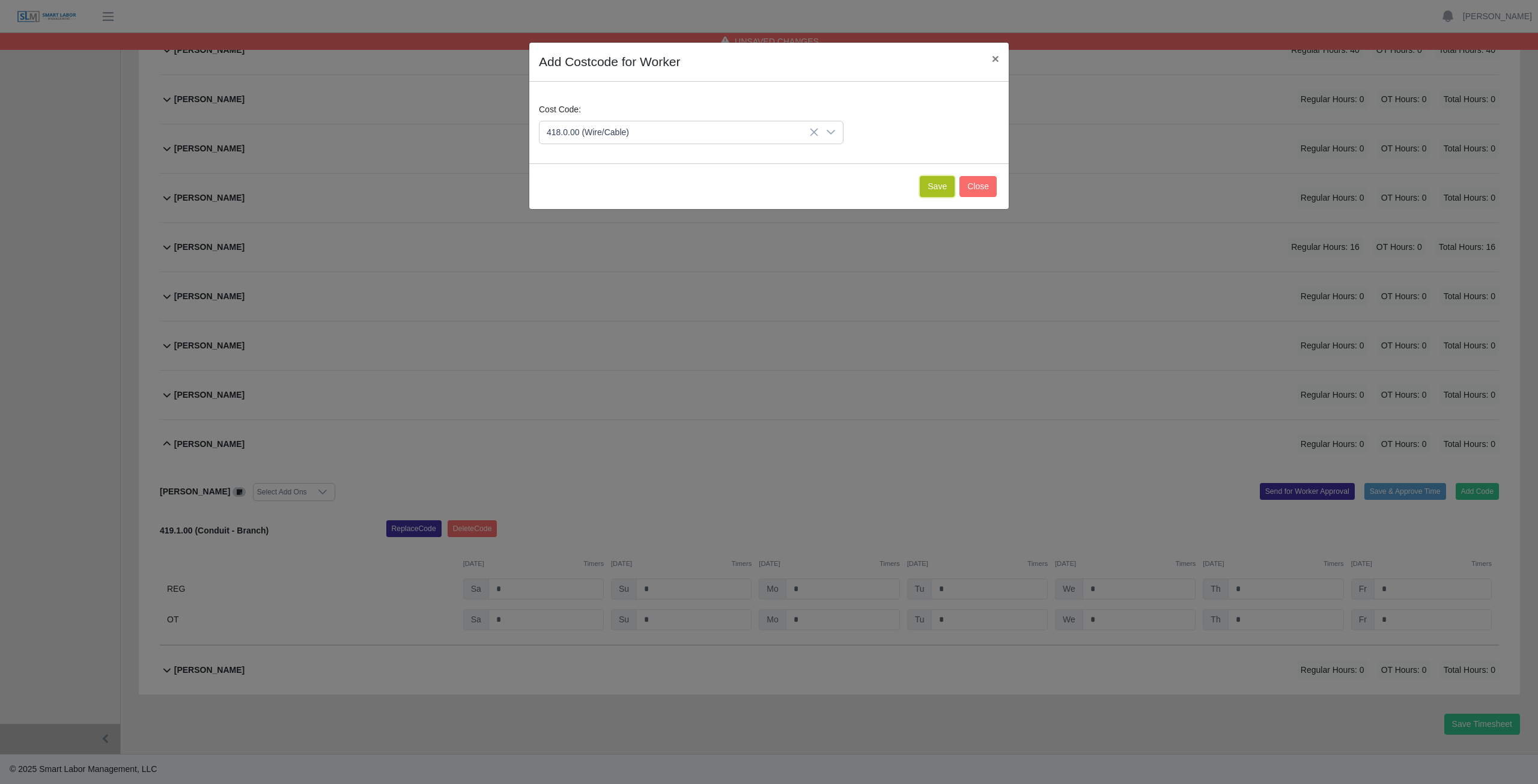
click at [940, 190] on button "Save" at bounding box center [938, 186] width 35 height 21
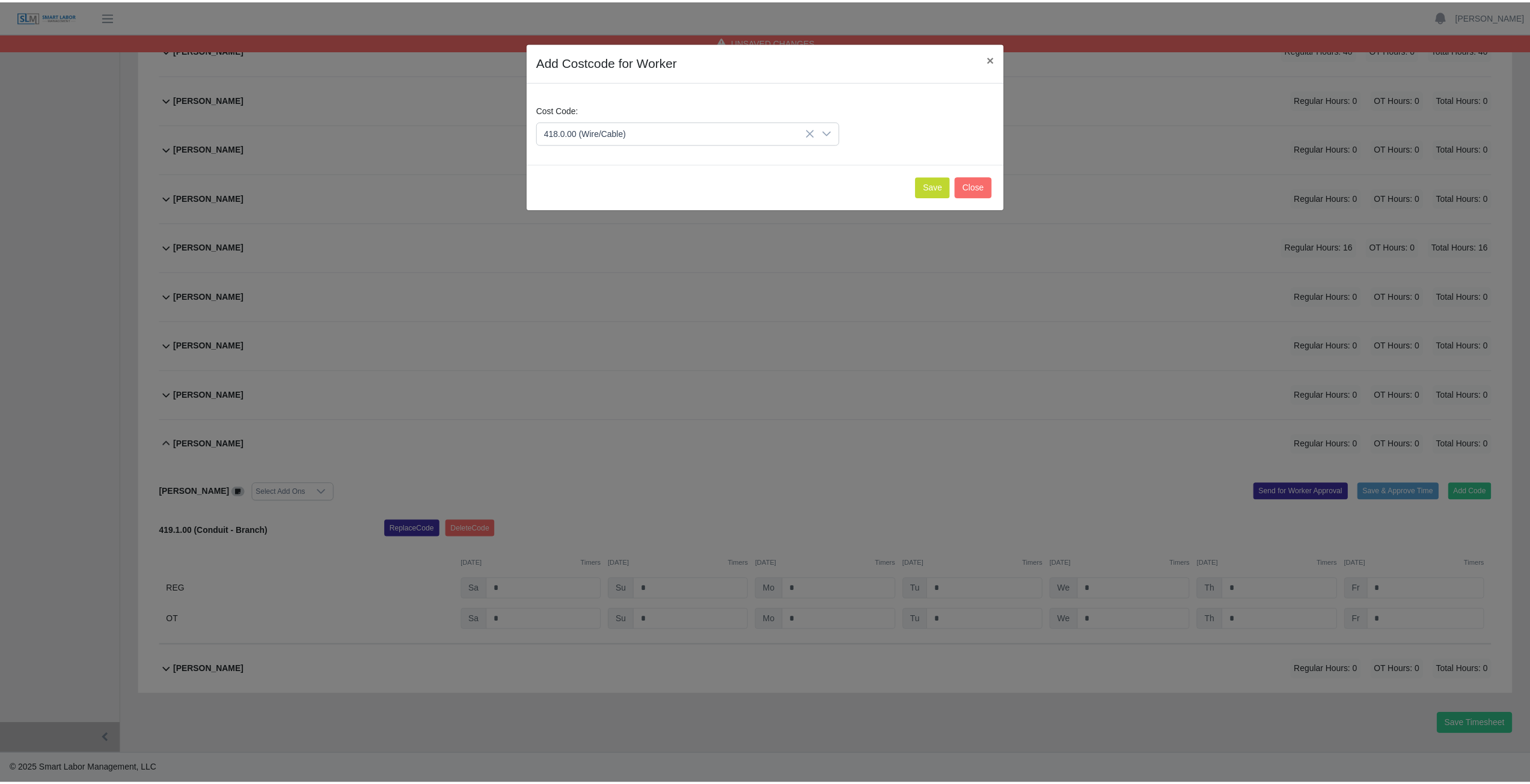
scroll to position [452, 0]
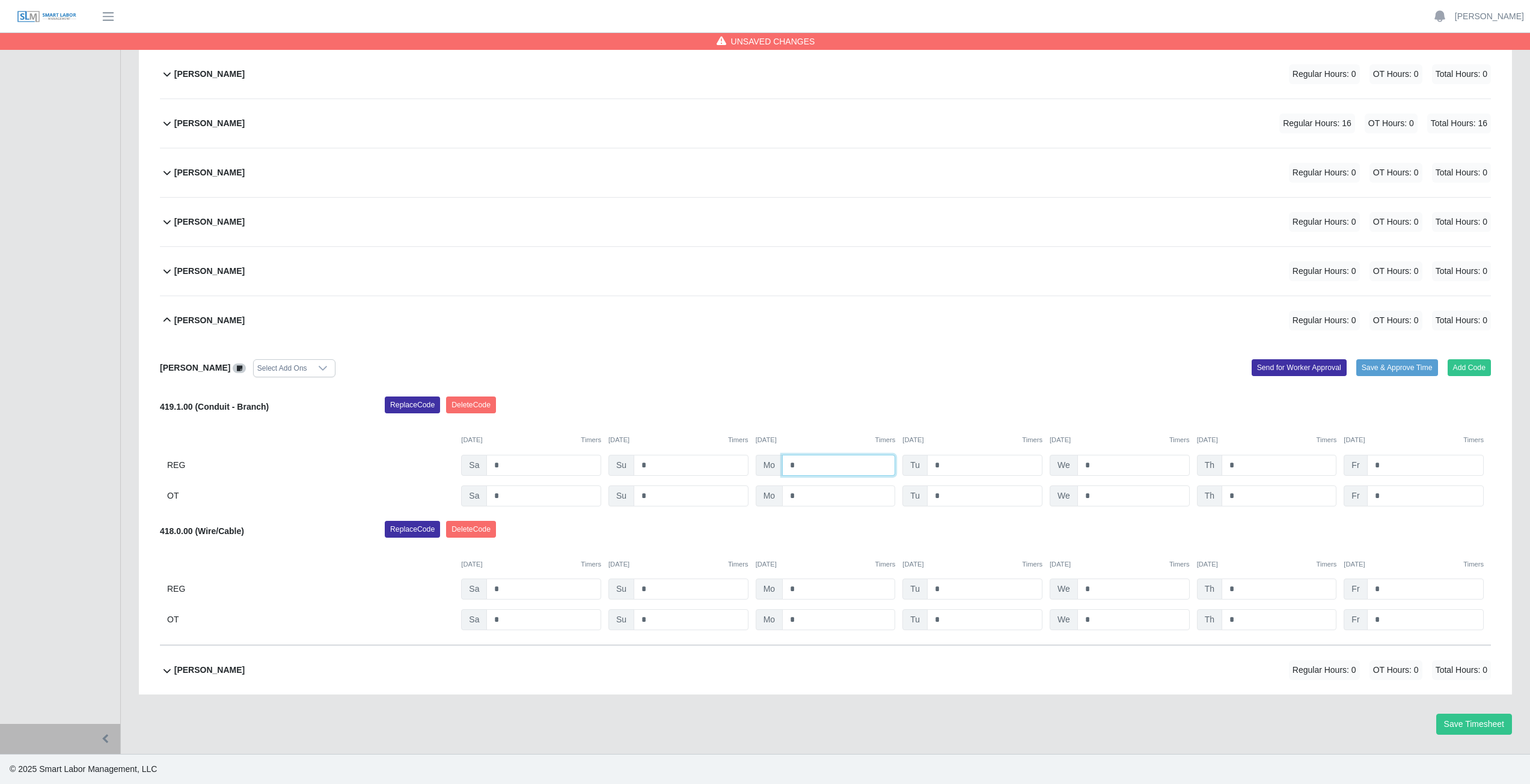
click at [801, 467] on input "*" at bounding box center [839, 465] width 113 height 21
type input "*"
click at [948, 587] on input "*" at bounding box center [984, 589] width 115 height 21
type input "*"
click at [1097, 592] on input "*" at bounding box center [1133, 589] width 113 height 21
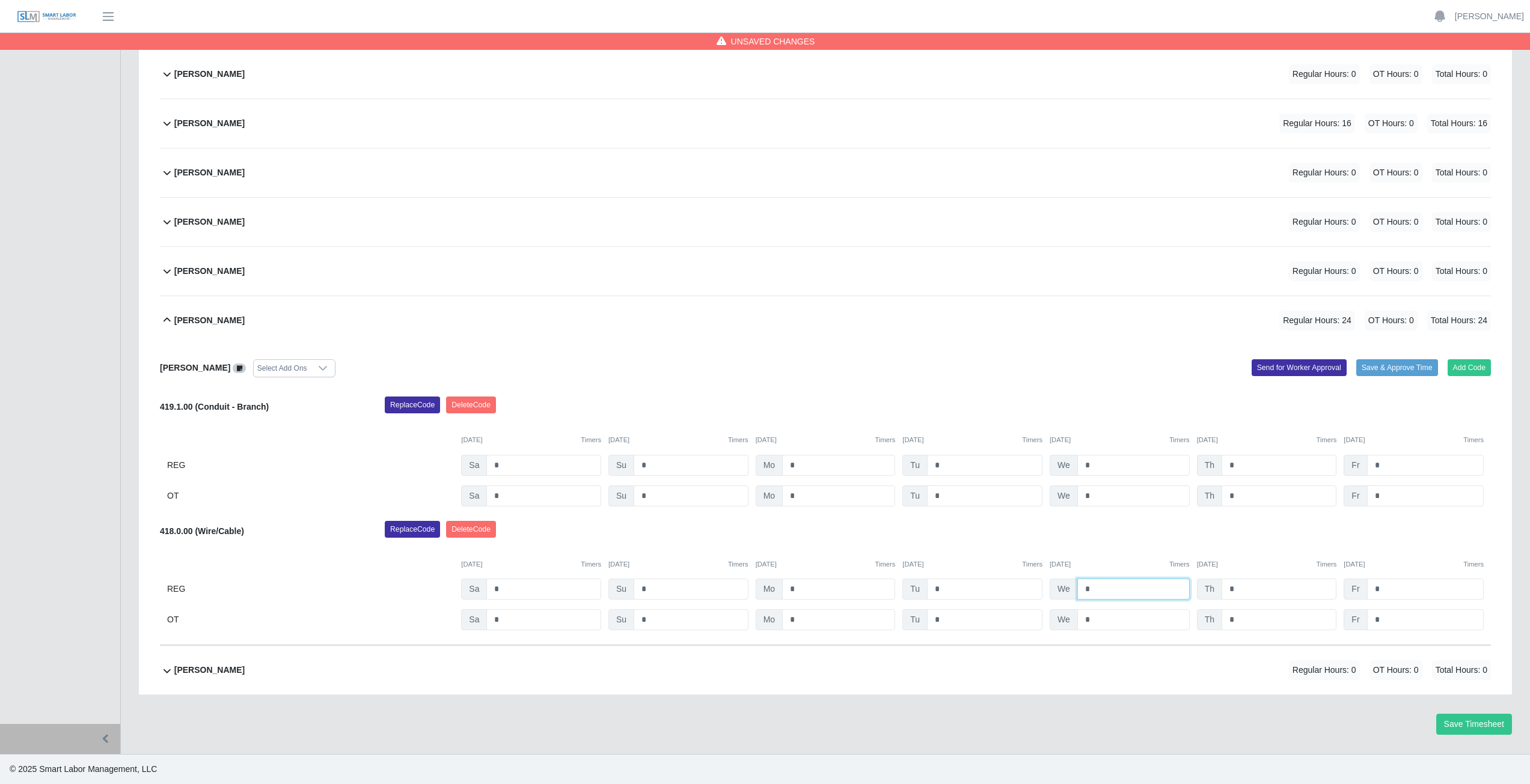
type input "*"
click at [919, 237] on div "Marlon Castro Montelongo Regular Hours: 0 OT Hours: 0 Total Hours: 0" at bounding box center [833, 222] width 1317 height 49
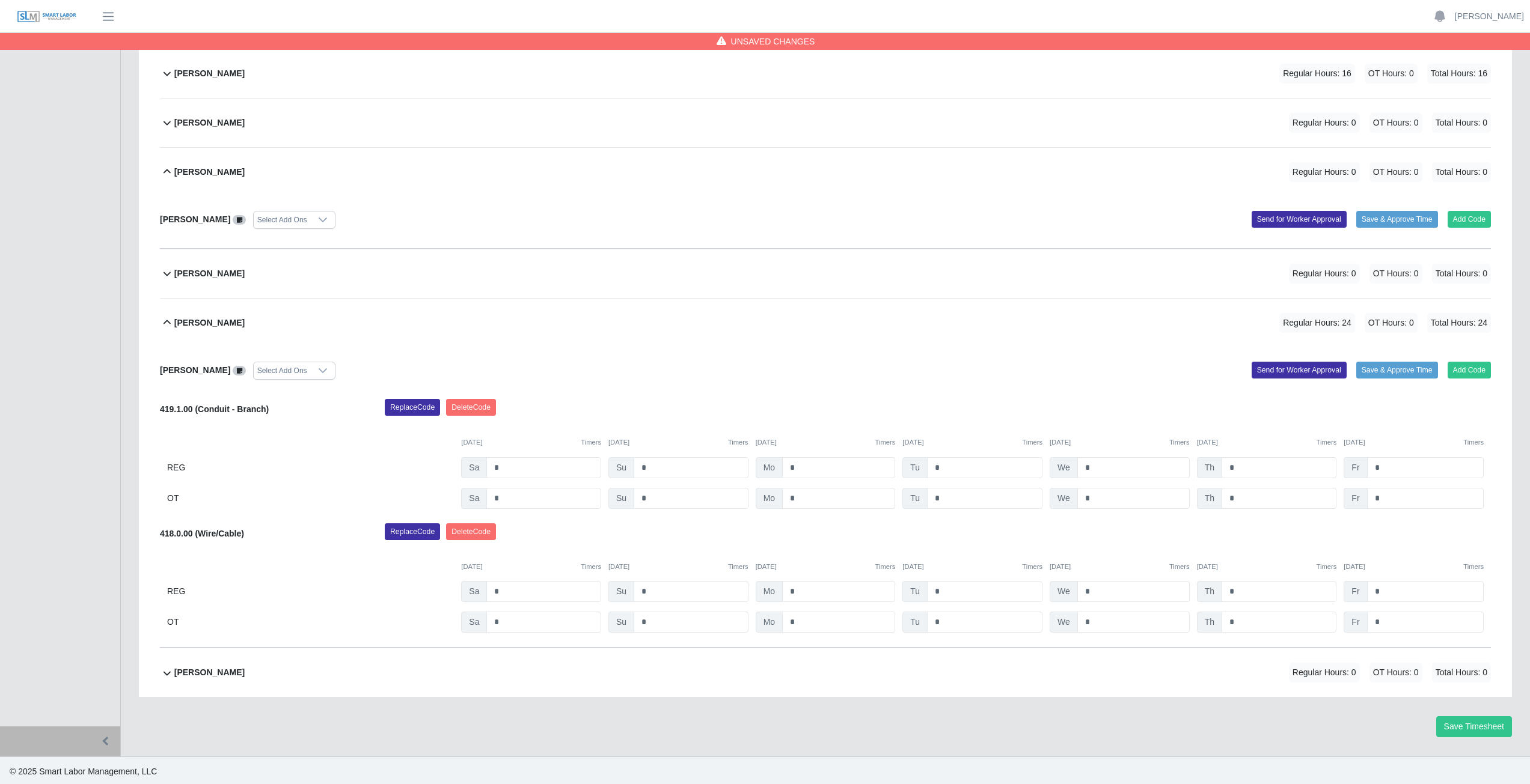
scroll to position [504, 0]
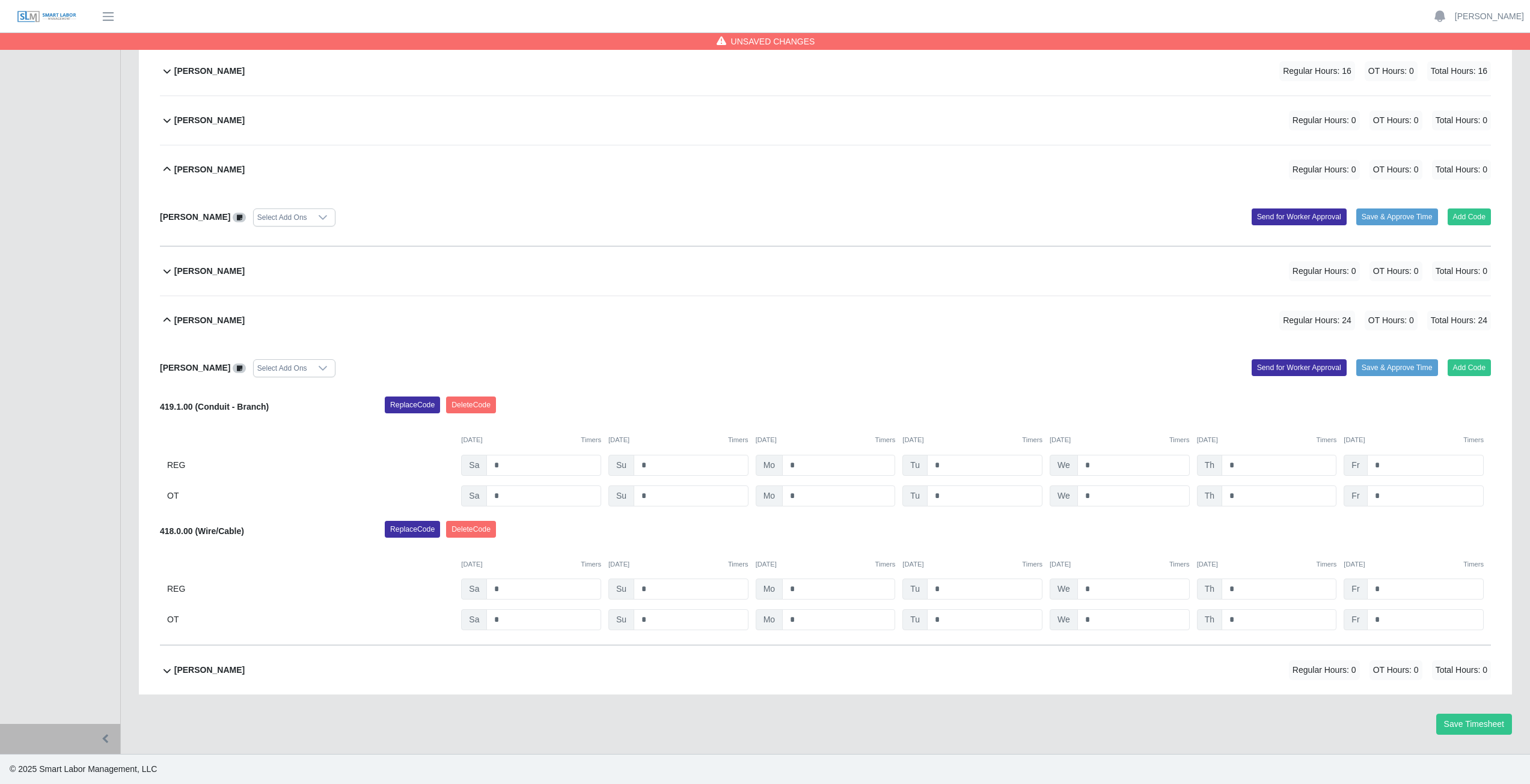
drag, startPoint x: 555, startPoint y: 359, endPoint x: 461, endPoint y: 373, distance: 95.0
click at [550, 359] on div "Reynaldo Garcia Select Add Ons" at bounding box center [488, 368] width 674 height 18
click at [1478, 725] on button "Save Timesheet" at bounding box center [1474, 724] width 76 height 21
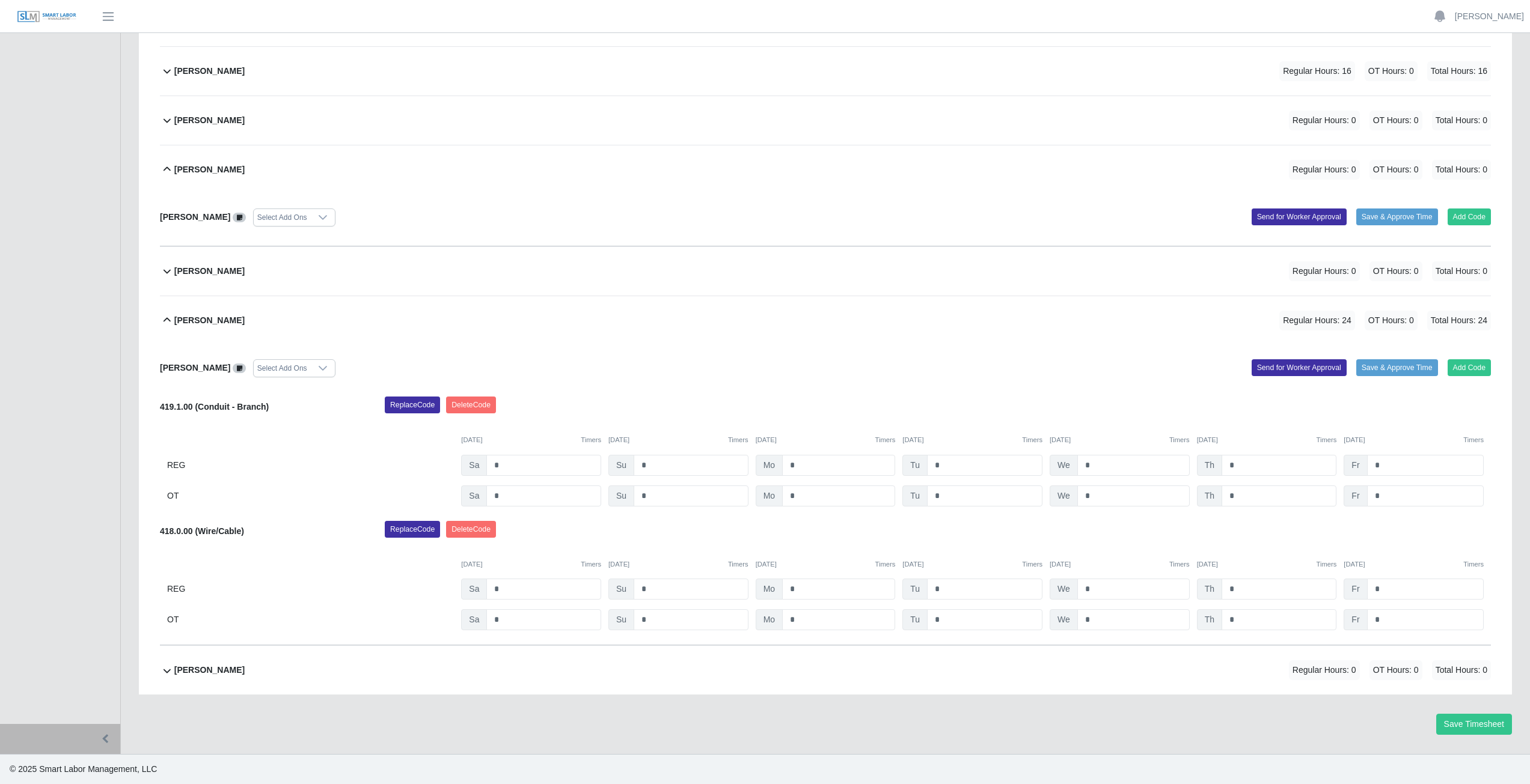
click at [165, 321] on icon at bounding box center [167, 321] width 15 height 15
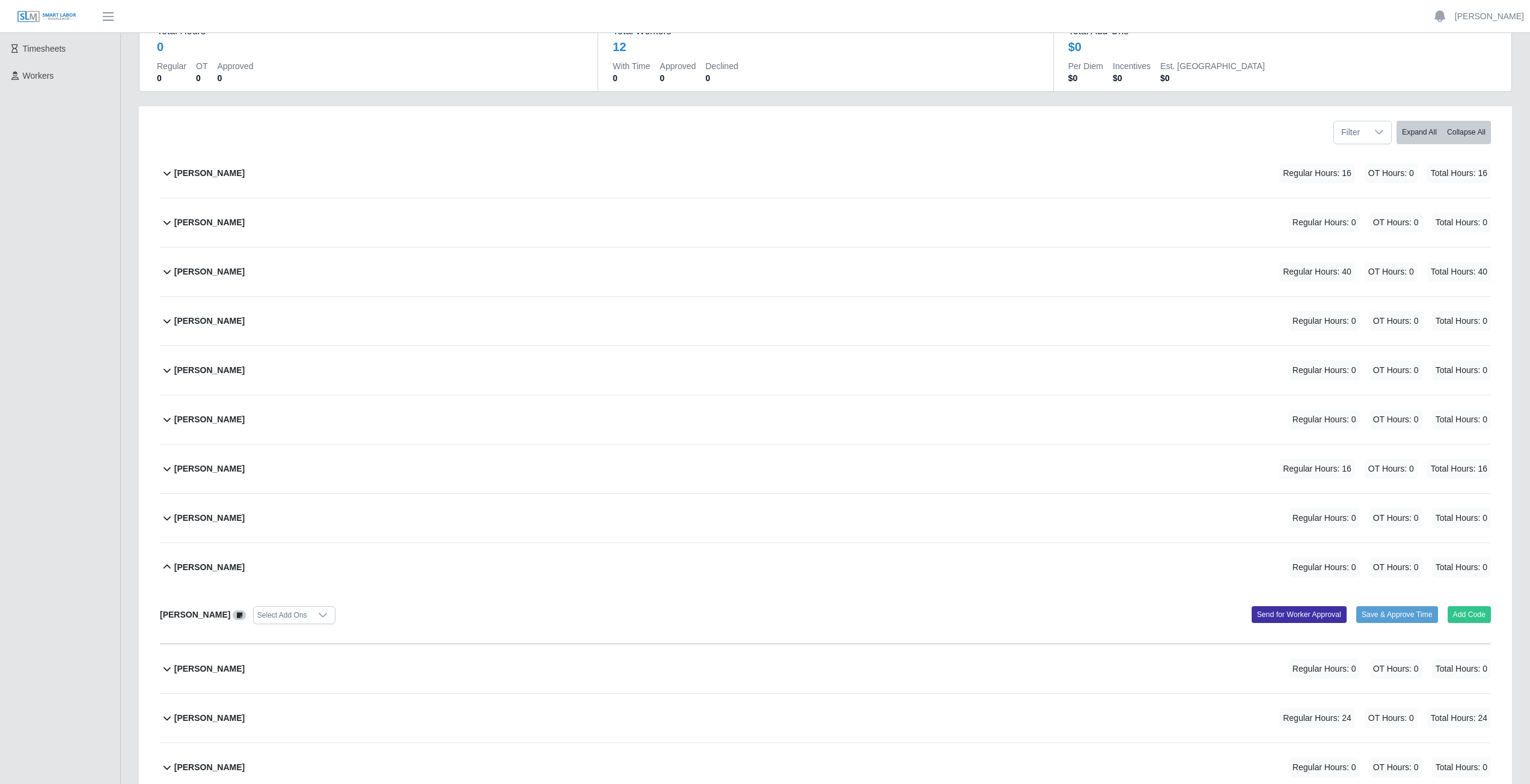
scroll to position [0, 0]
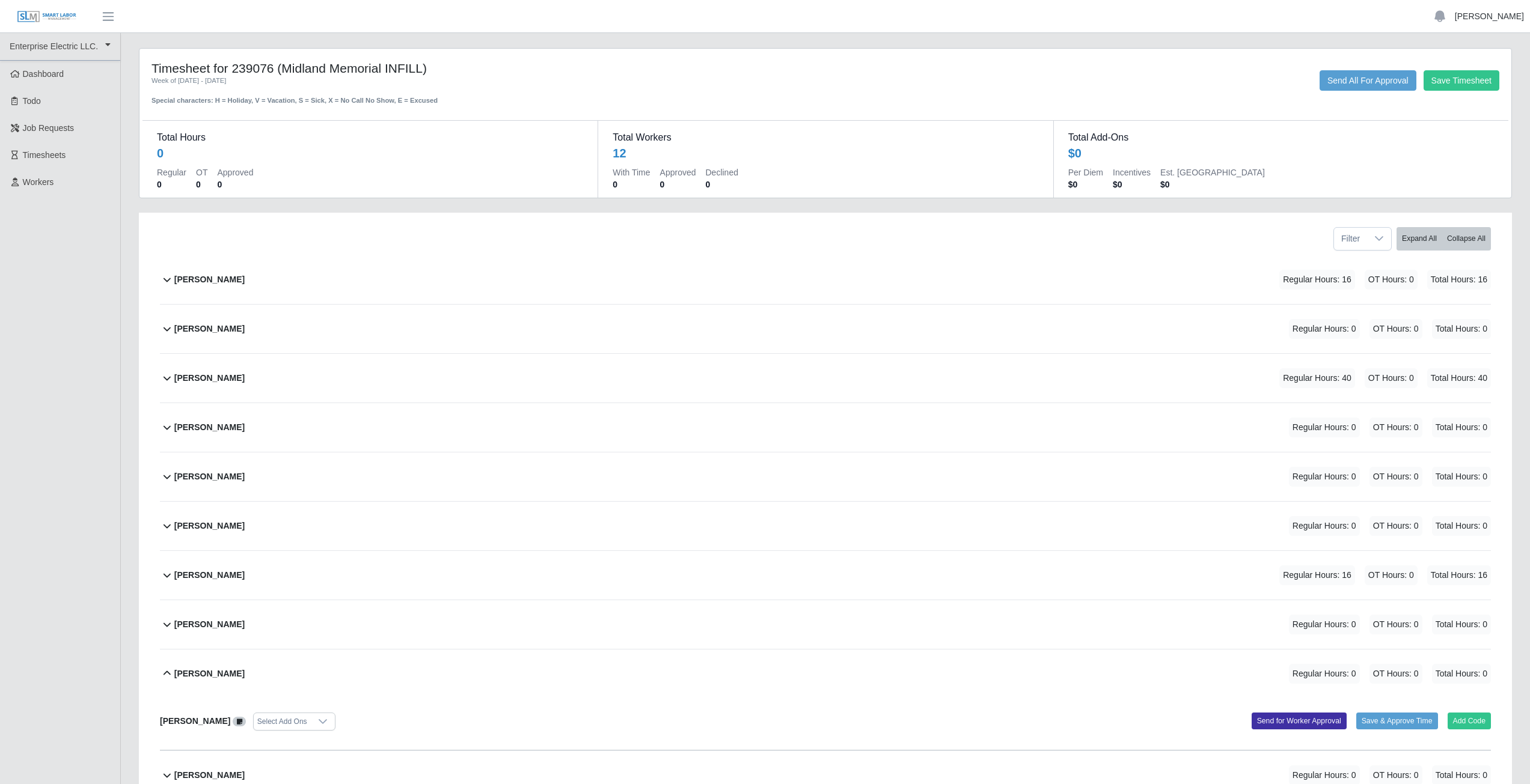
click at [1492, 19] on link "[PERSON_NAME]" at bounding box center [1489, 16] width 69 height 13
click at [1452, 87] on link "Logout" at bounding box center [1475, 84] width 108 height 25
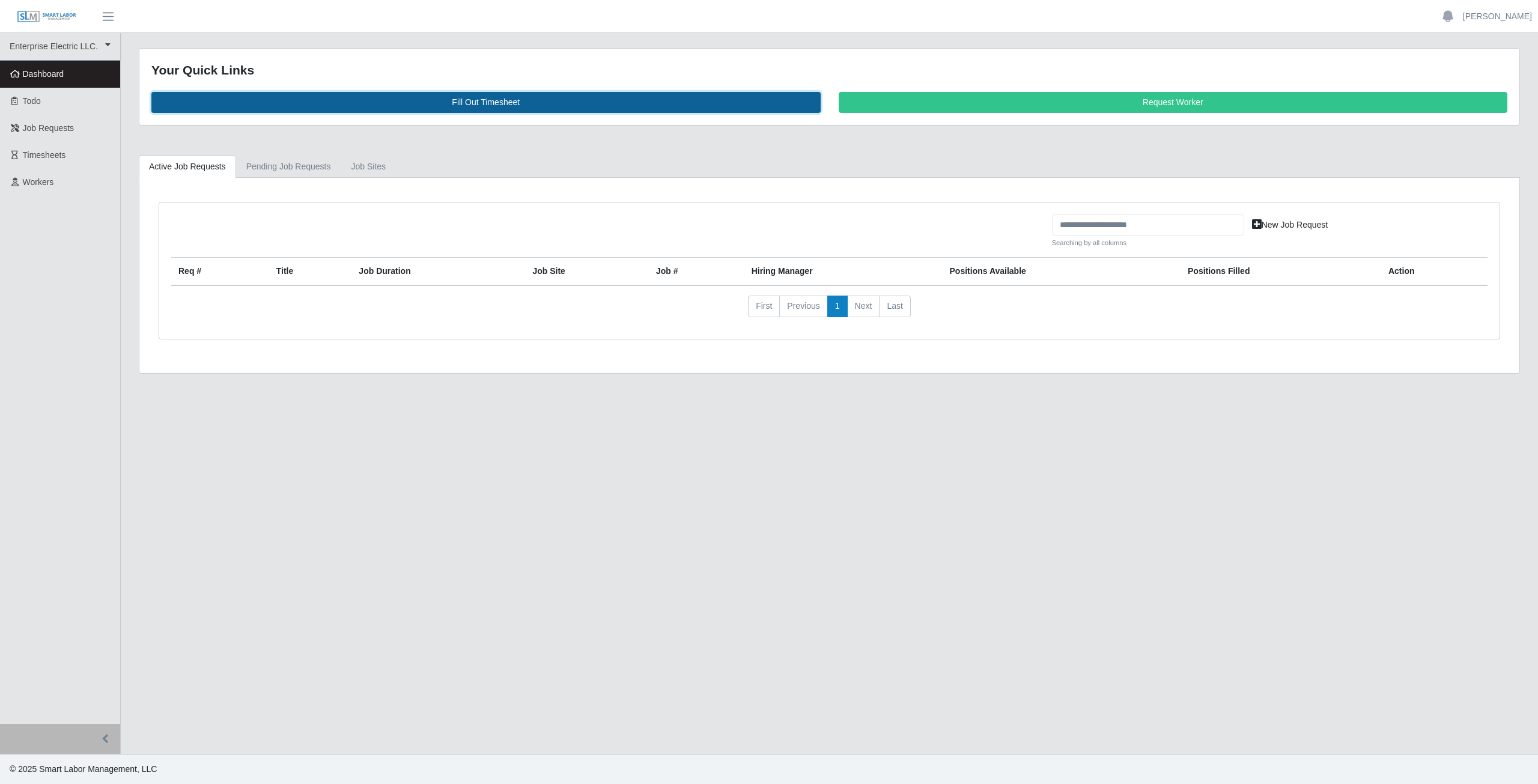
click at [479, 103] on link "Fill Out Timesheet" at bounding box center [486, 102] width 669 height 21
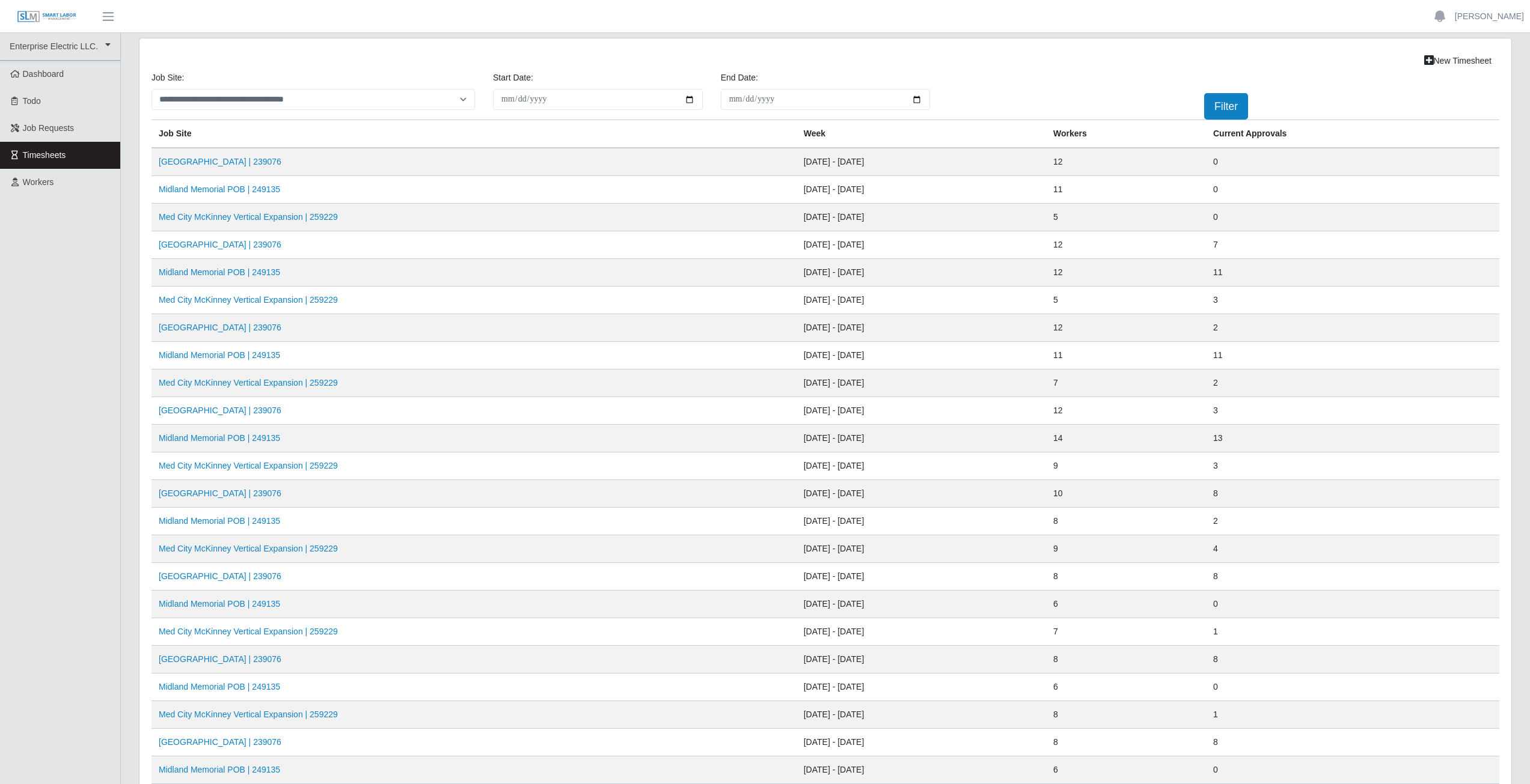
click at [1490, 23] on ul "[PERSON_NAME] Account Settings Logout" at bounding box center [1477, 17] width 105 height 20
click at [1490, 21] on link "[PERSON_NAME]" at bounding box center [1489, 16] width 69 height 13
click at [1441, 88] on link "Logout" at bounding box center [1475, 84] width 108 height 25
